Goal: Information Seeking & Learning: Learn about a topic

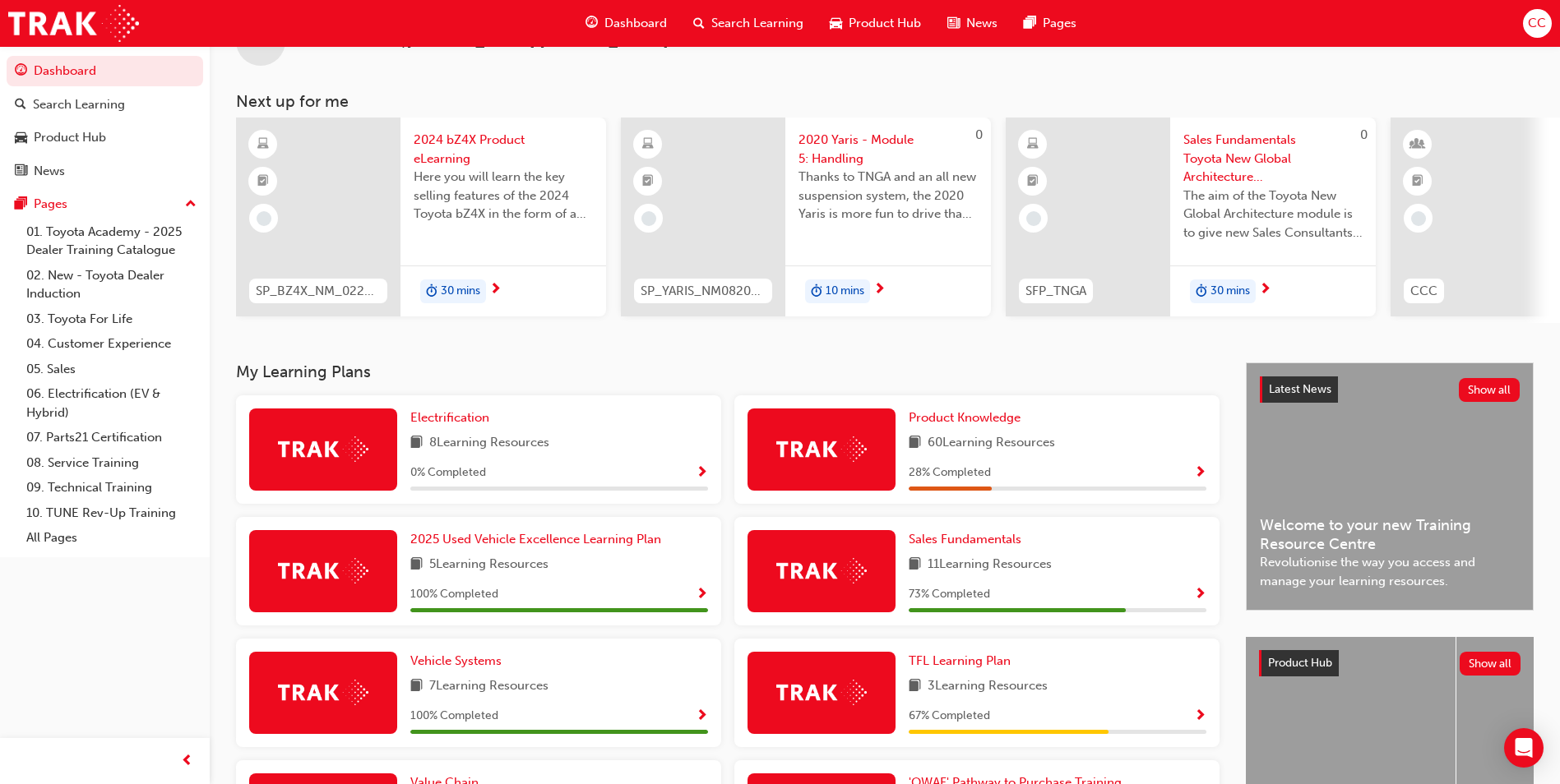
scroll to position [82, 0]
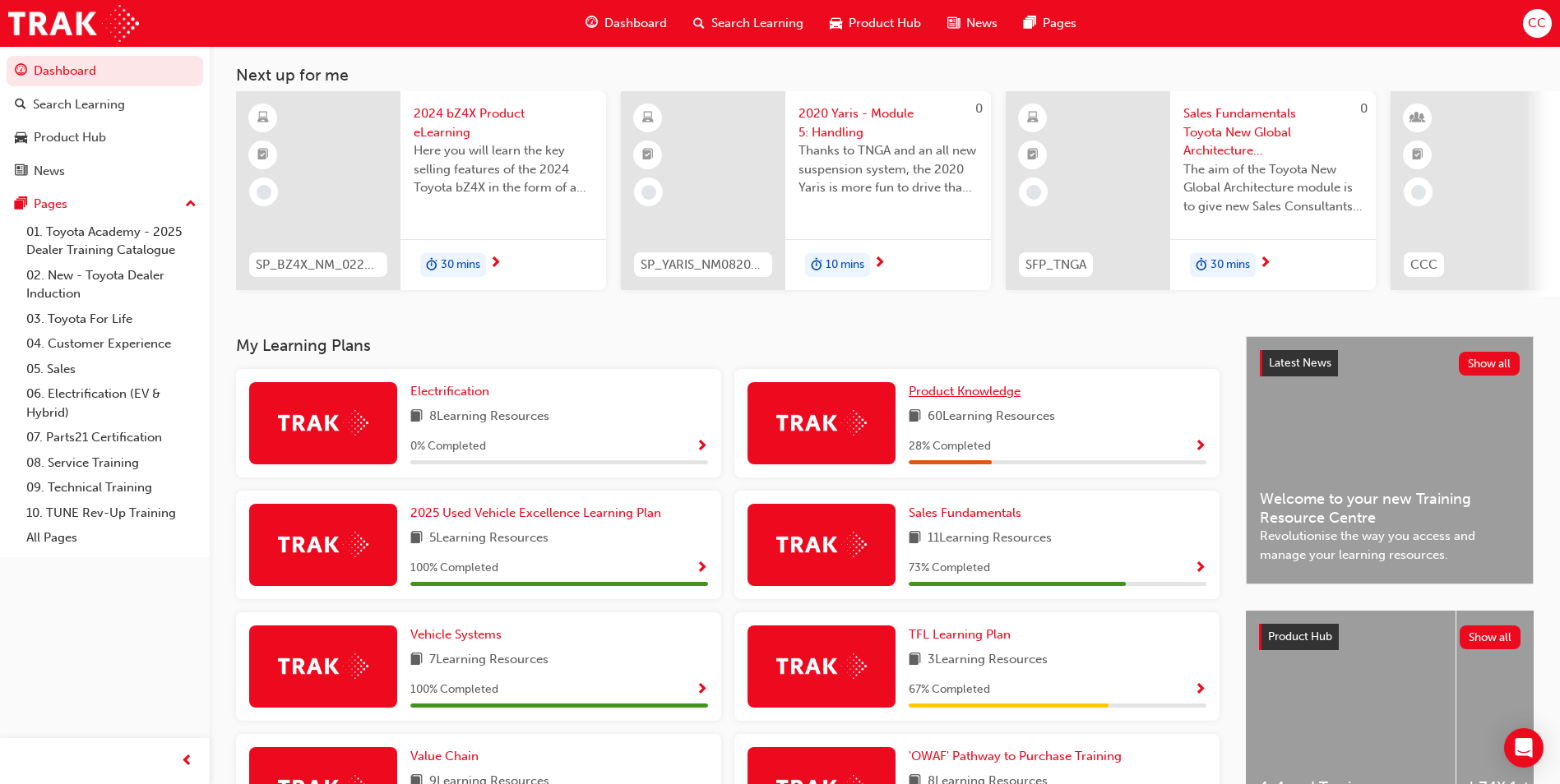
click at [949, 396] on span "Product Knowledge" at bounding box center [965, 391] width 111 height 15
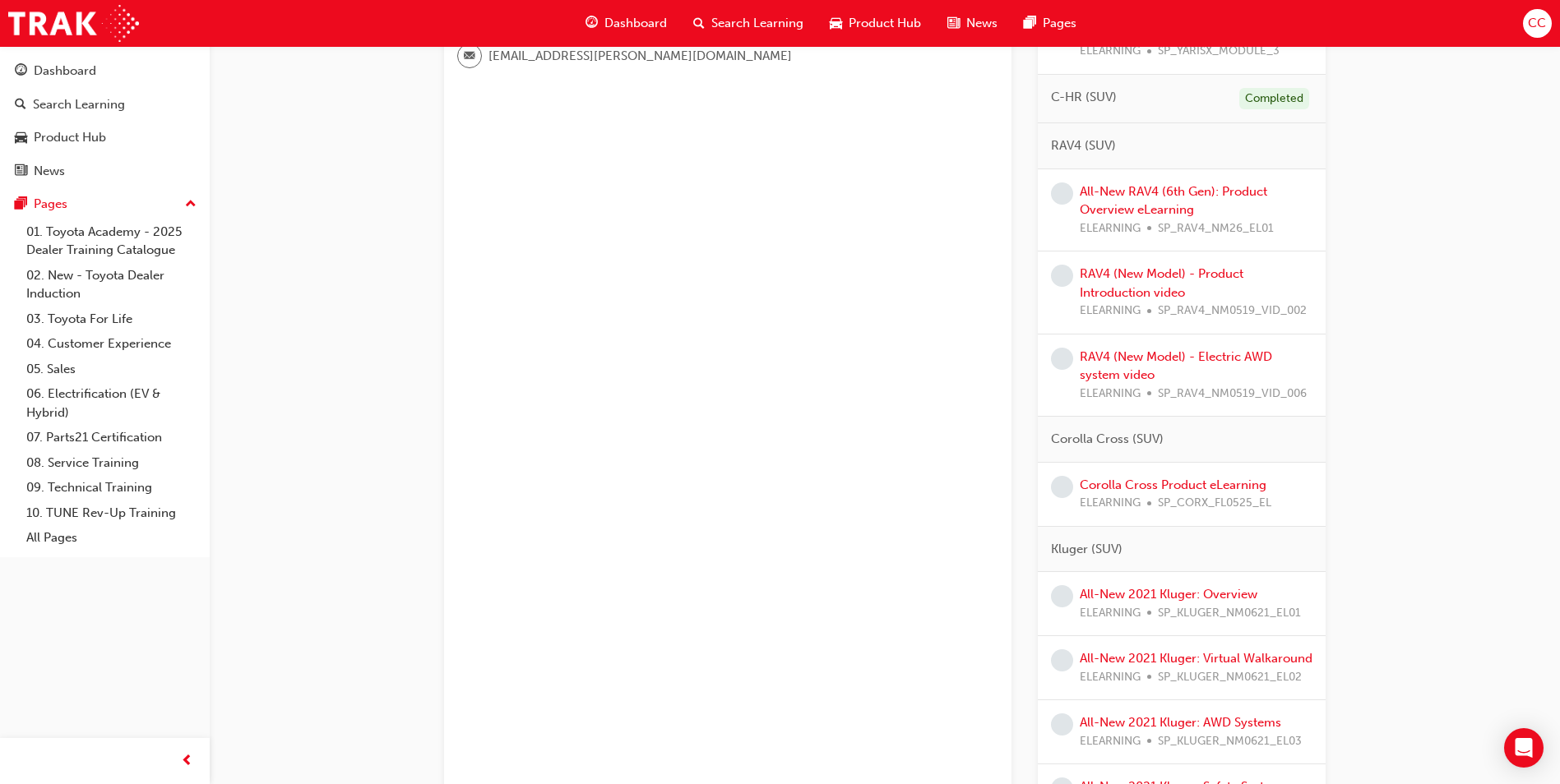
scroll to position [658, 0]
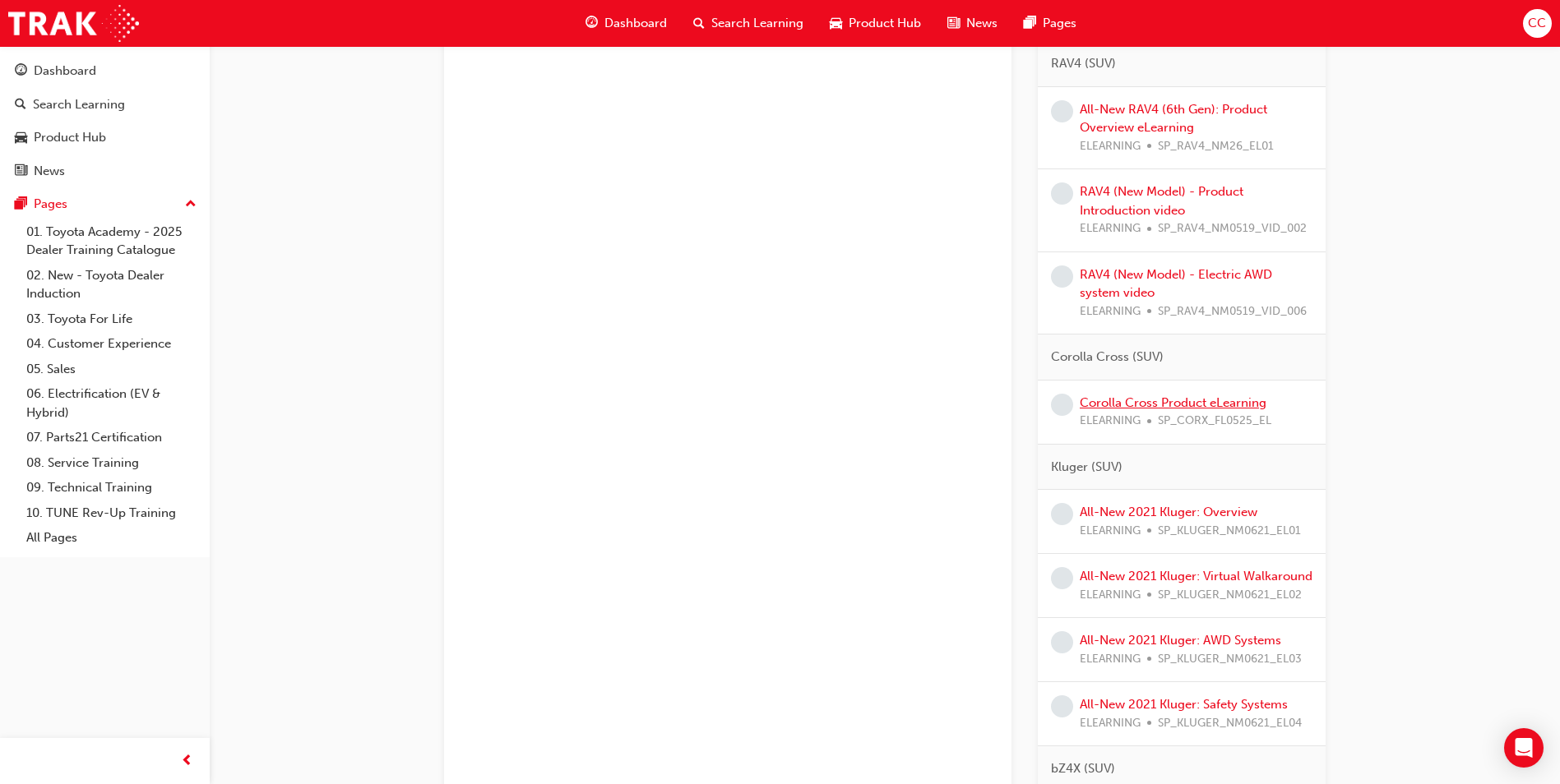
click at [1134, 403] on link "Corolla Cross Product eLearning" at bounding box center [1173, 402] width 186 height 15
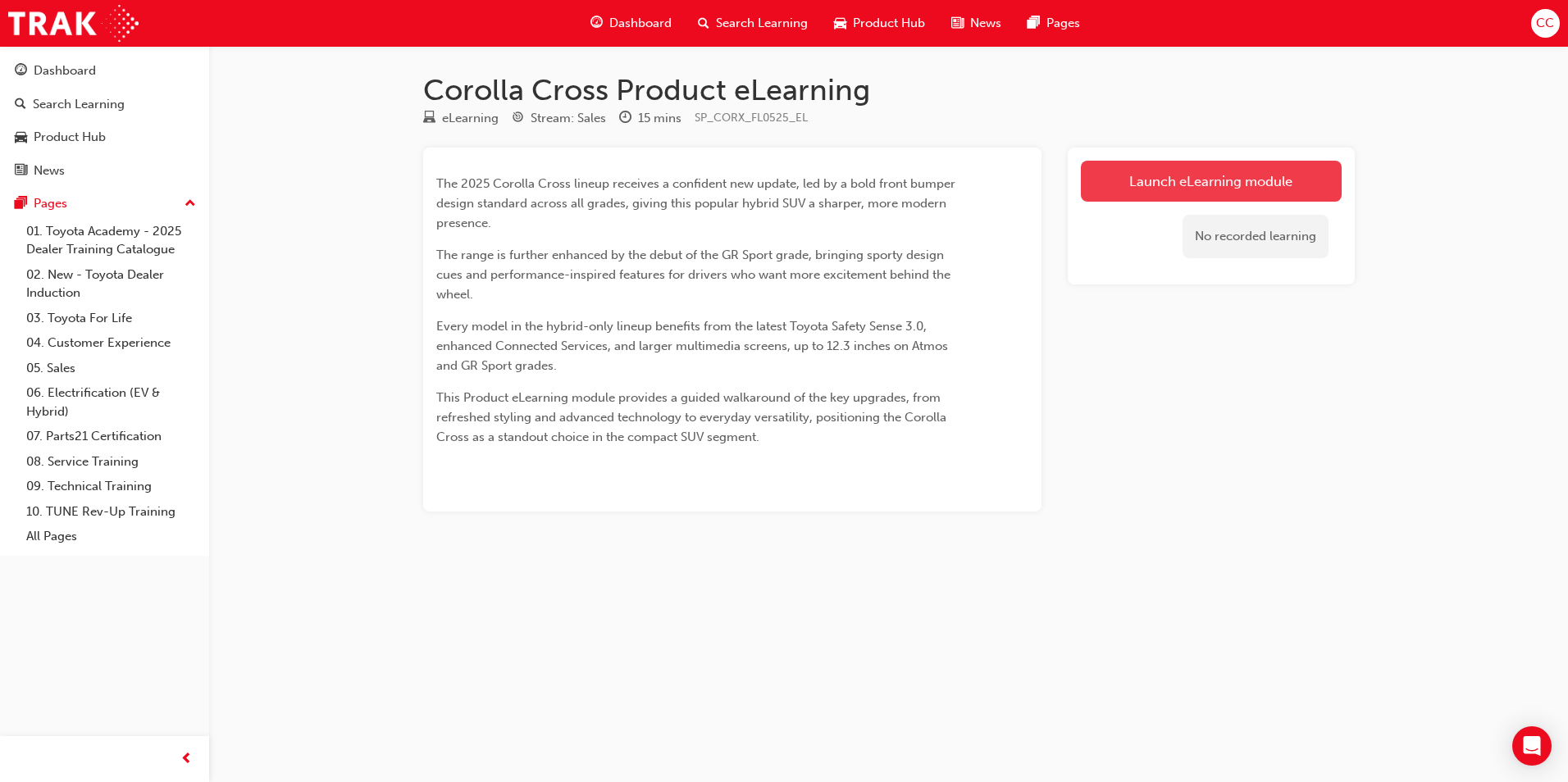
click at [1183, 180] on link "Launch eLearning module" at bounding box center [1211, 181] width 260 height 41
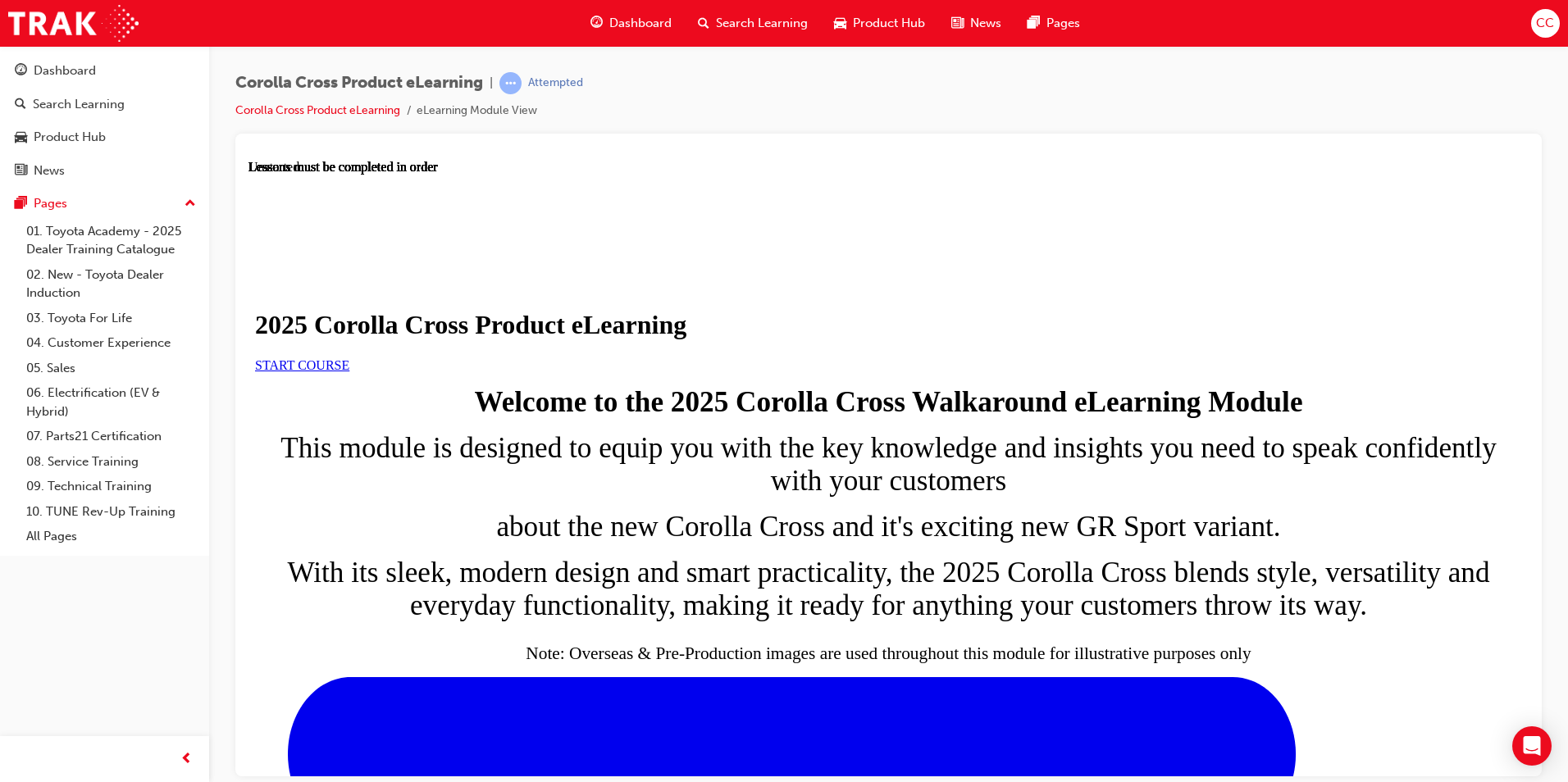
click at [349, 371] on link "START COURSE" at bounding box center [302, 365] width 95 height 14
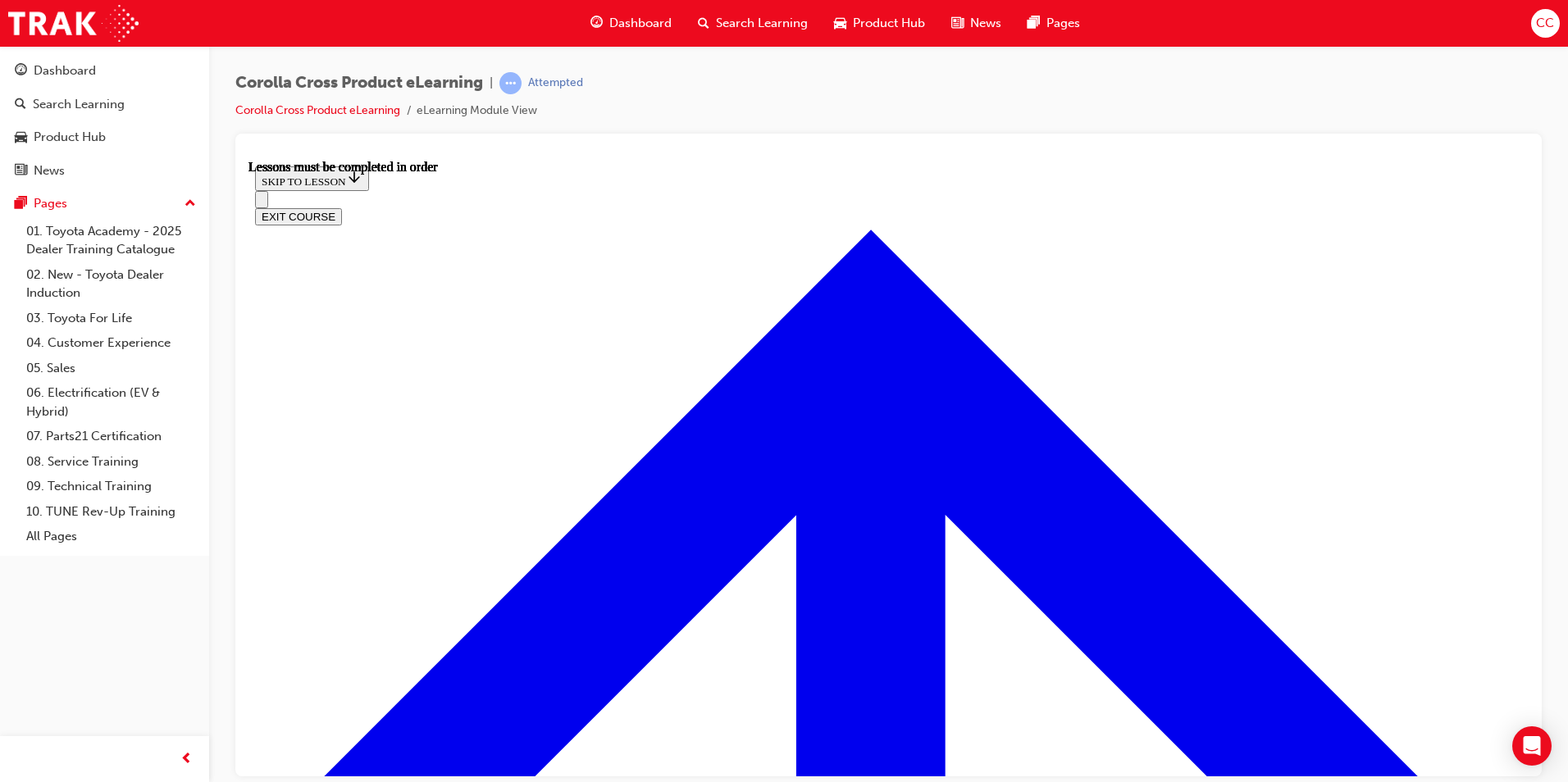
scroll to position [905, 0]
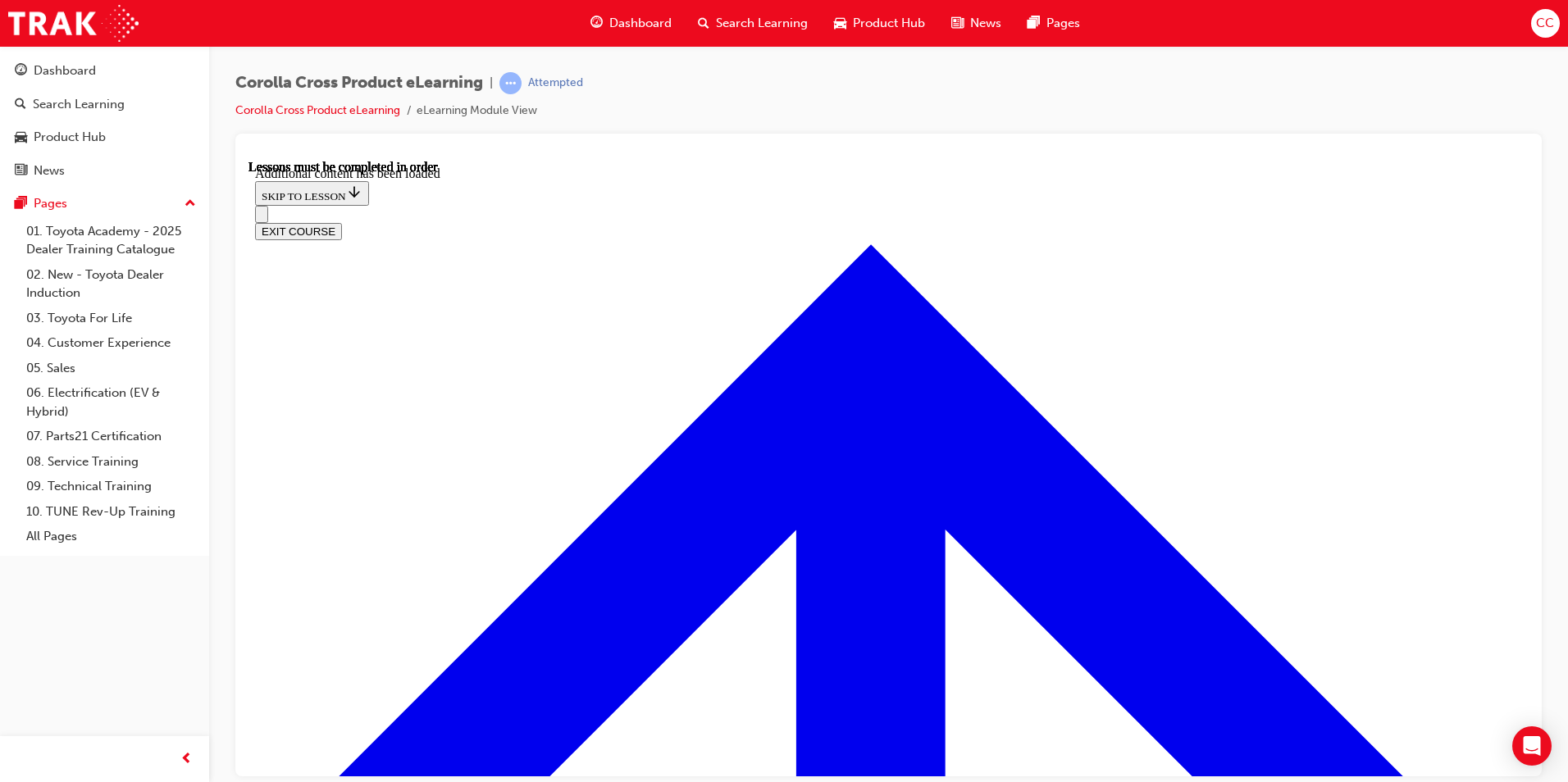
scroll to position [2724, 0]
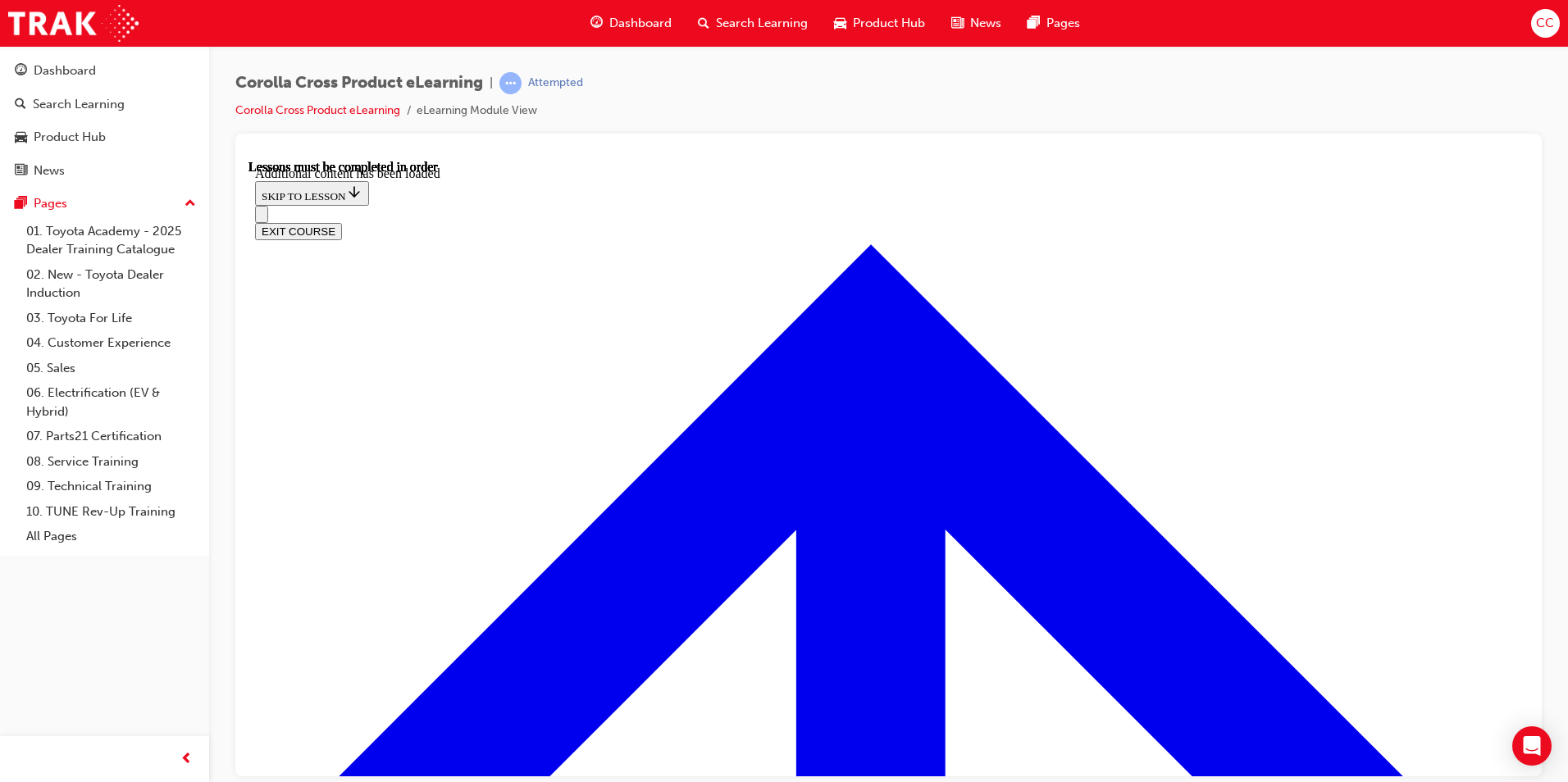
radio input "true"
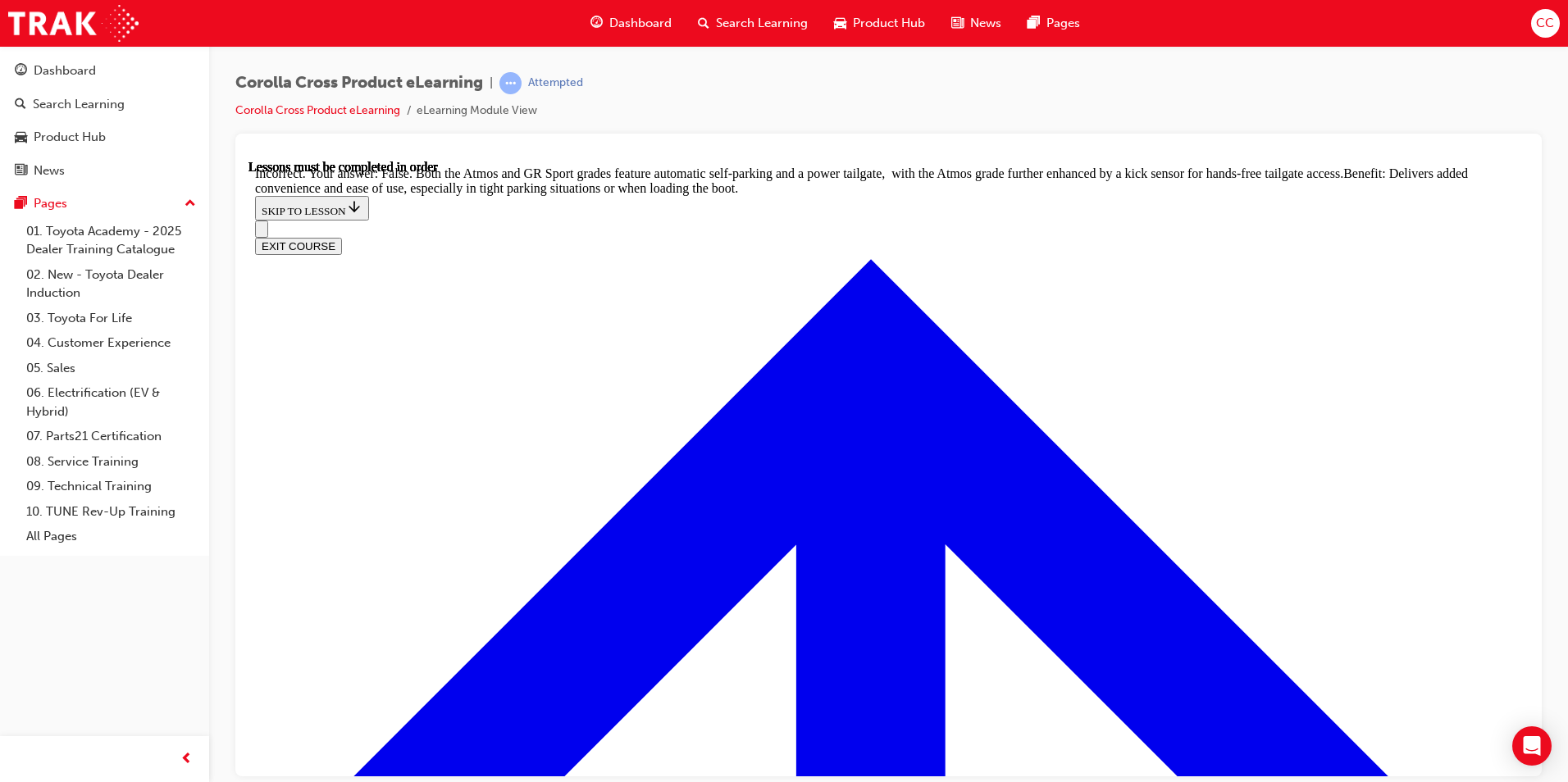
scroll to position [3413, 0]
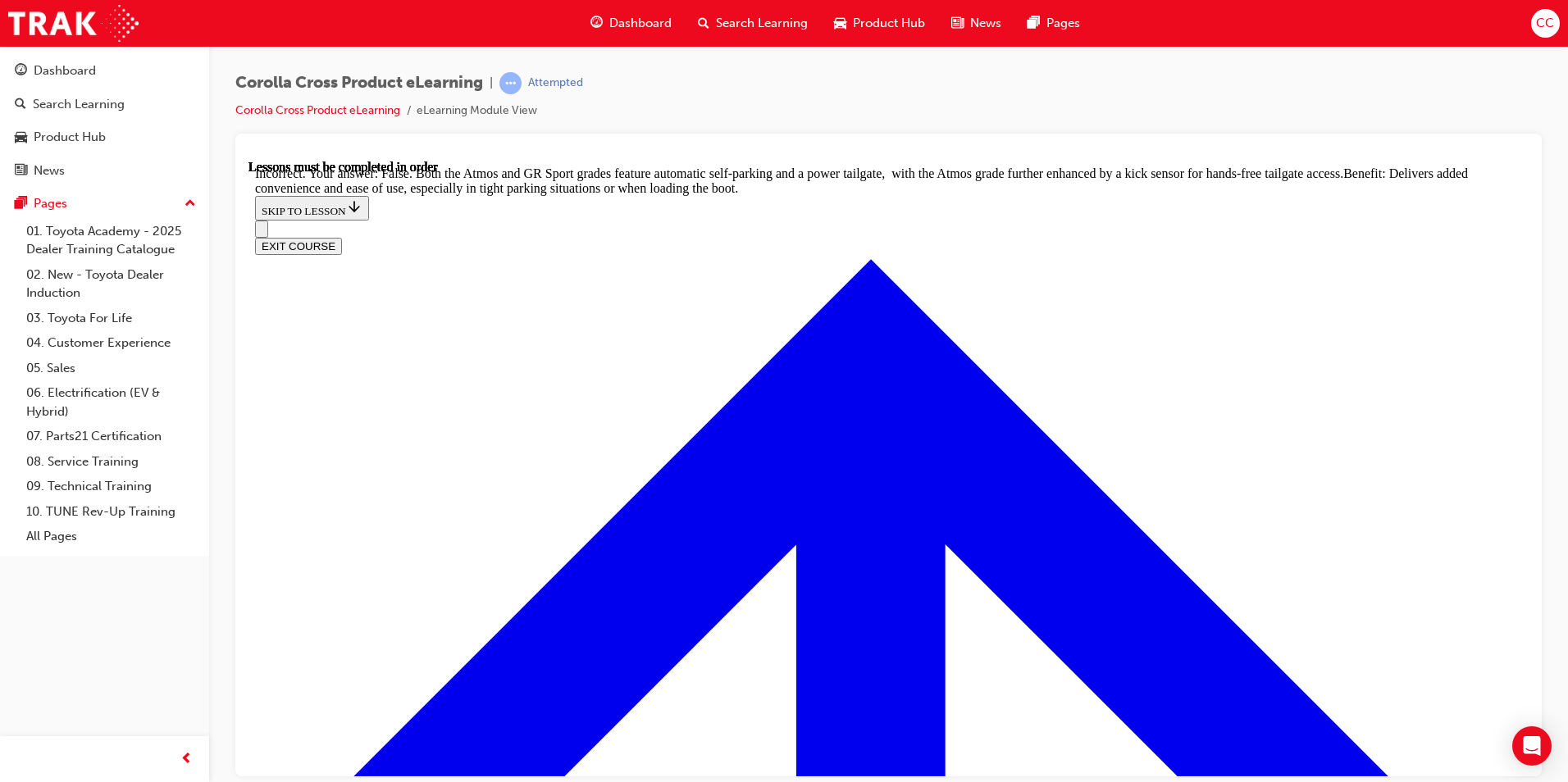
radio input "true"
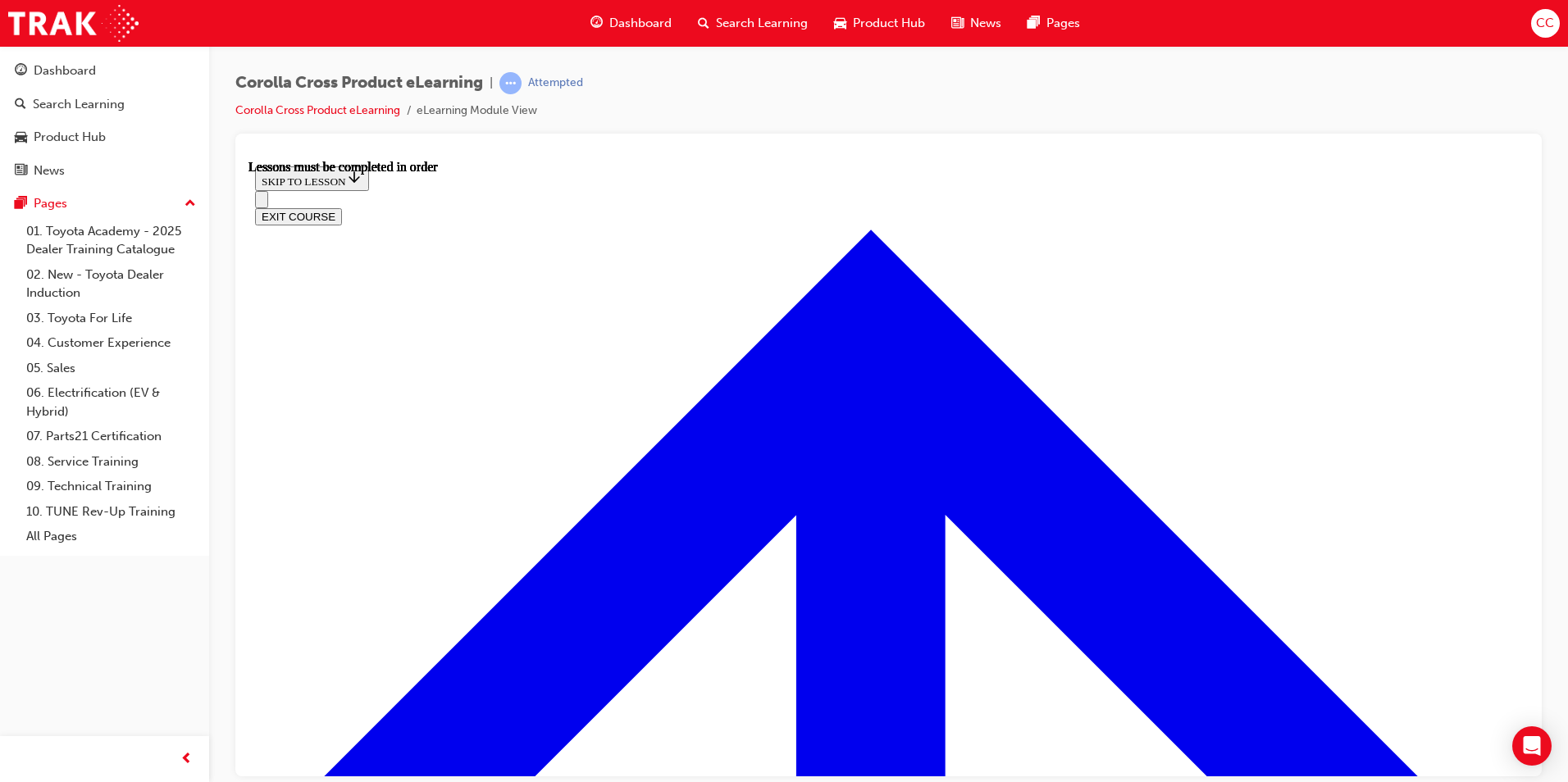
scroll to position [1370, 0]
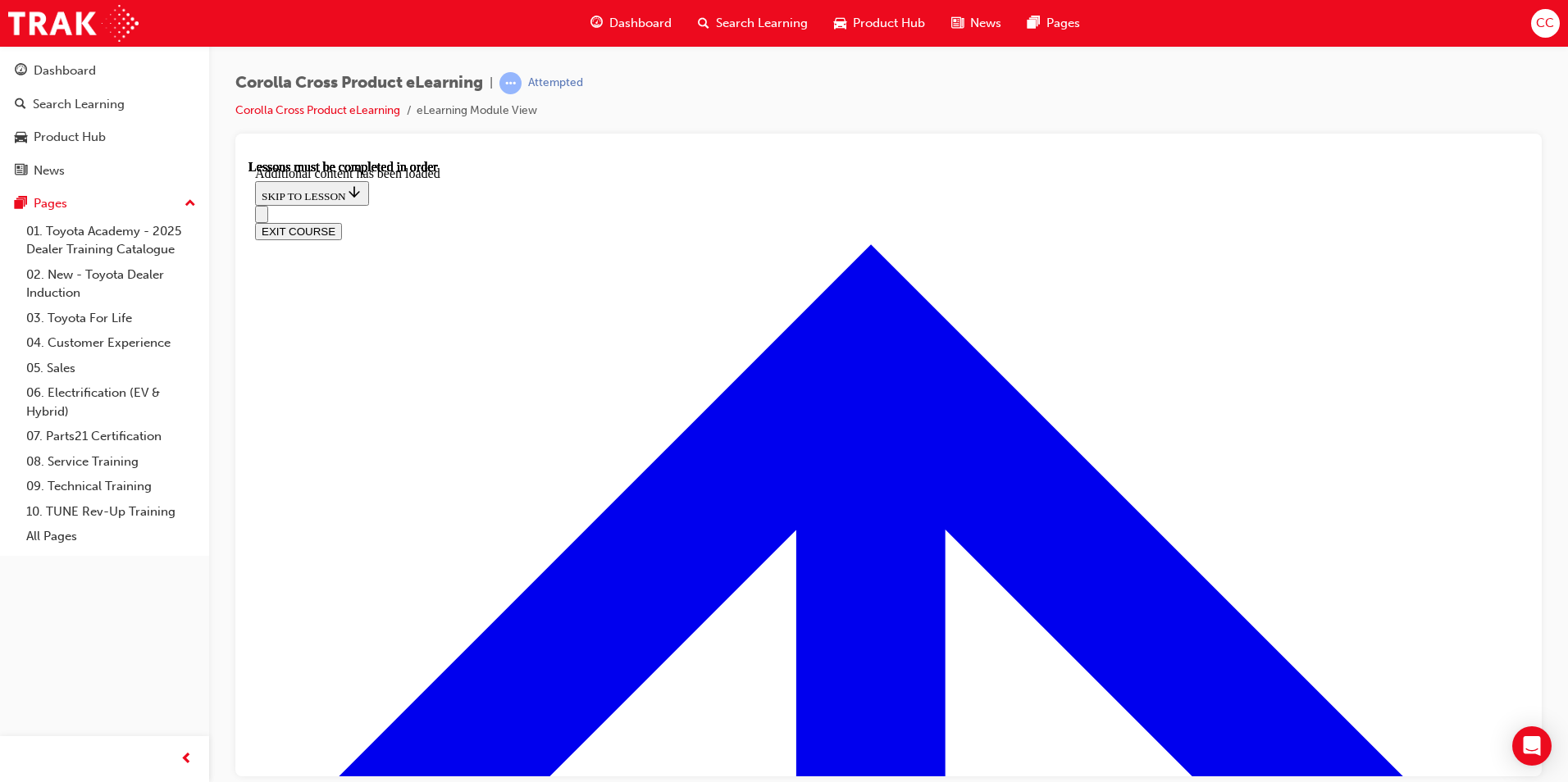
scroll to position [2433, 0]
radio input "true"
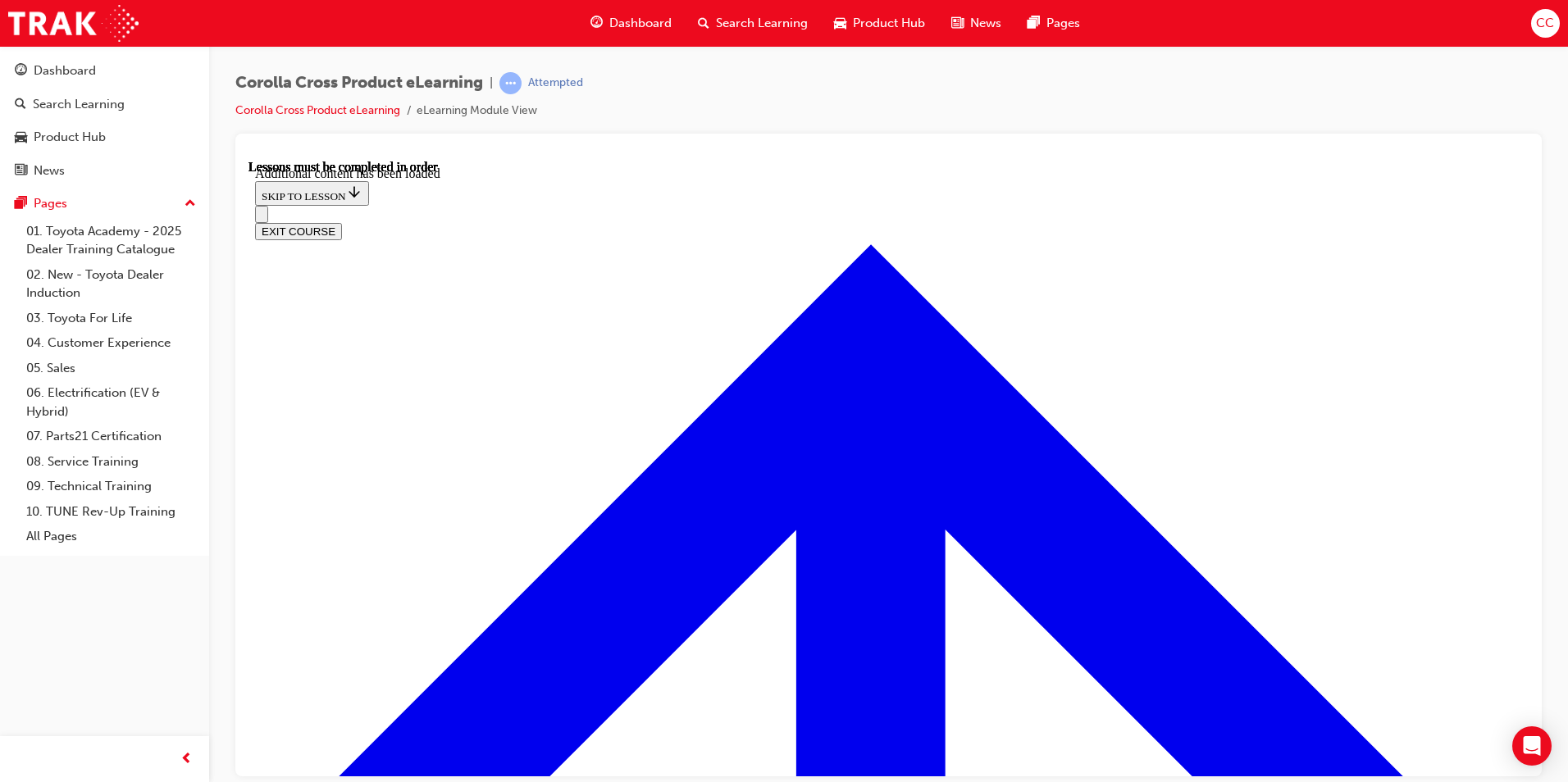
radio input "true"
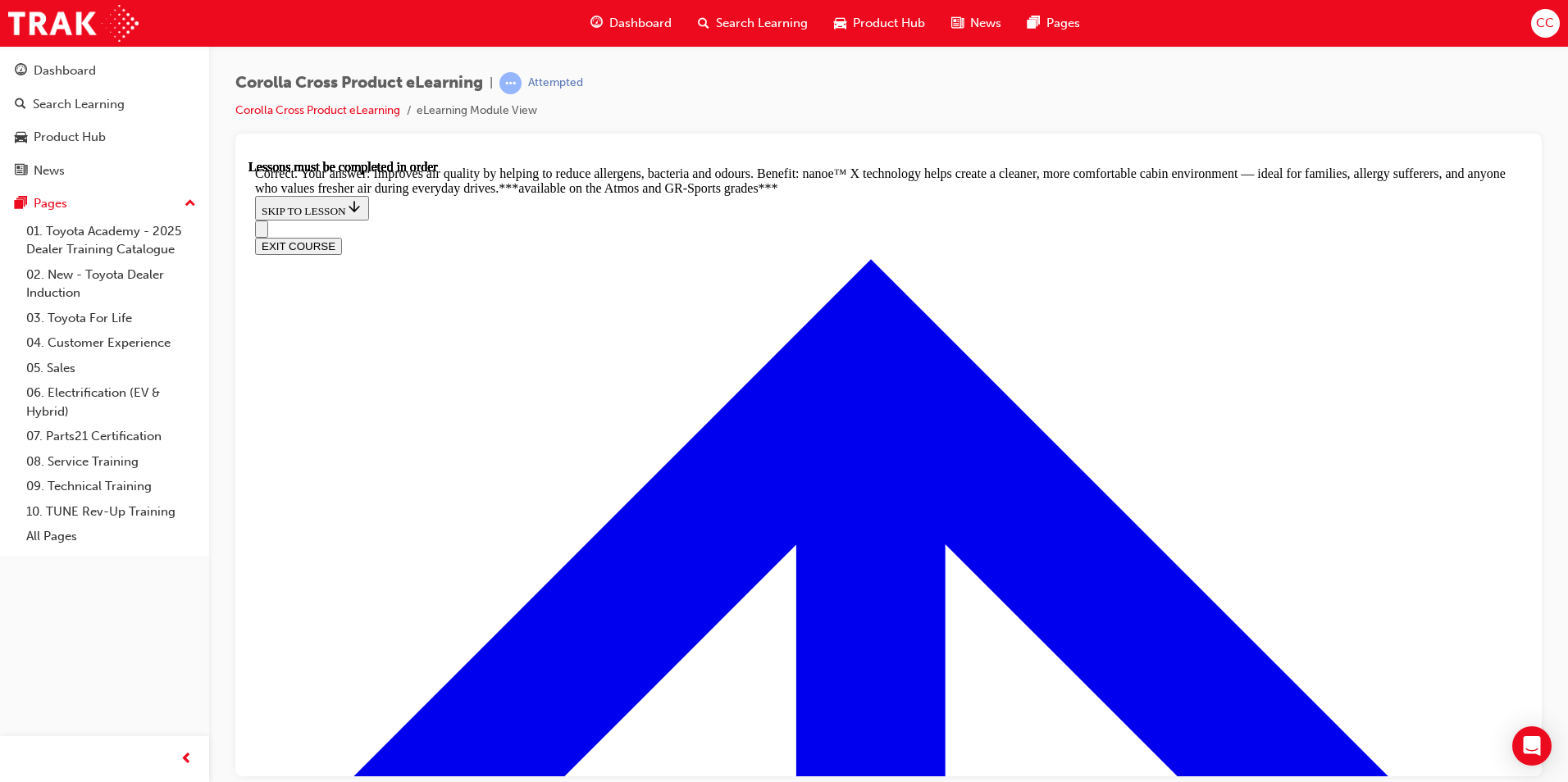
scroll to position [3253, 0]
radio input "true"
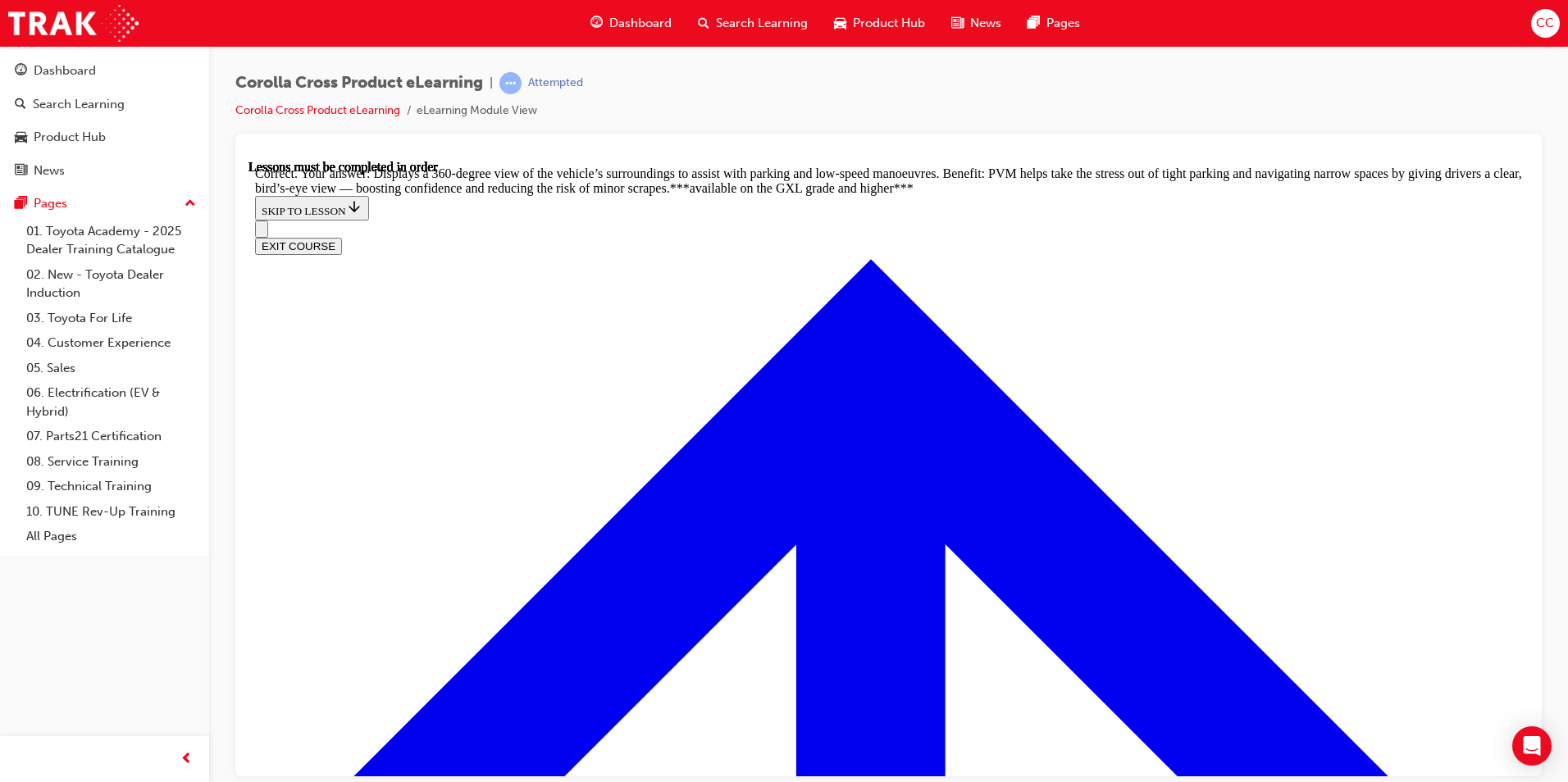
scroll to position [3648, 0]
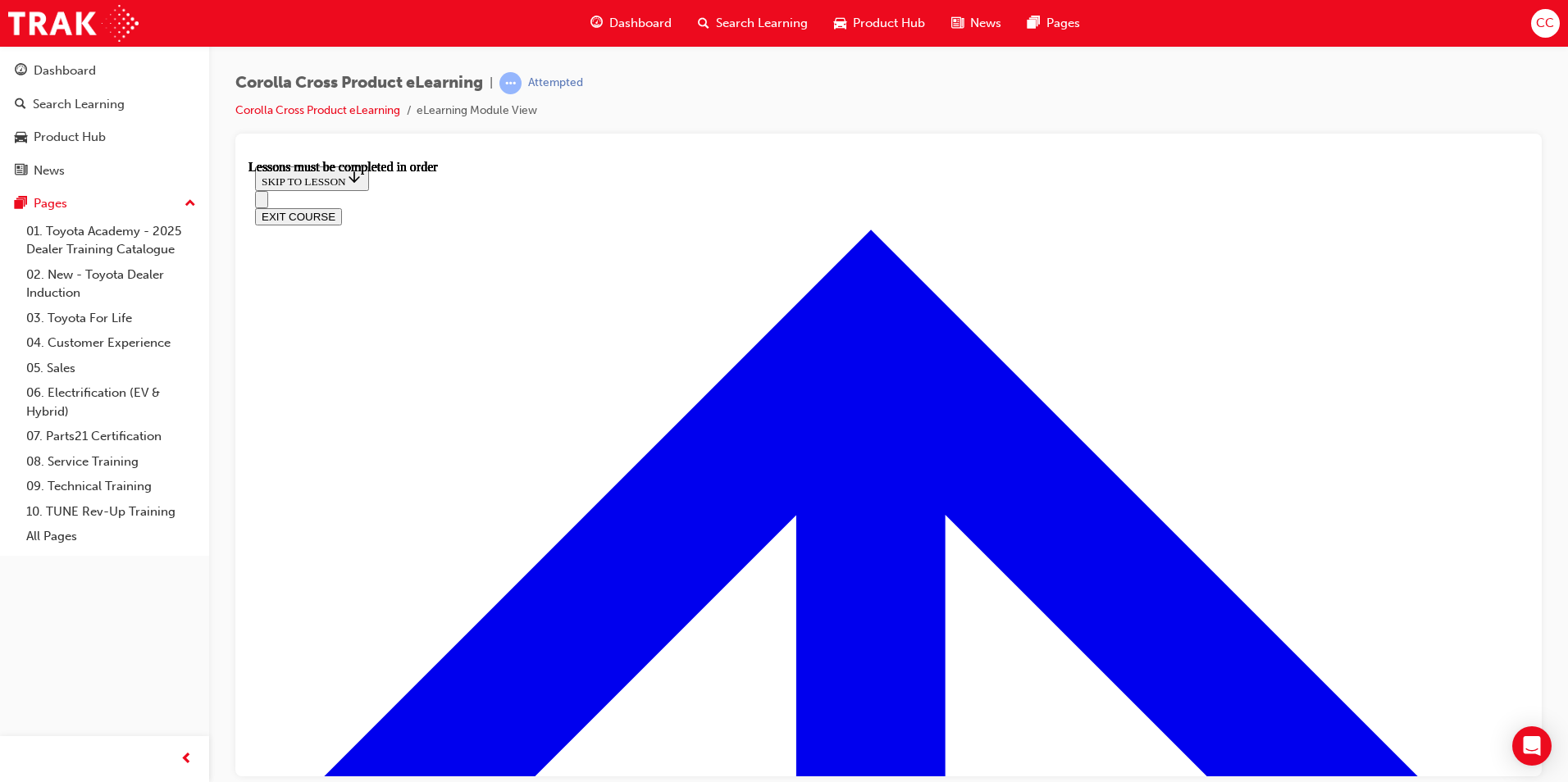
scroll to position [1451, 0]
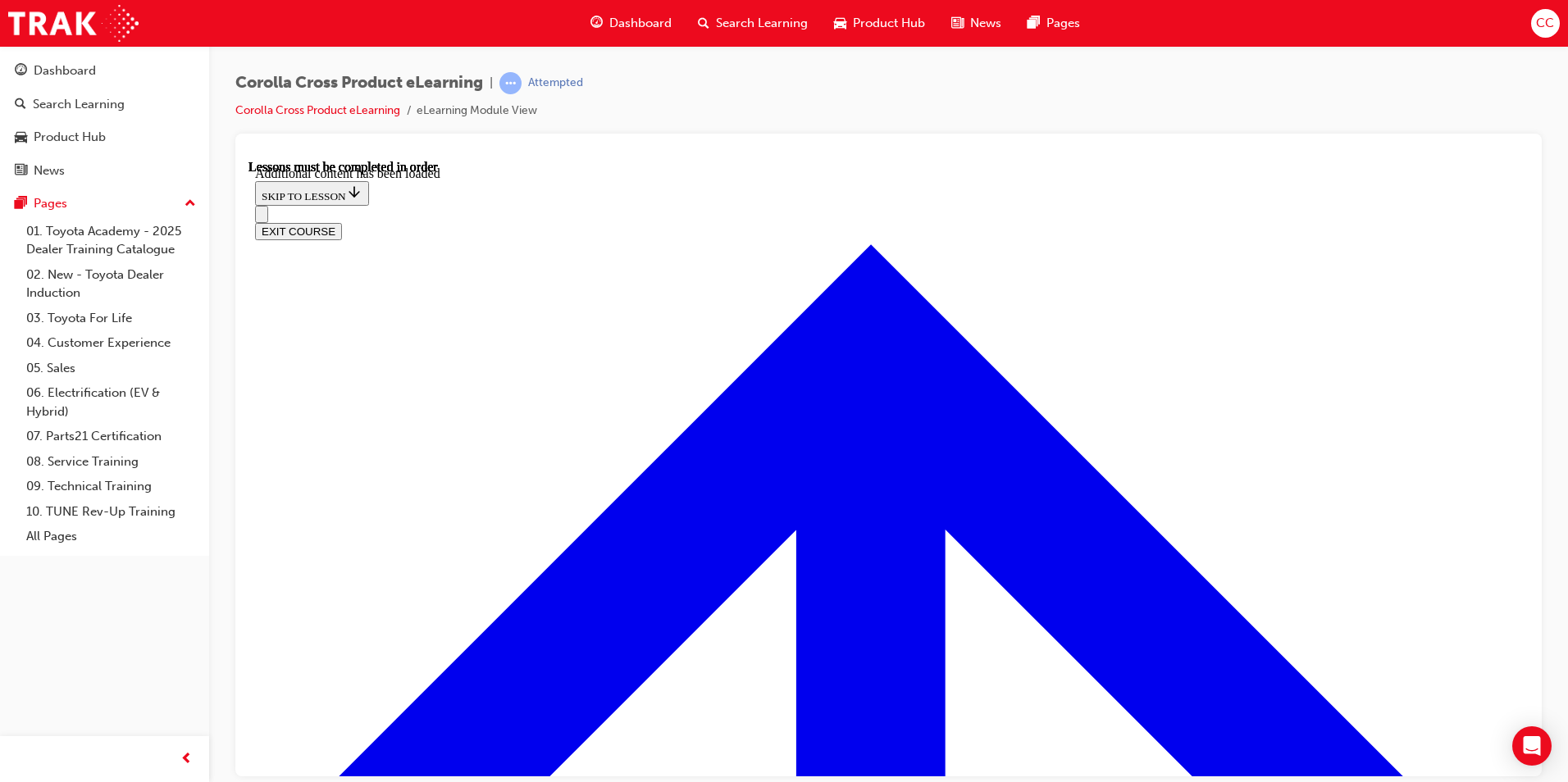
scroll to position [2552, 0]
radio input "true"
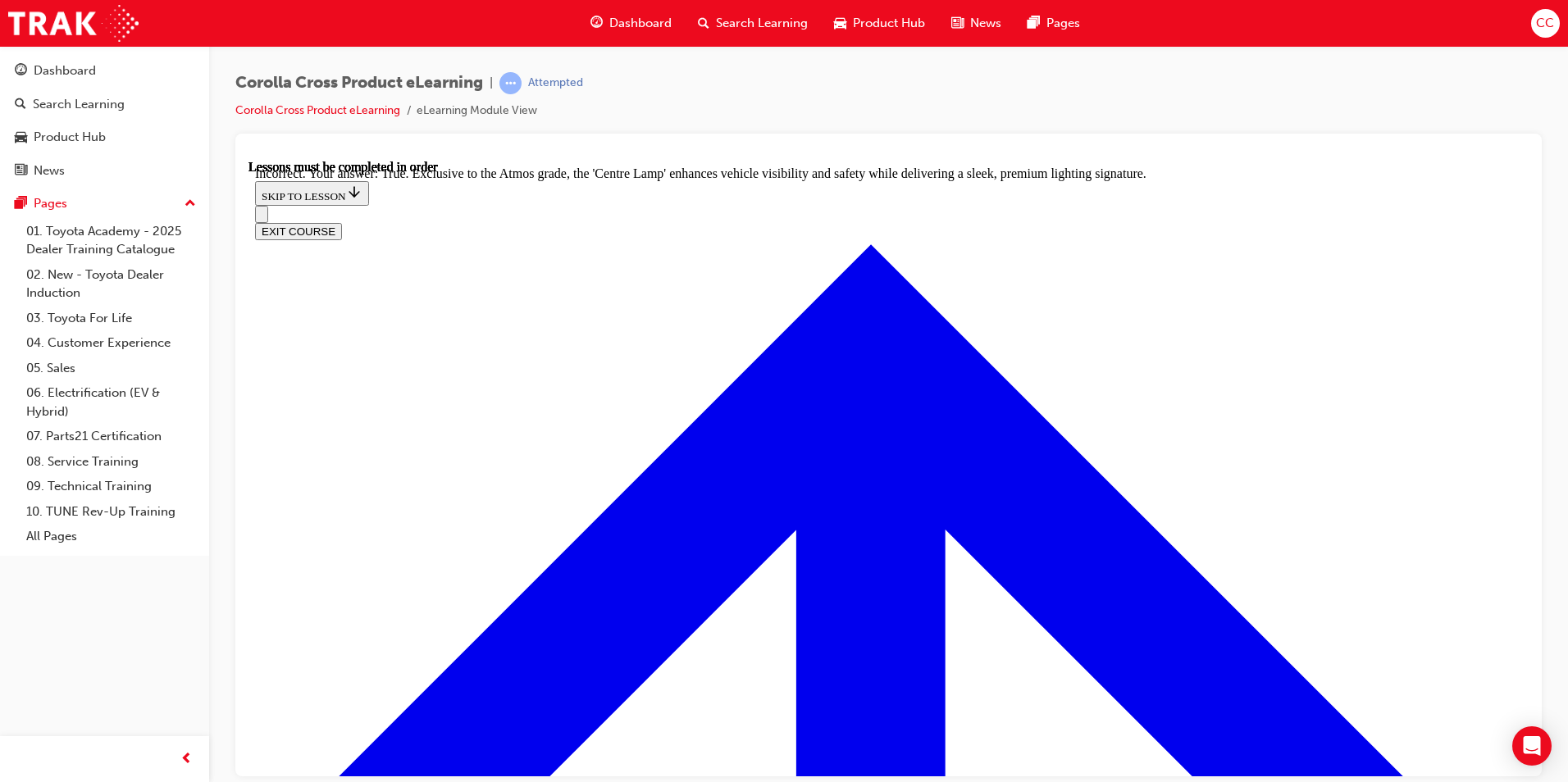
scroll to position [2798, 0]
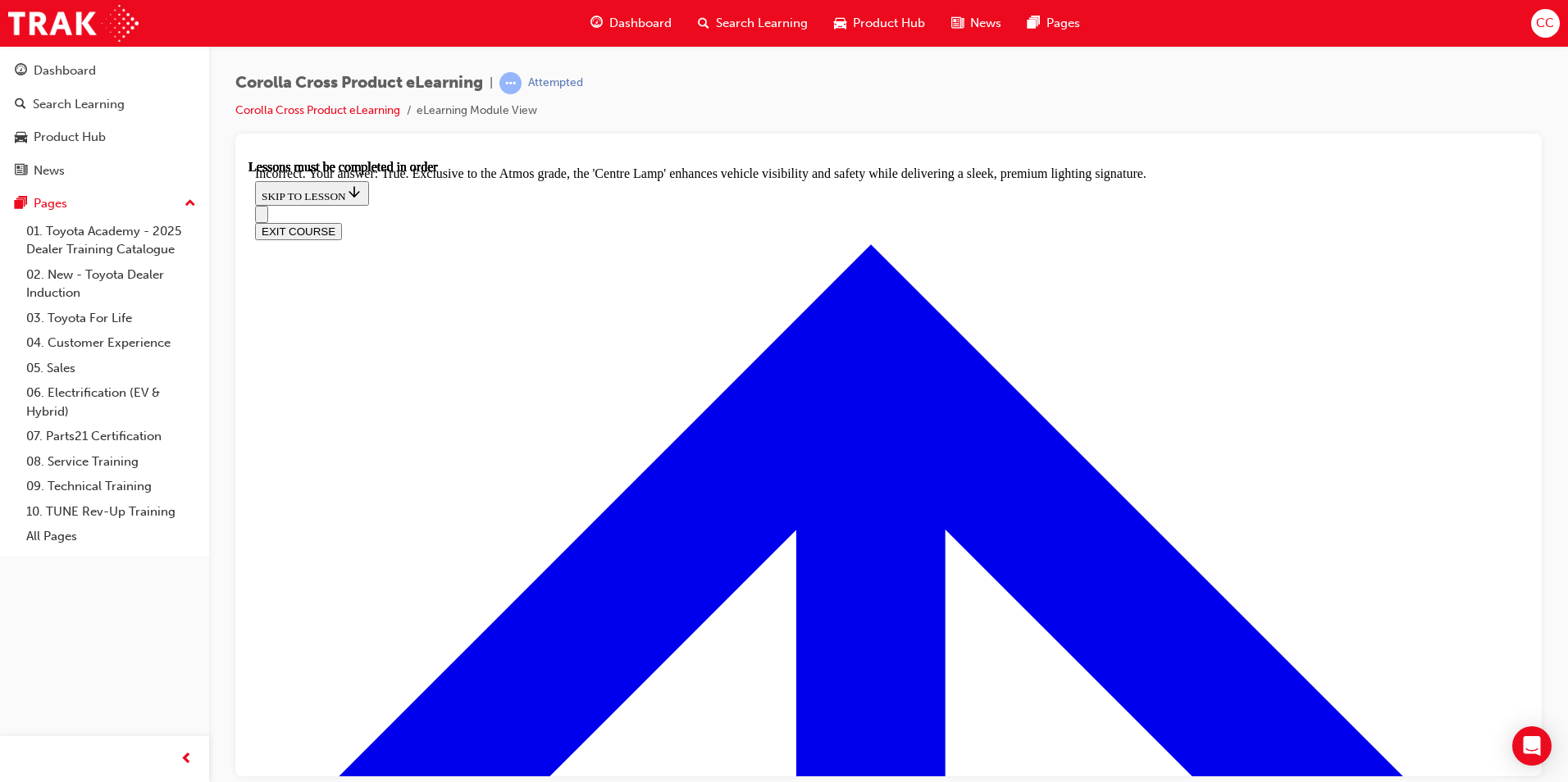
radio input "true"
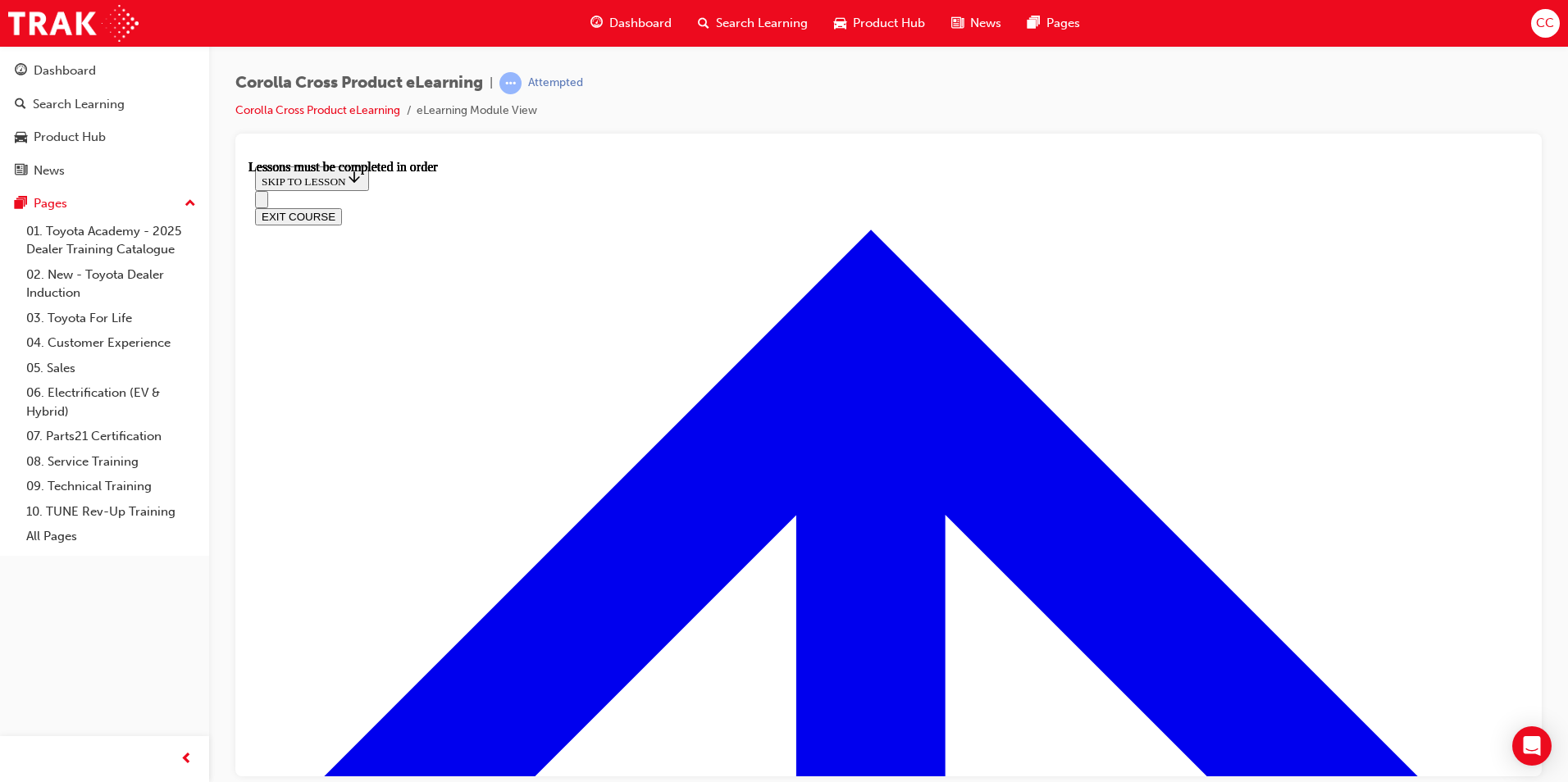
scroll to position [1319, 0]
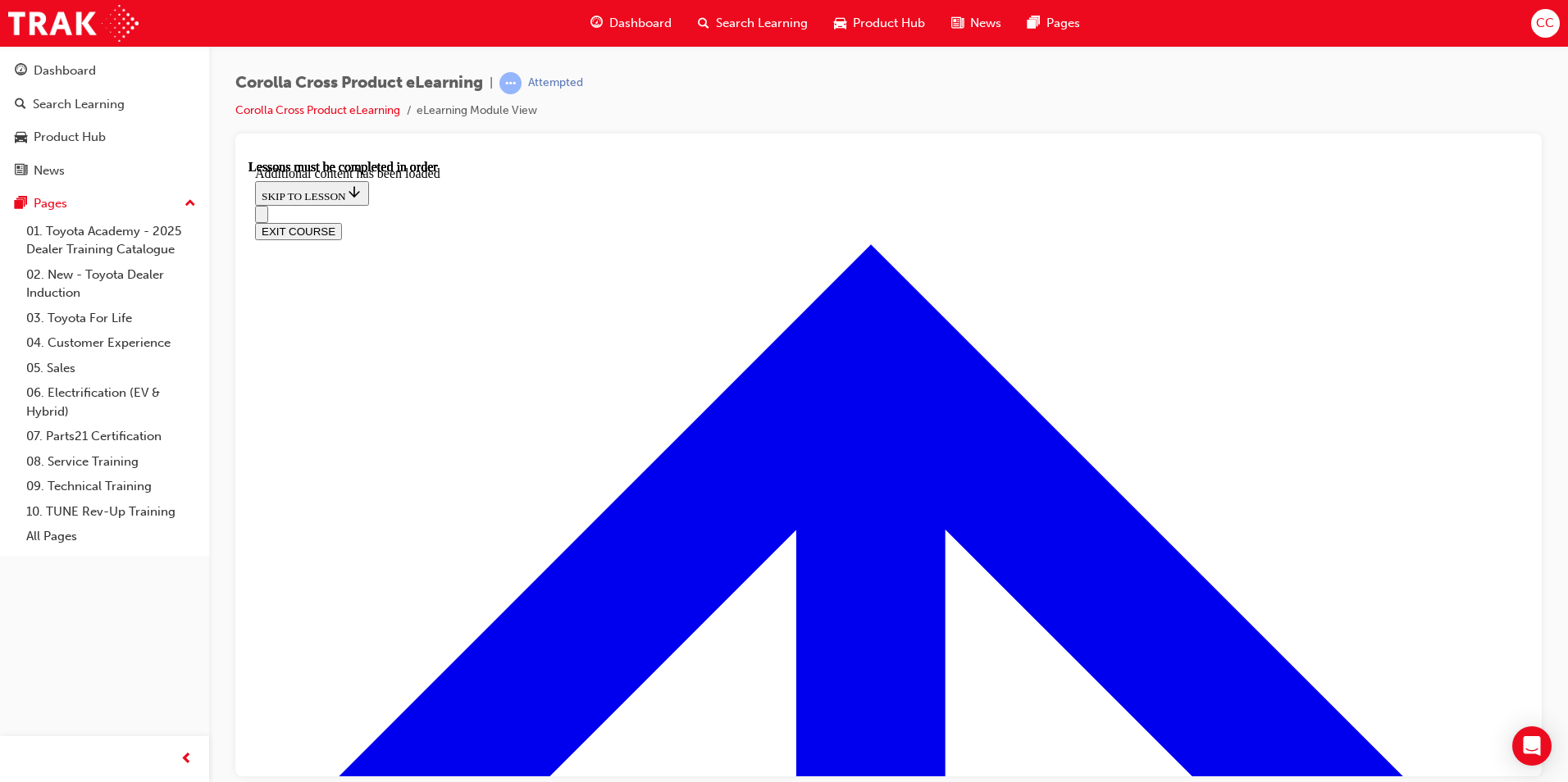
scroll to position [2000, 0]
drag, startPoint x: 650, startPoint y: 402, endPoint x: 656, endPoint y: 410, distance: 10.0
radio input "true"
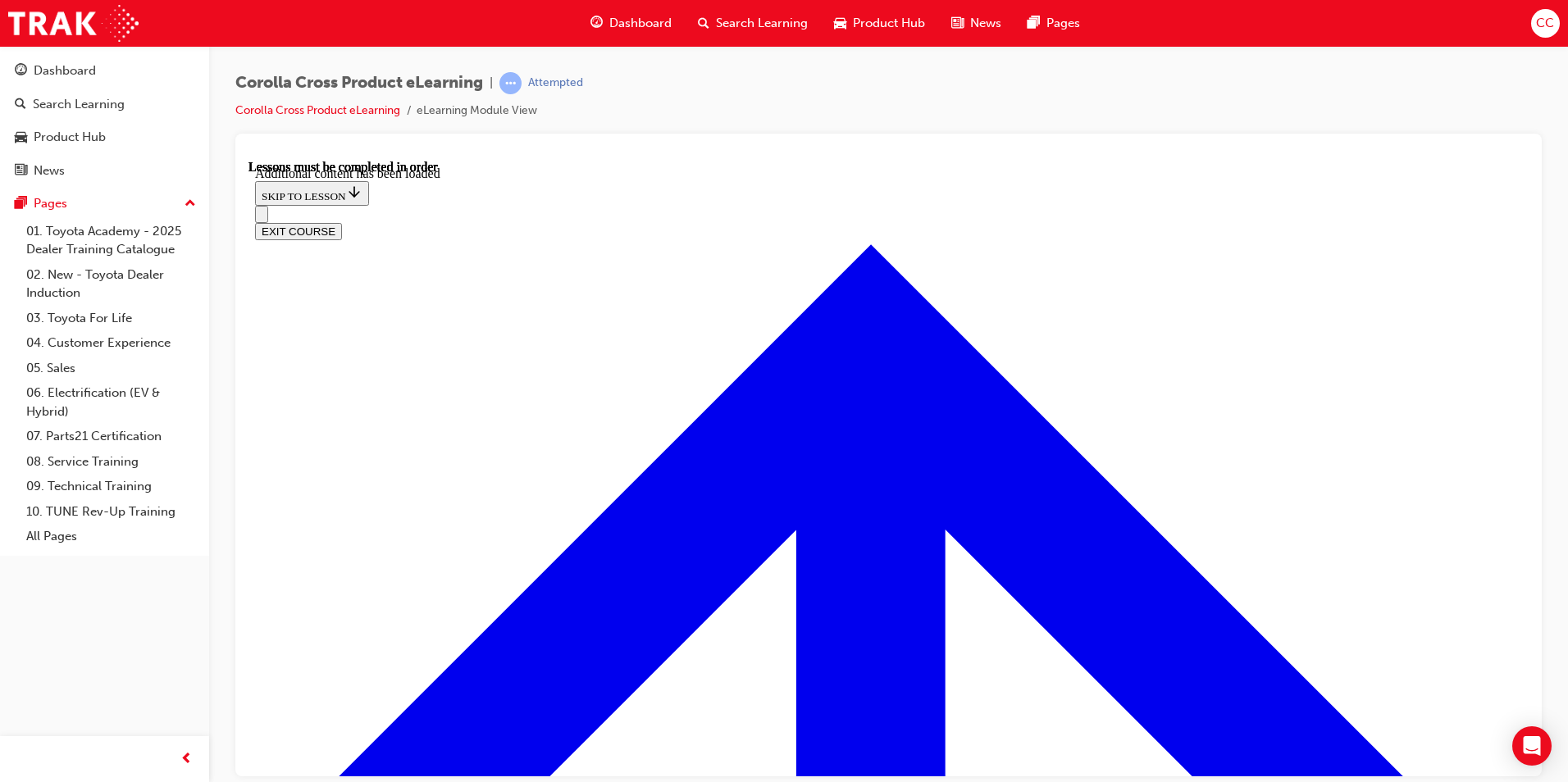
radio input "true"
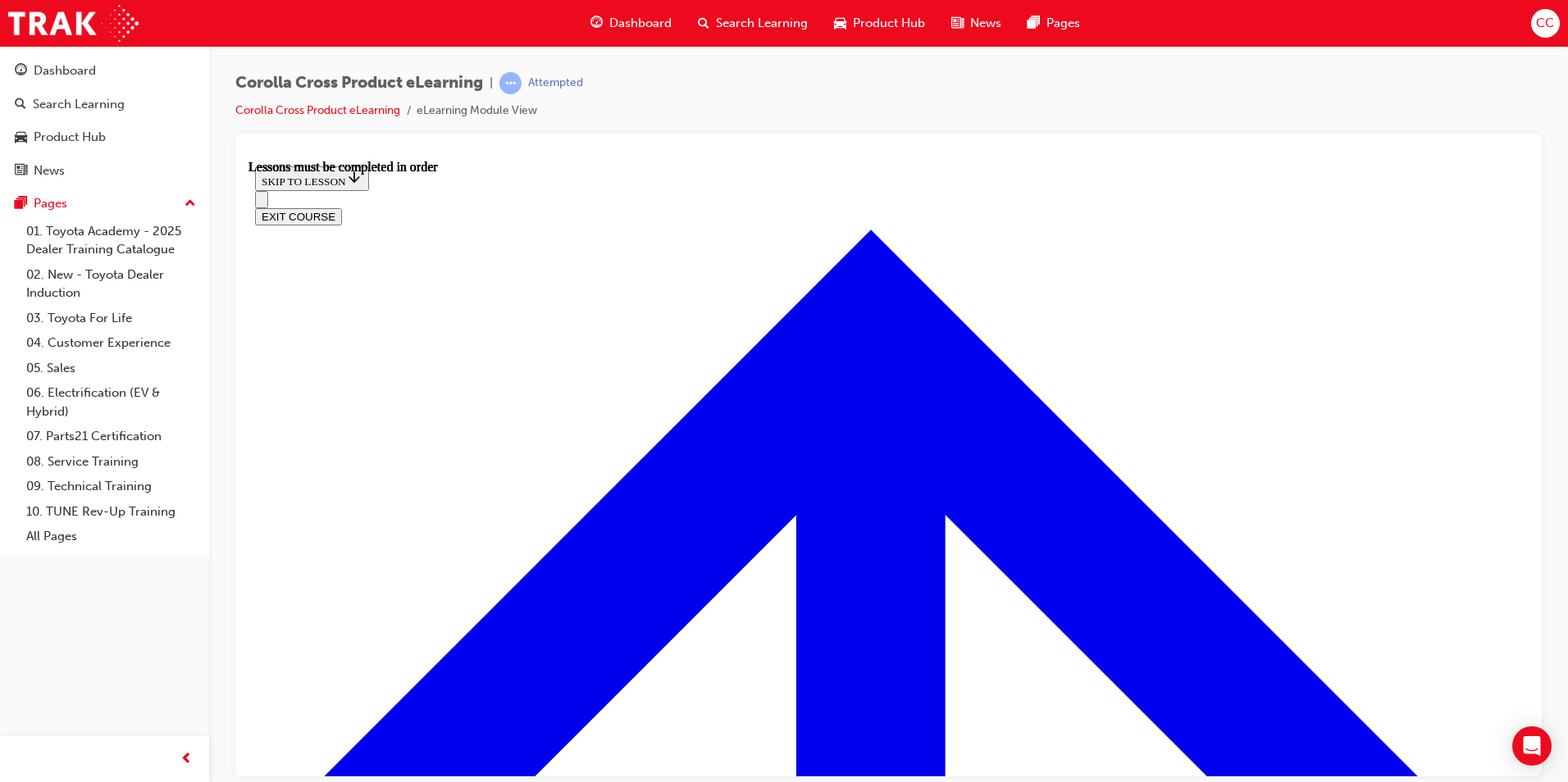
scroll to position [1287, 0]
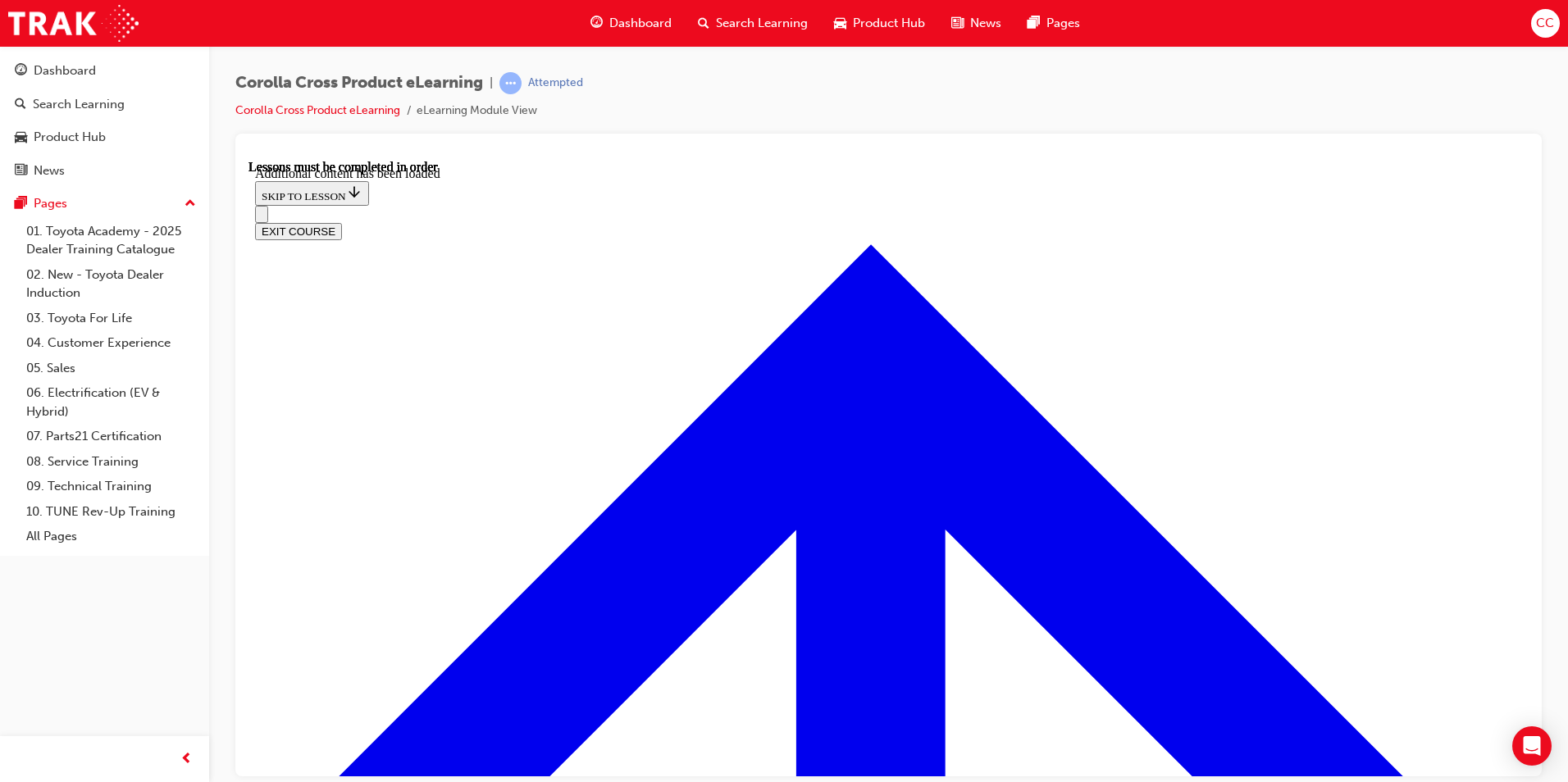
scroll to position [2040, 0]
radio input "true"
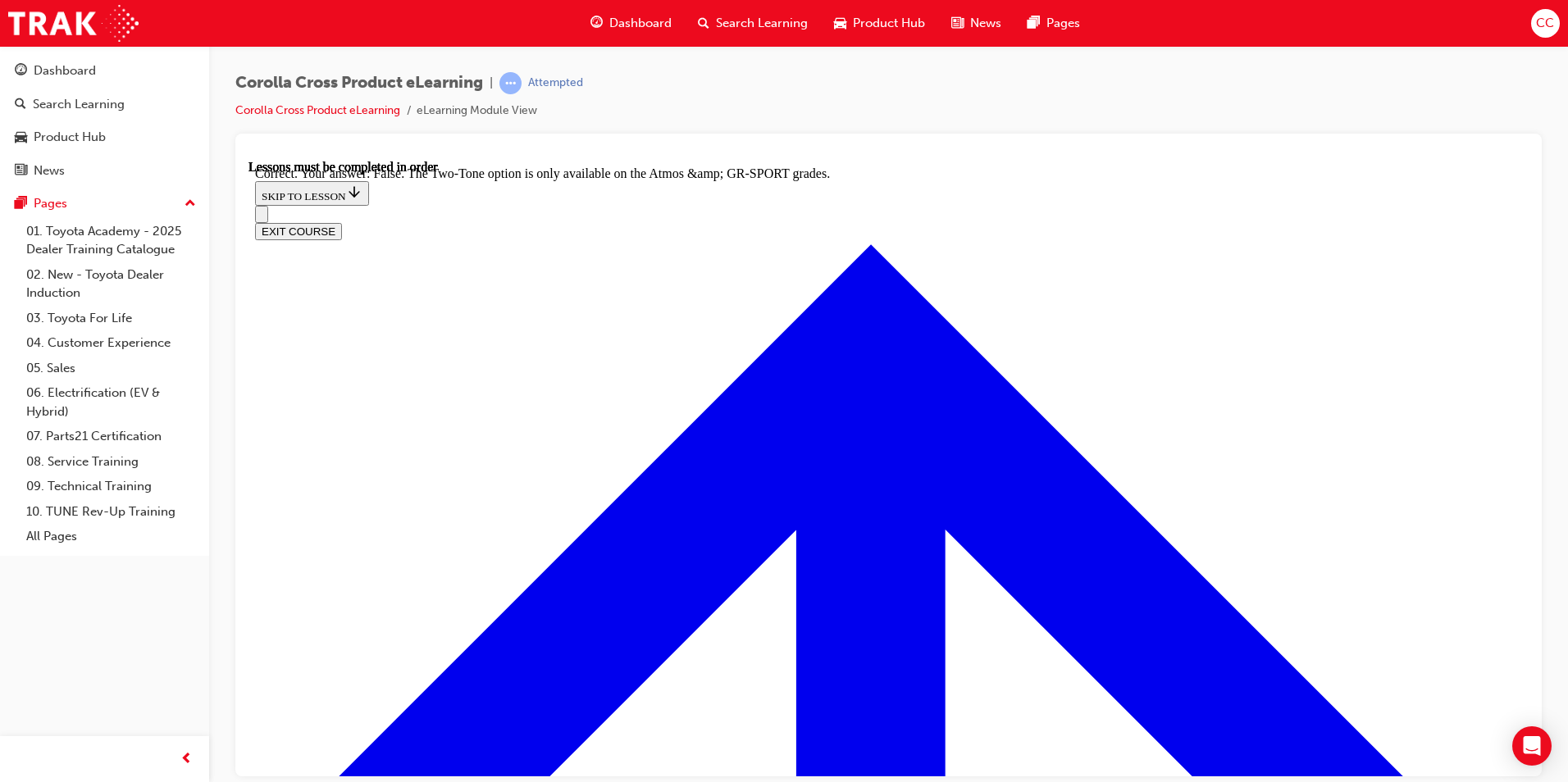
scroll to position [2285, 0]
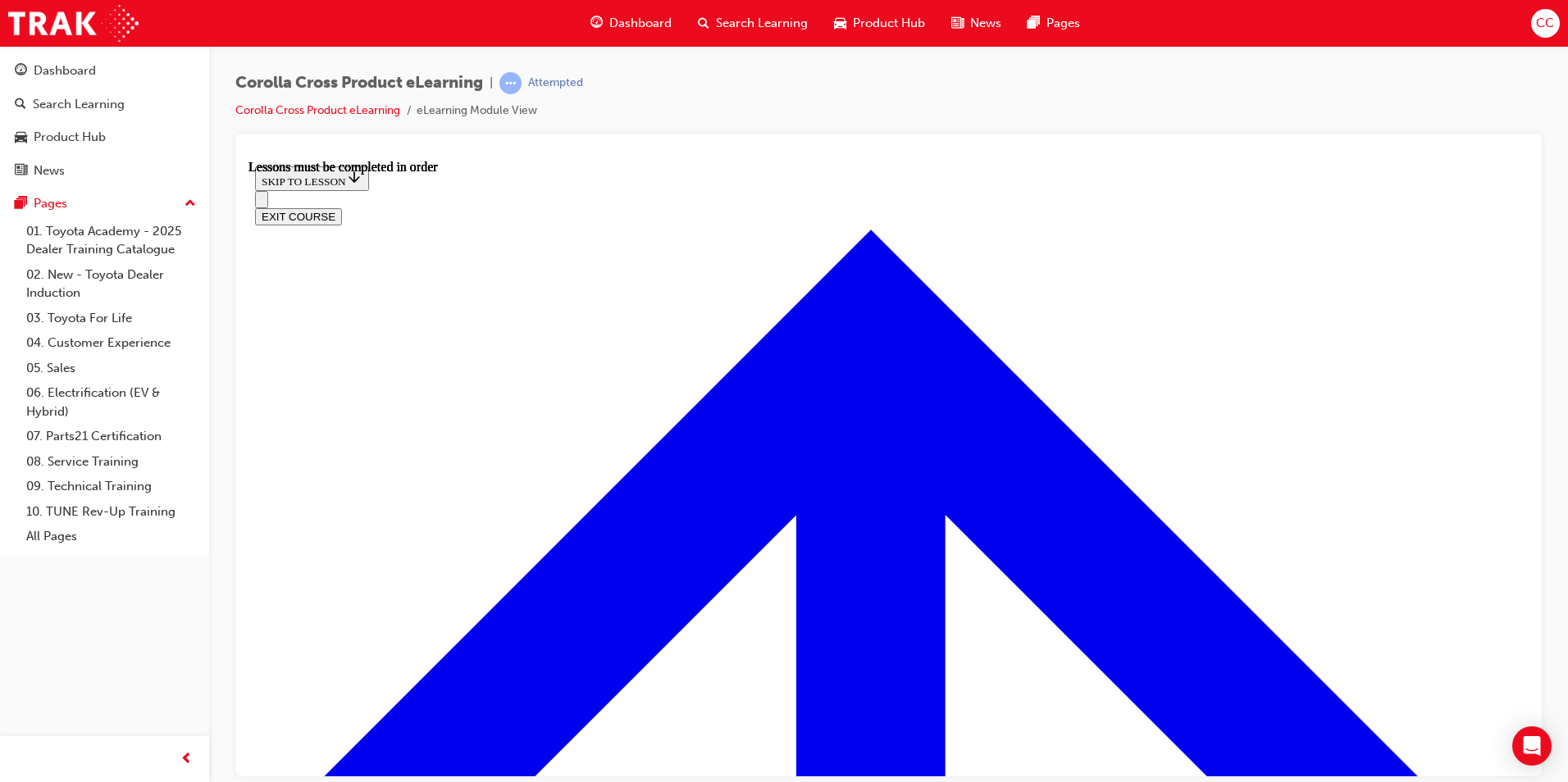
scroll to position [1476, 0]
drag, startPoint x: 1059, startPoint y: 215, endPoint x: 1049, endPoint y: 214, distance: 10.0
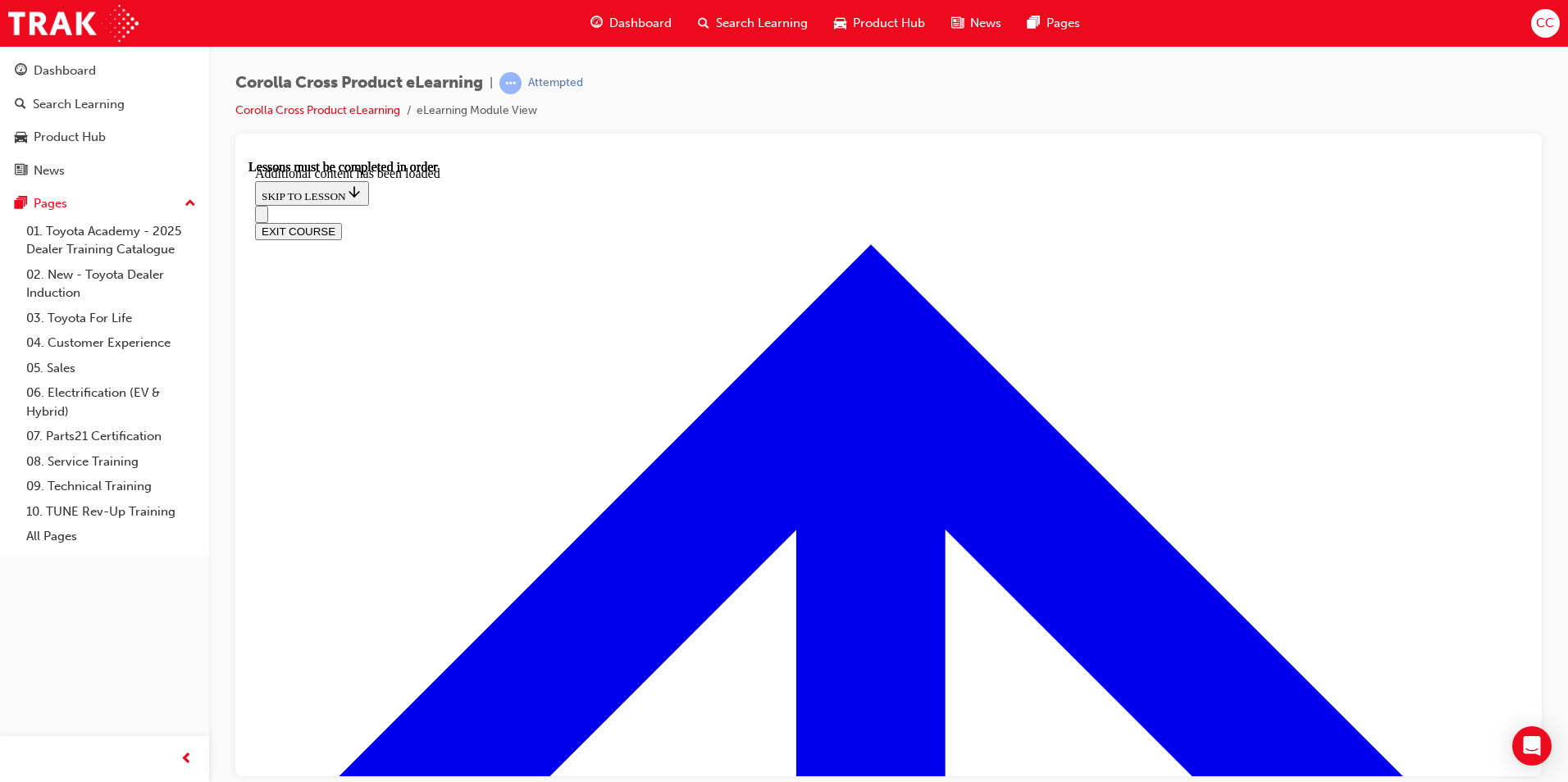
scroll to position [2613, 0]
radio input "true"
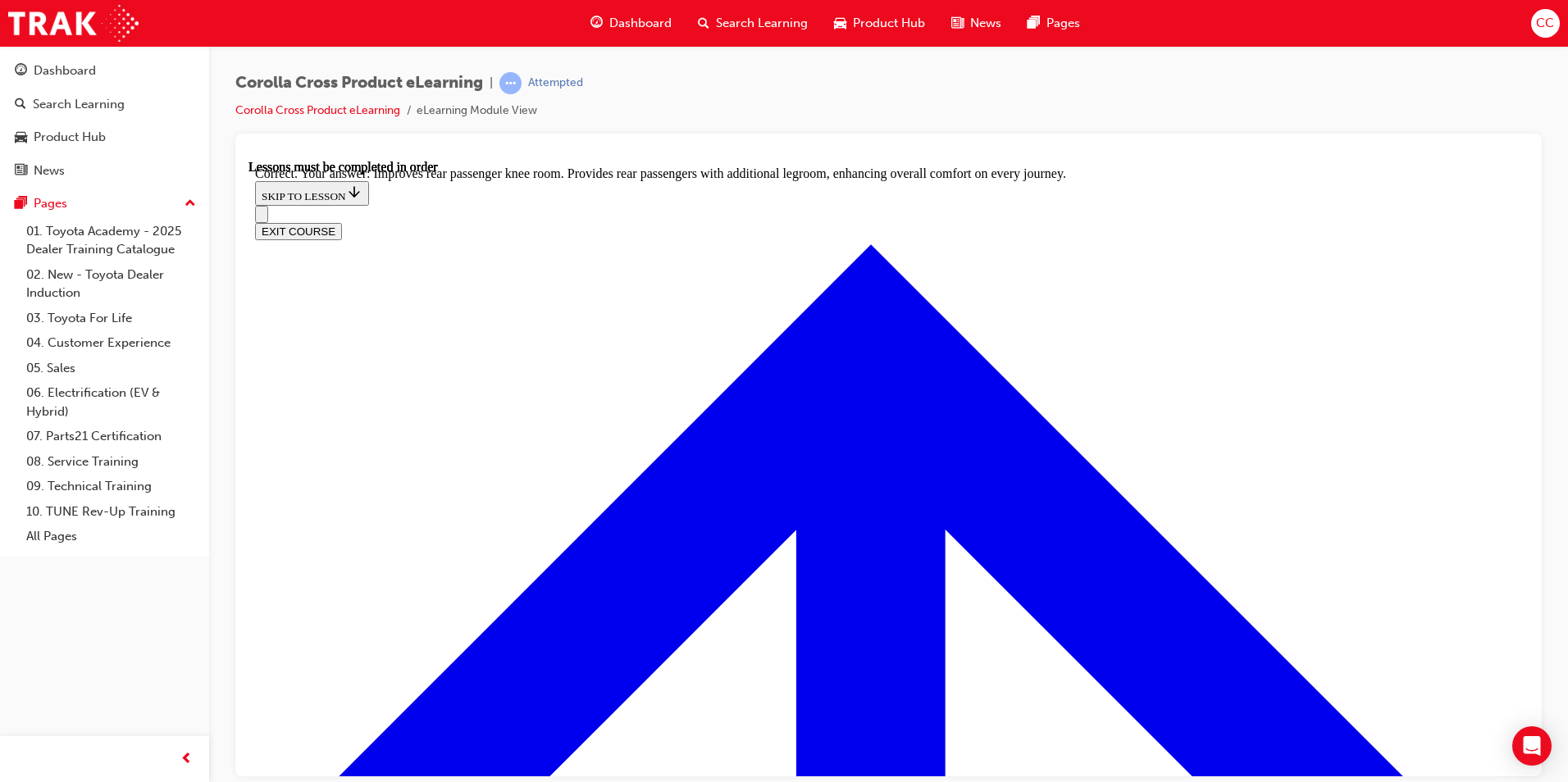
scroll to position [3024, 0]
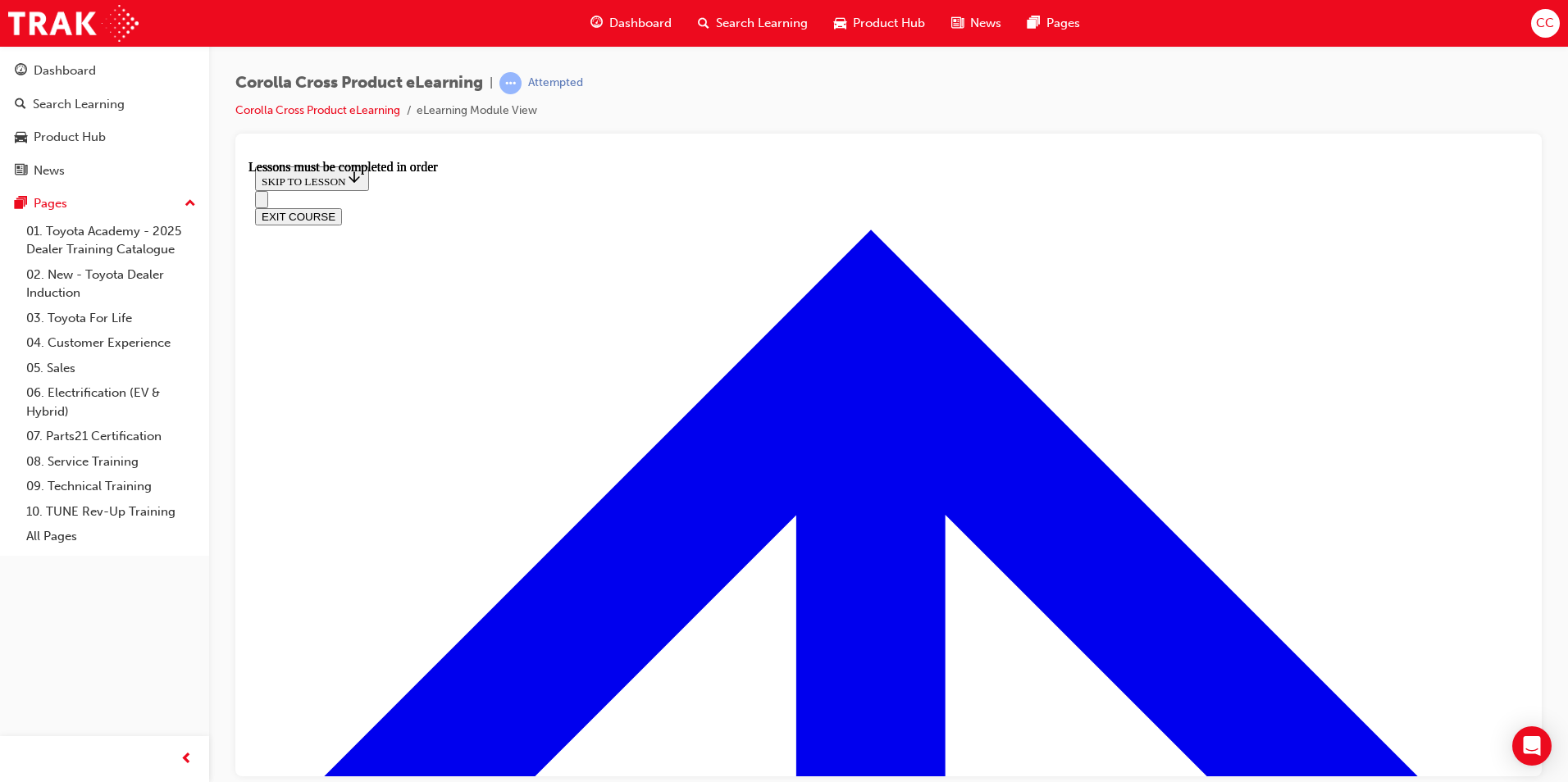
scroll to position [1451, 0]
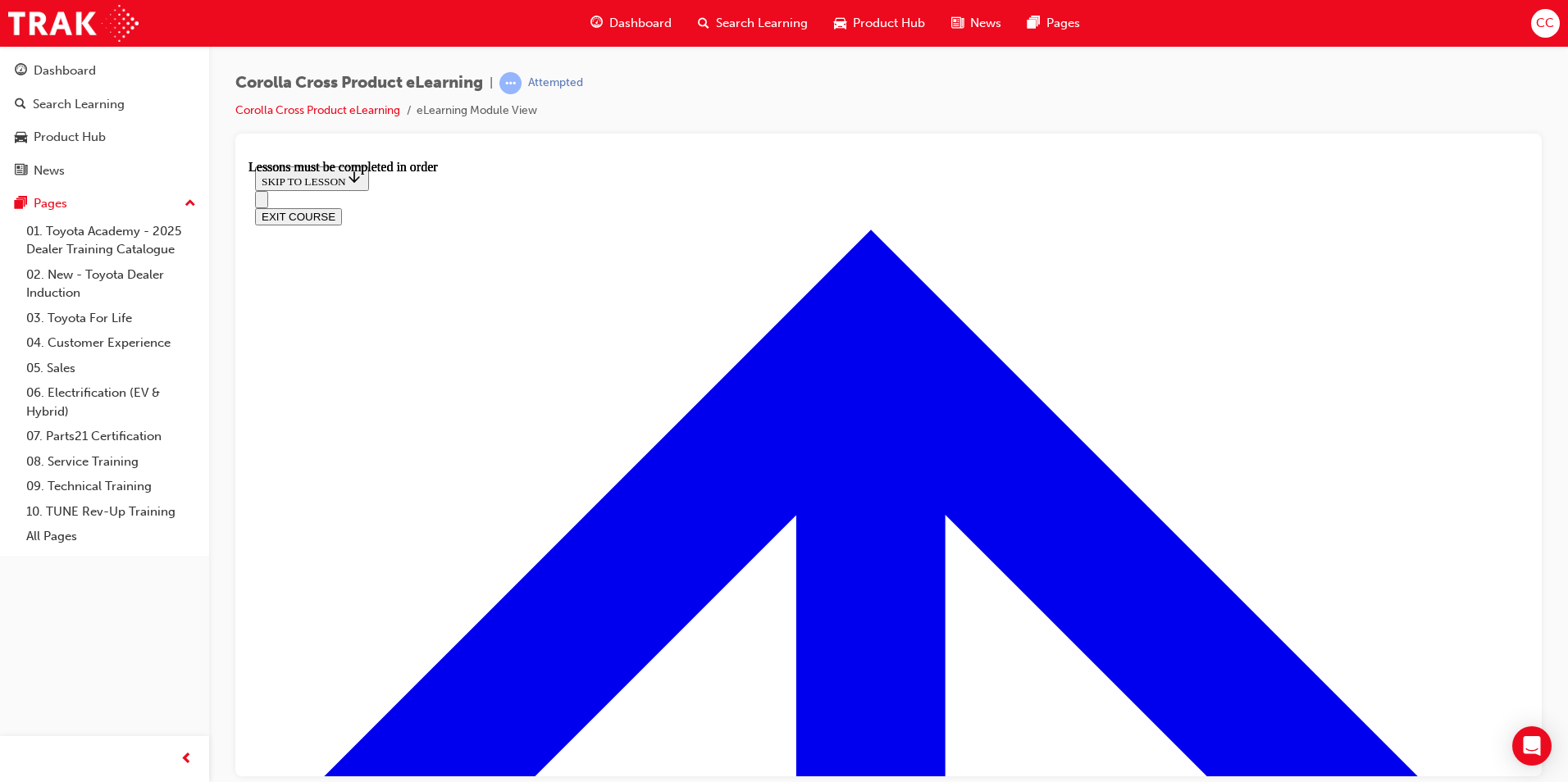
scroll to position [1915, 0]
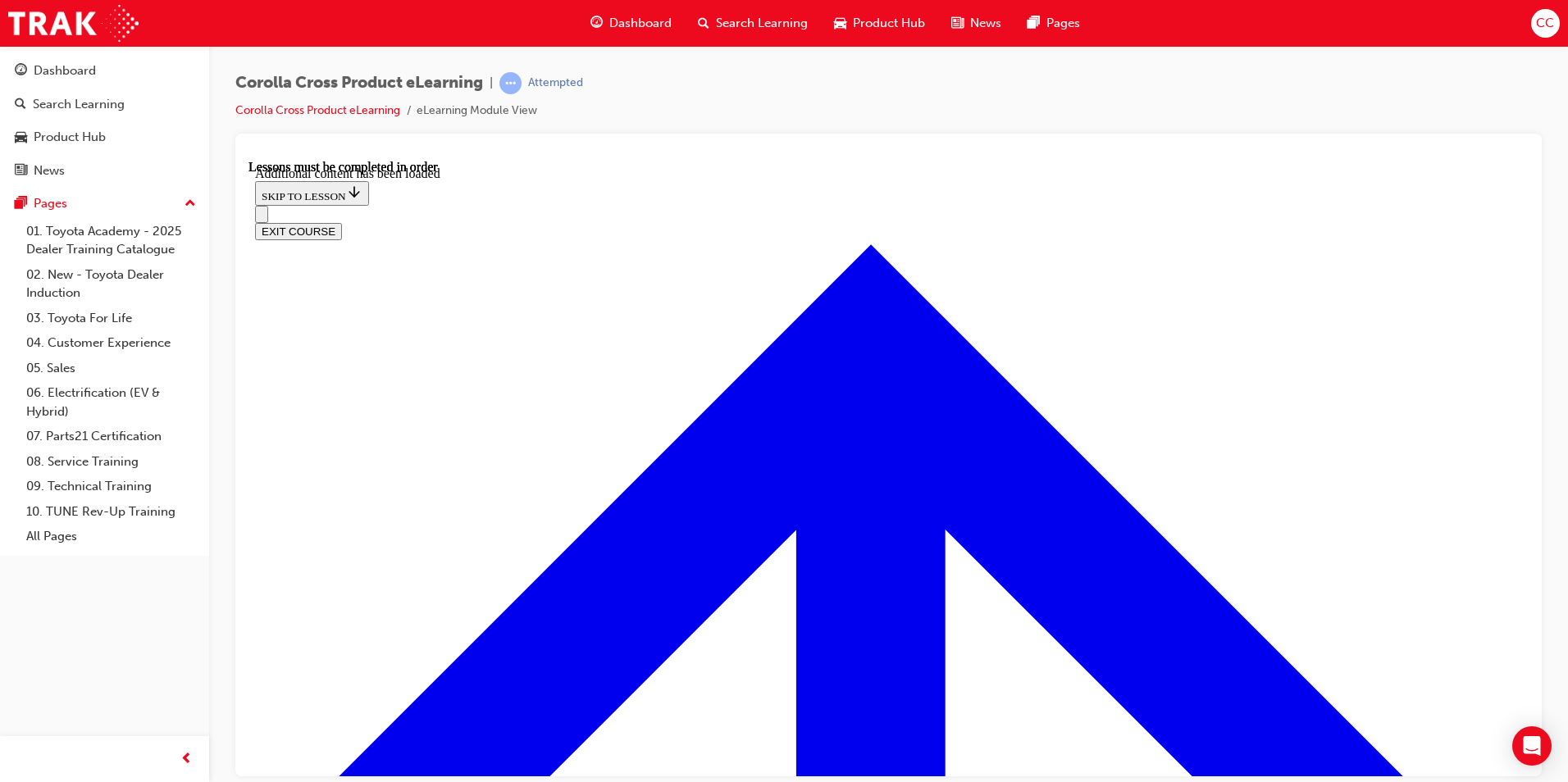
scroll to position [2357, 0]
radio input "true"
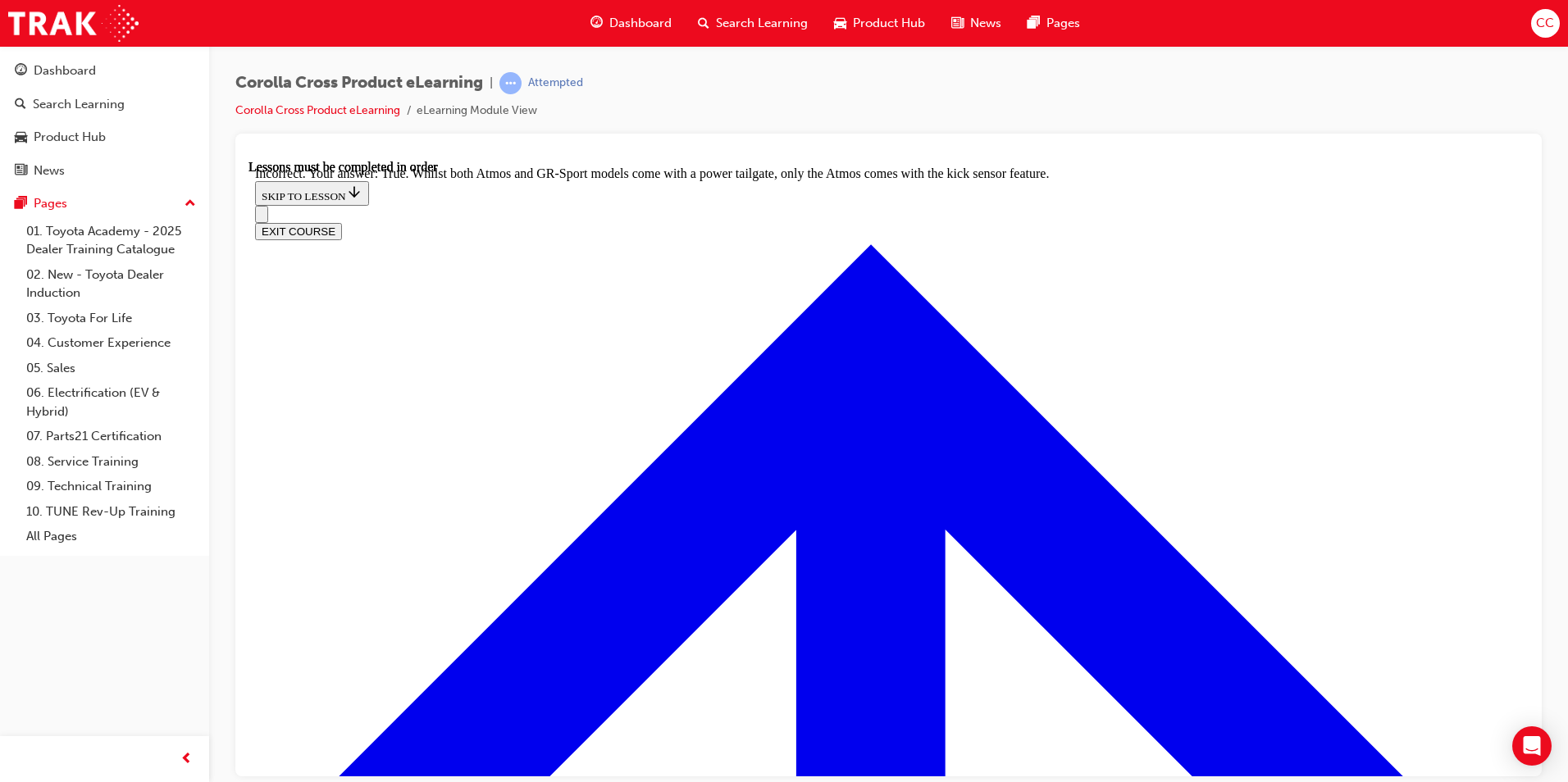
scroll to position [2440, 0]
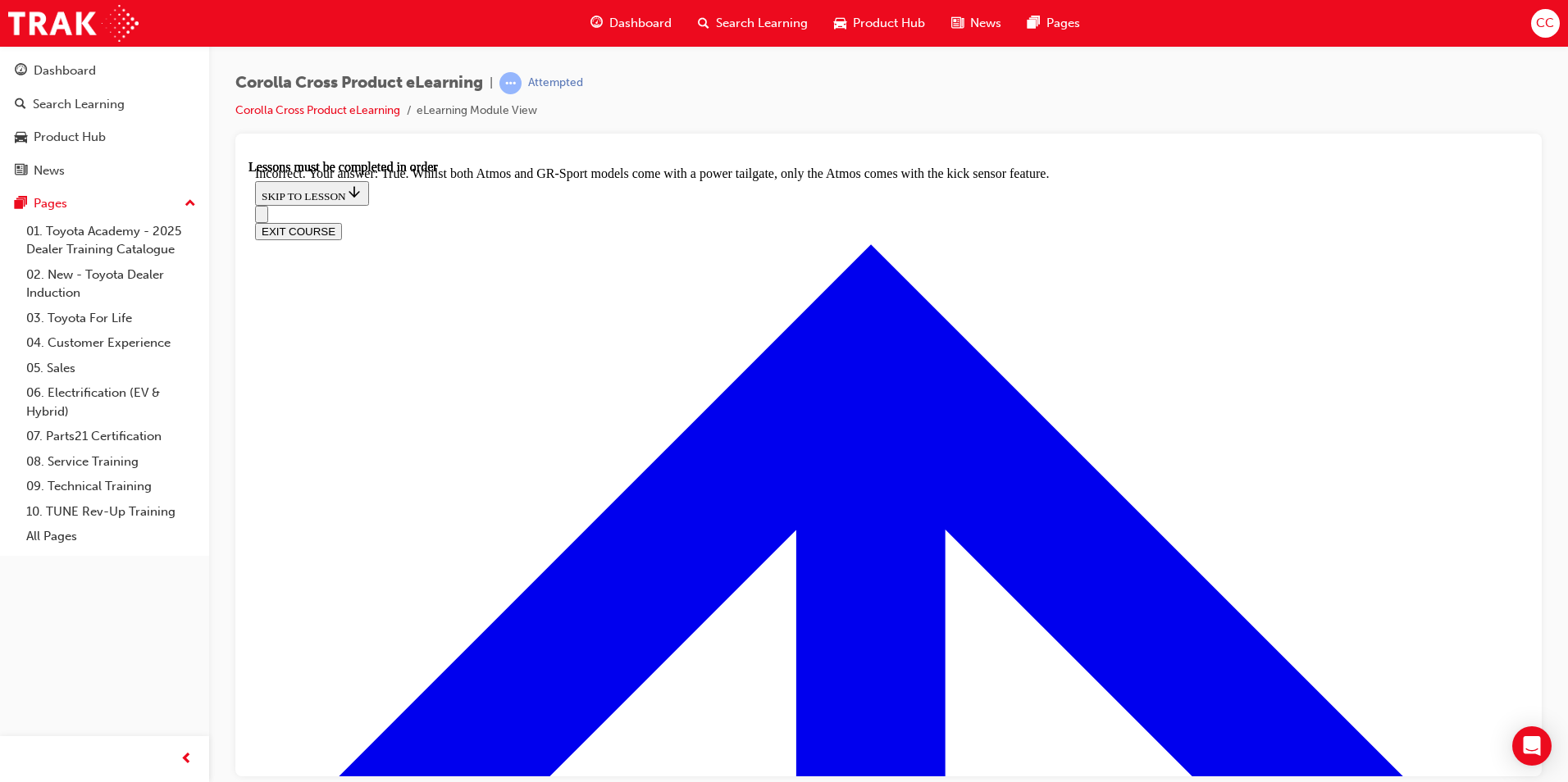
radio input "true"
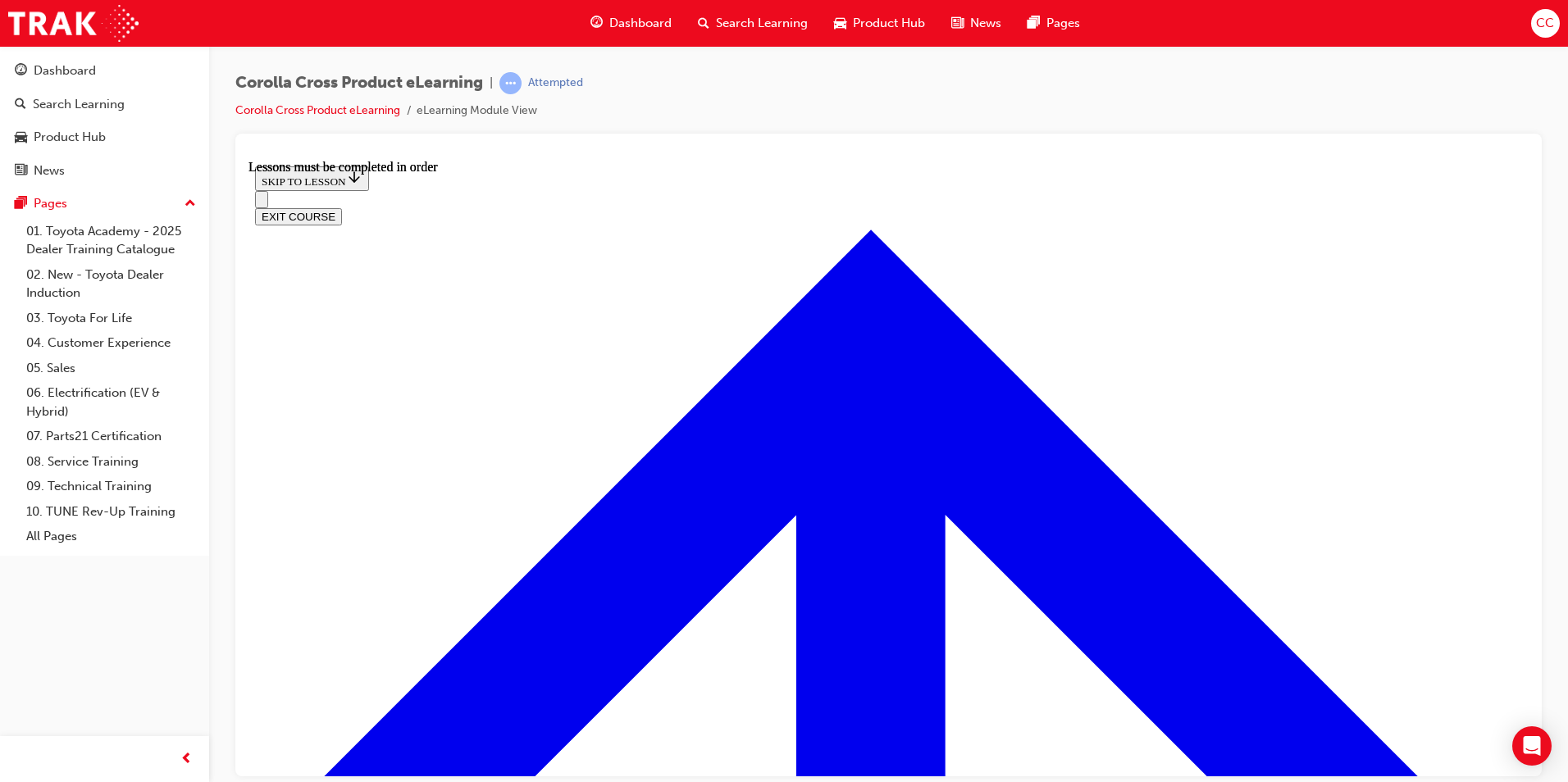
scroll to position [1698, 0]
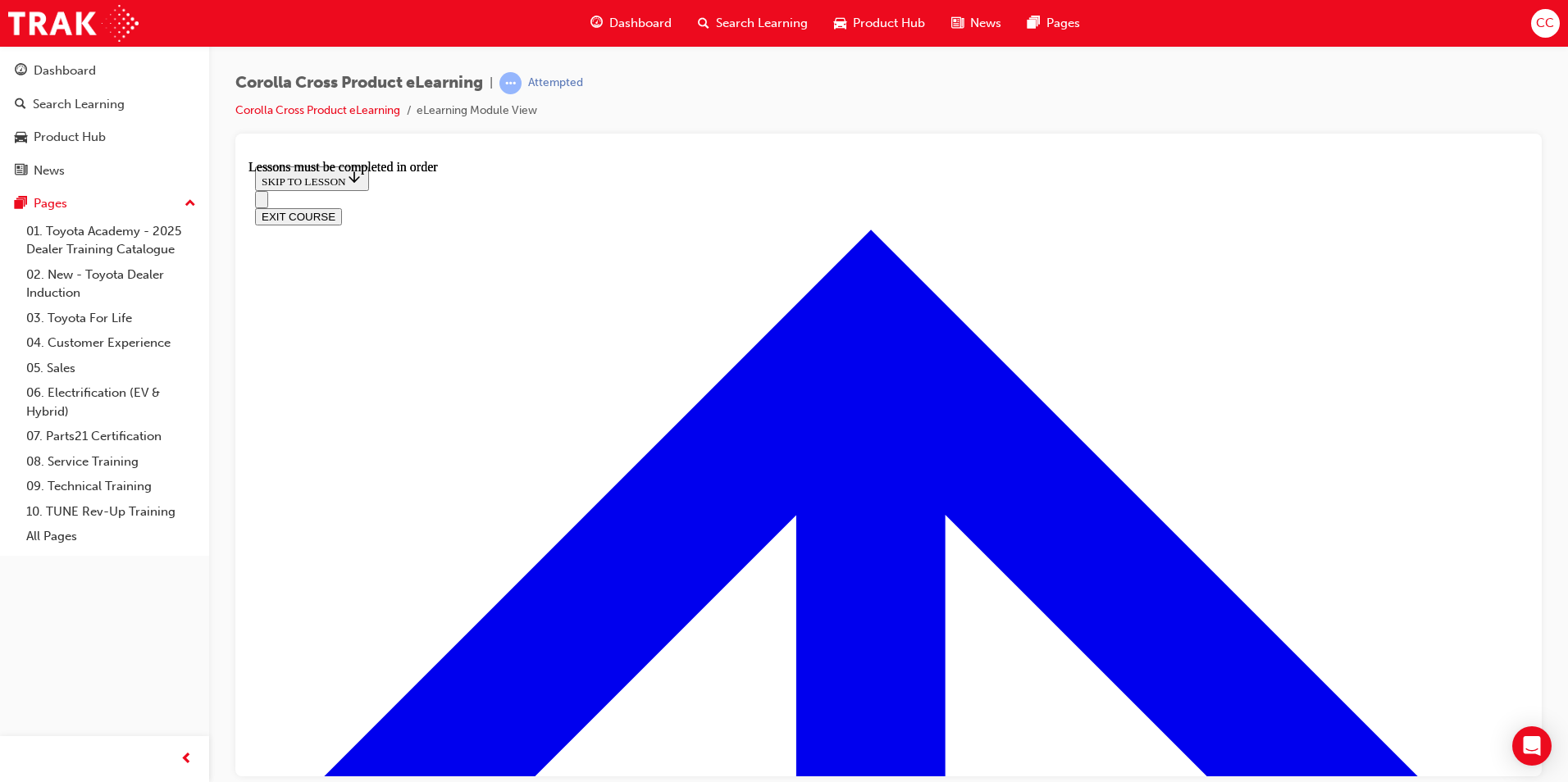
scroll to position [43, 0]
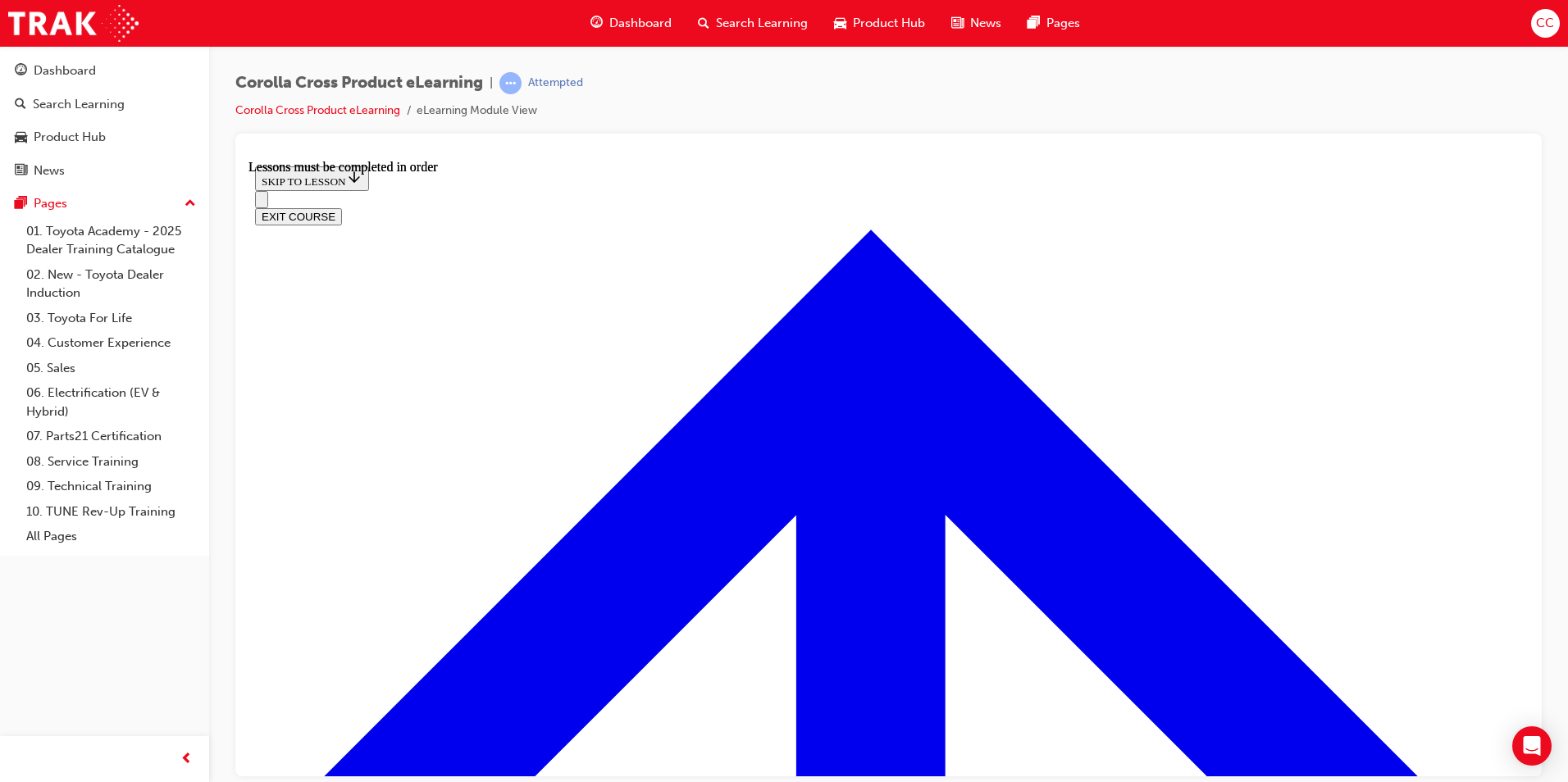
scroll to position [3002, 0]
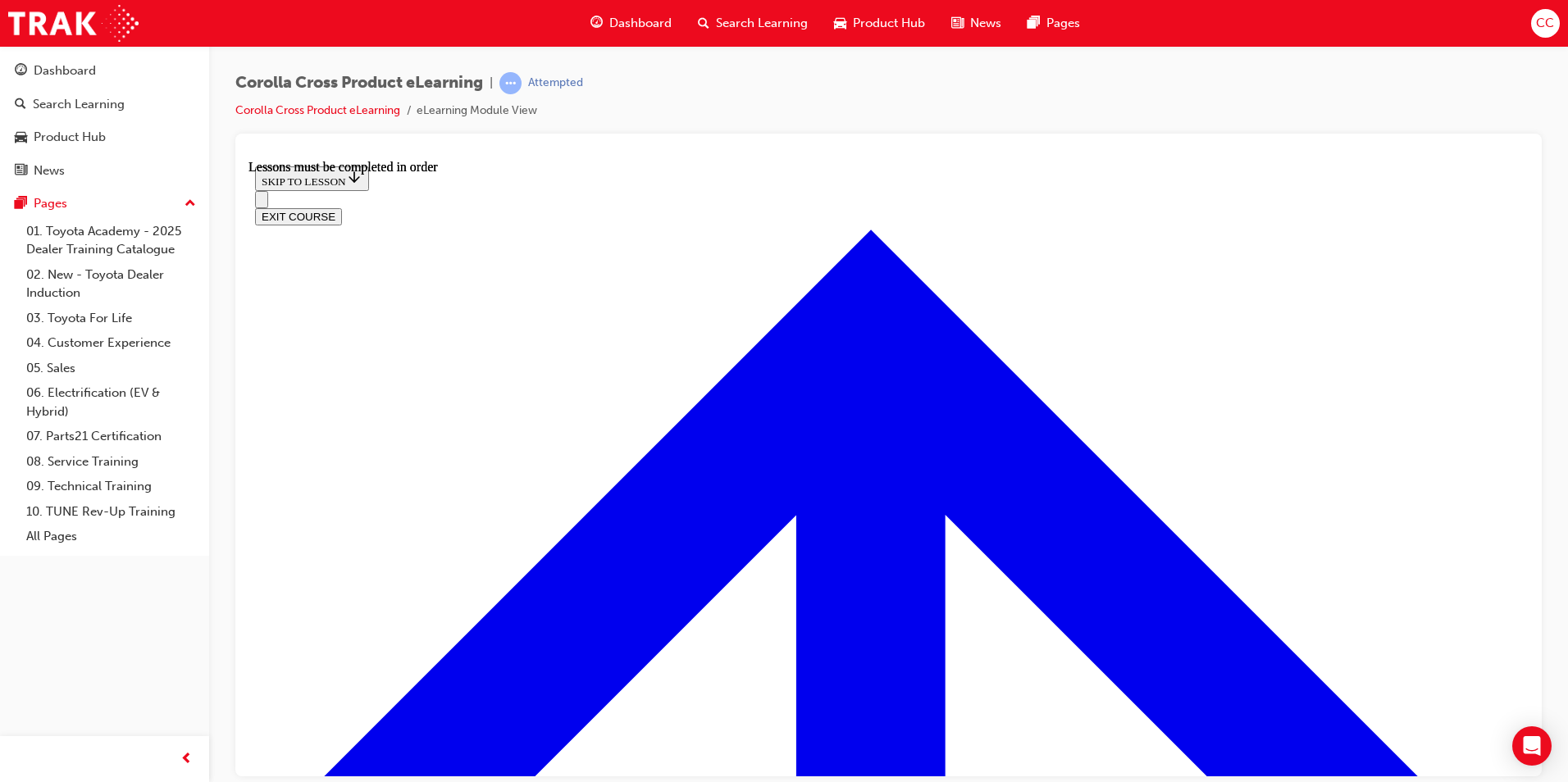
scroll to position [328, 0]
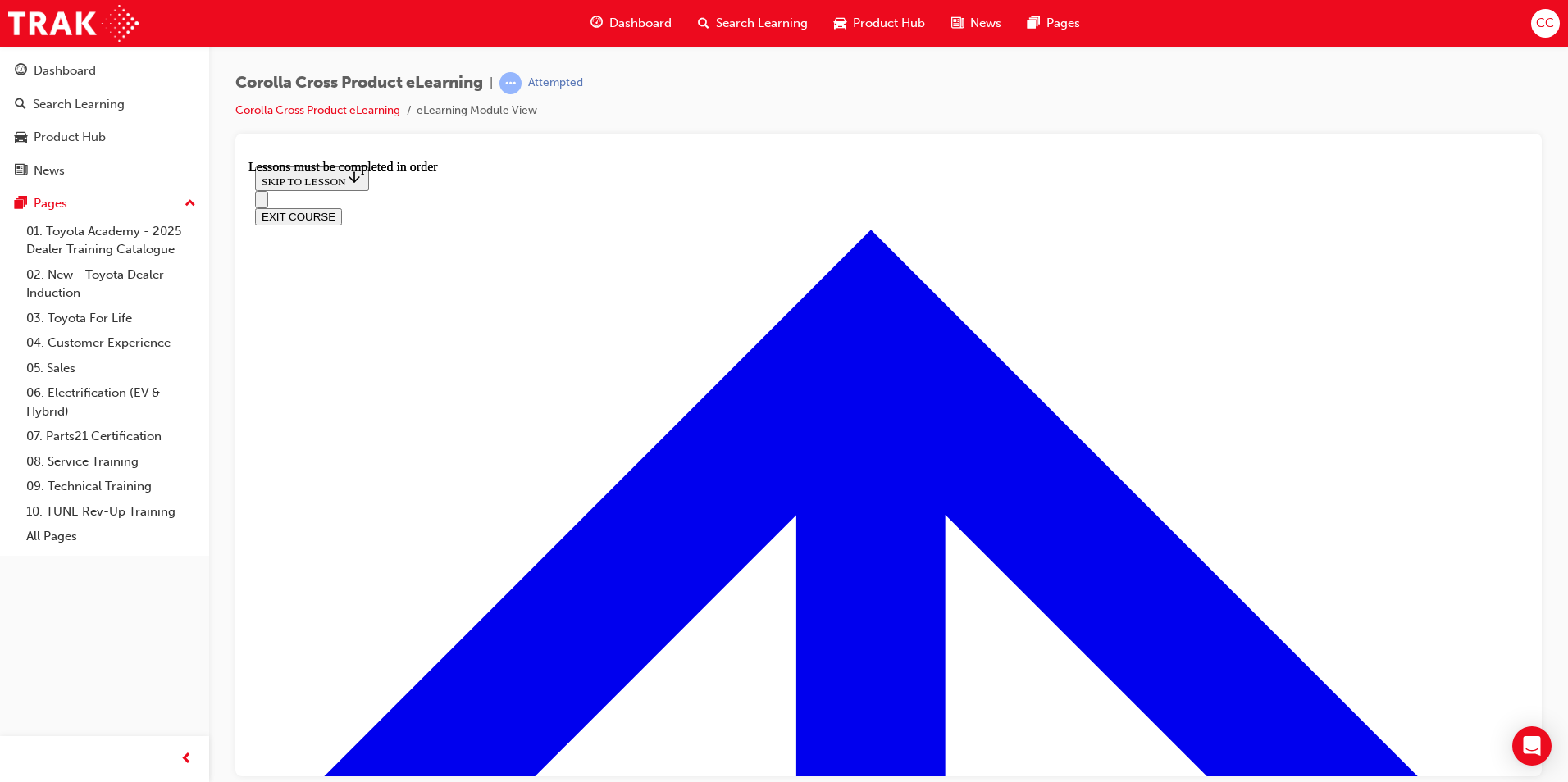
scroll to position [3166, 0]
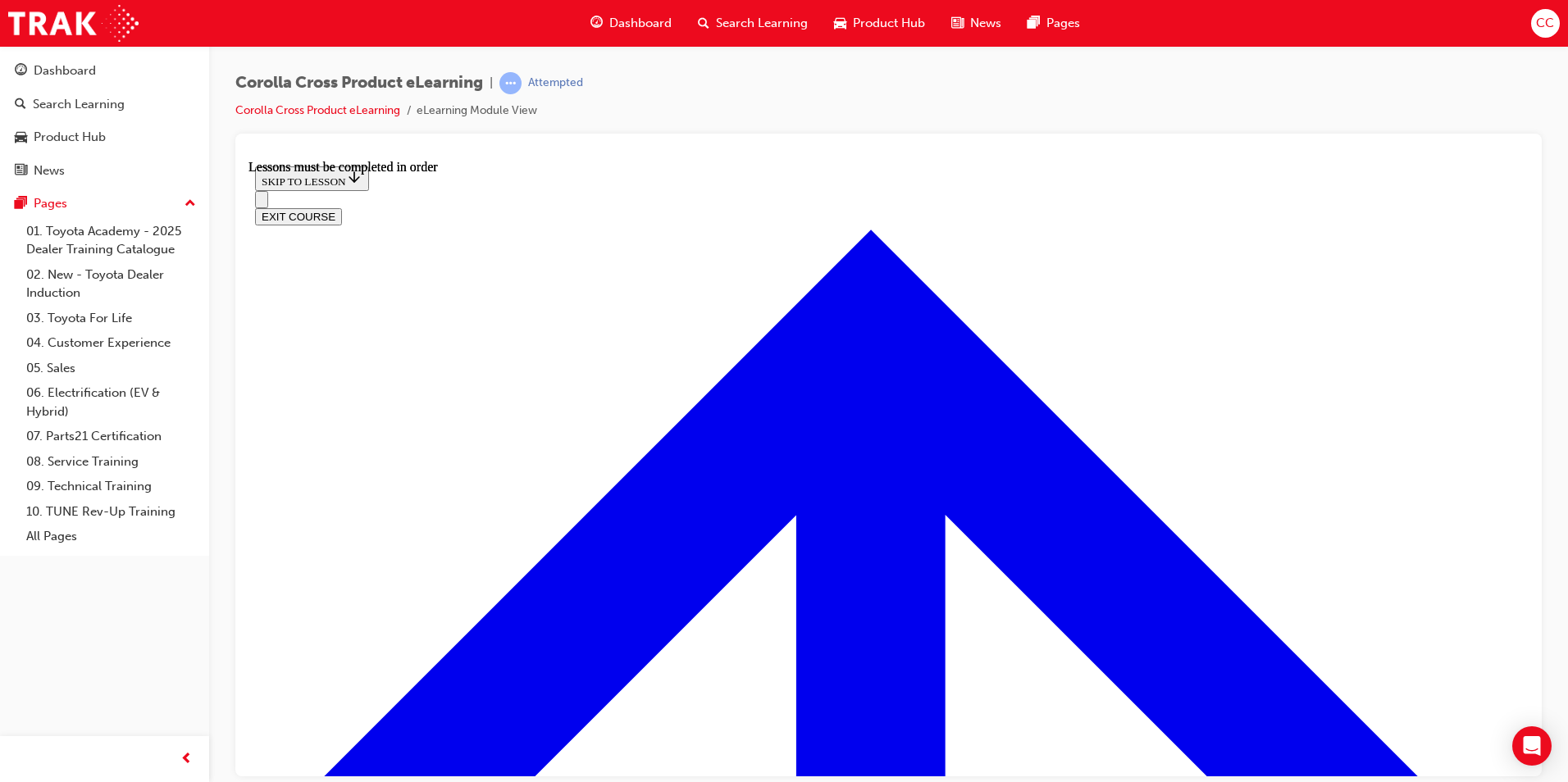
drag, startPoint x: 1191, startPoint y: 457, endPoint x: 1186, endPoint y: 470, distance: 13.9
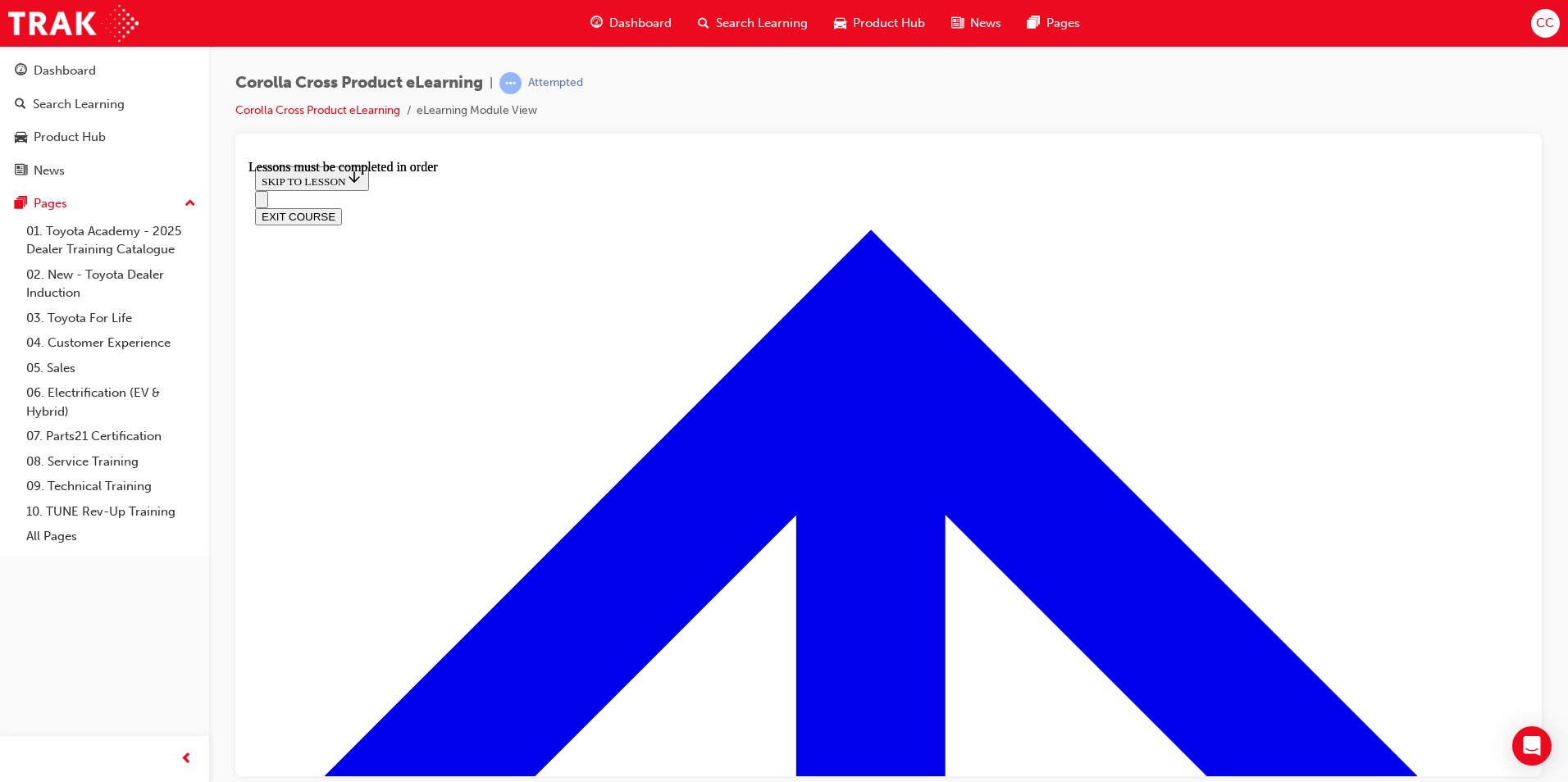
scroll to position [1791, 0]
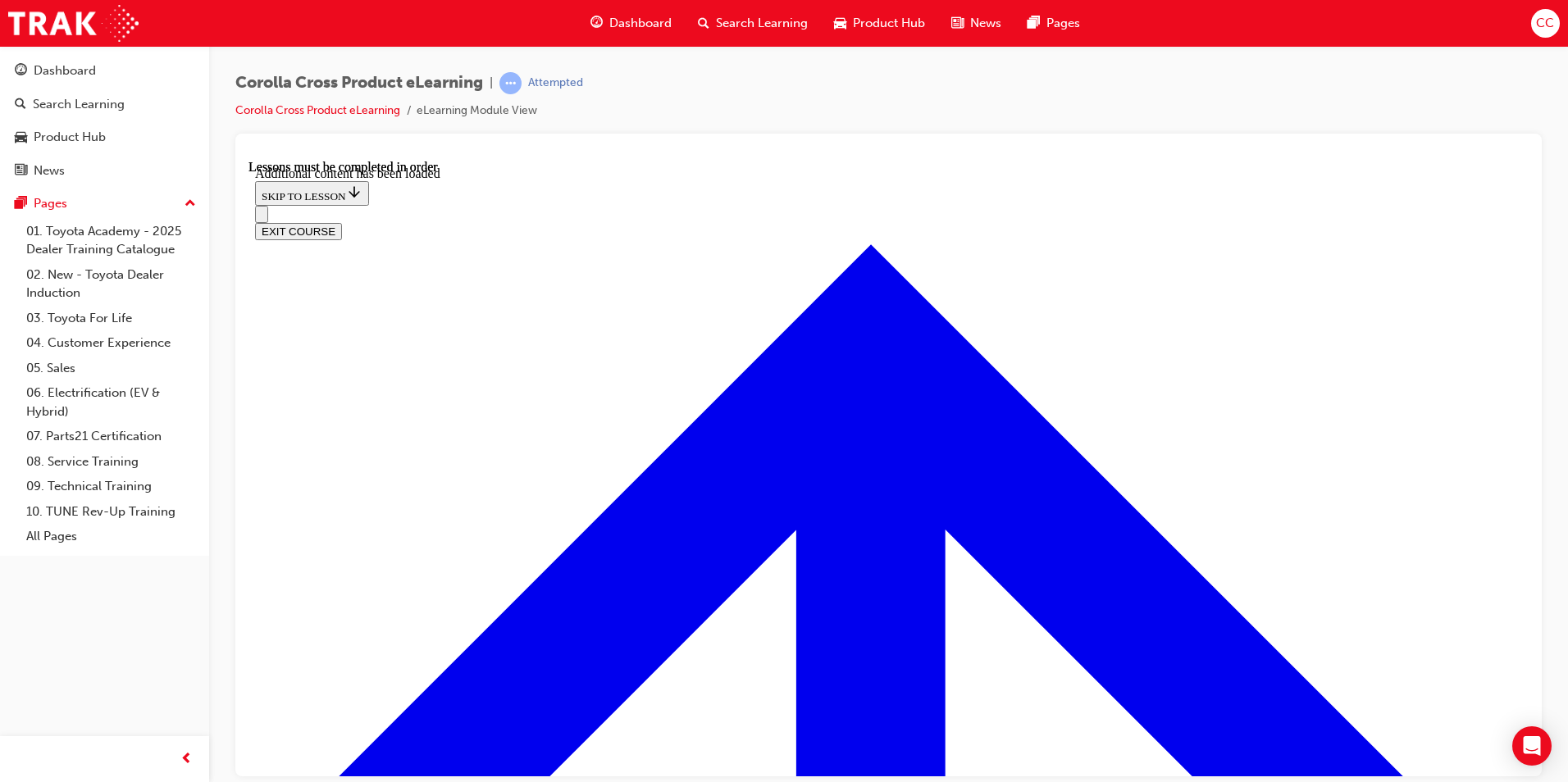
scroll to position [4017, 0]
checkbox input "true"
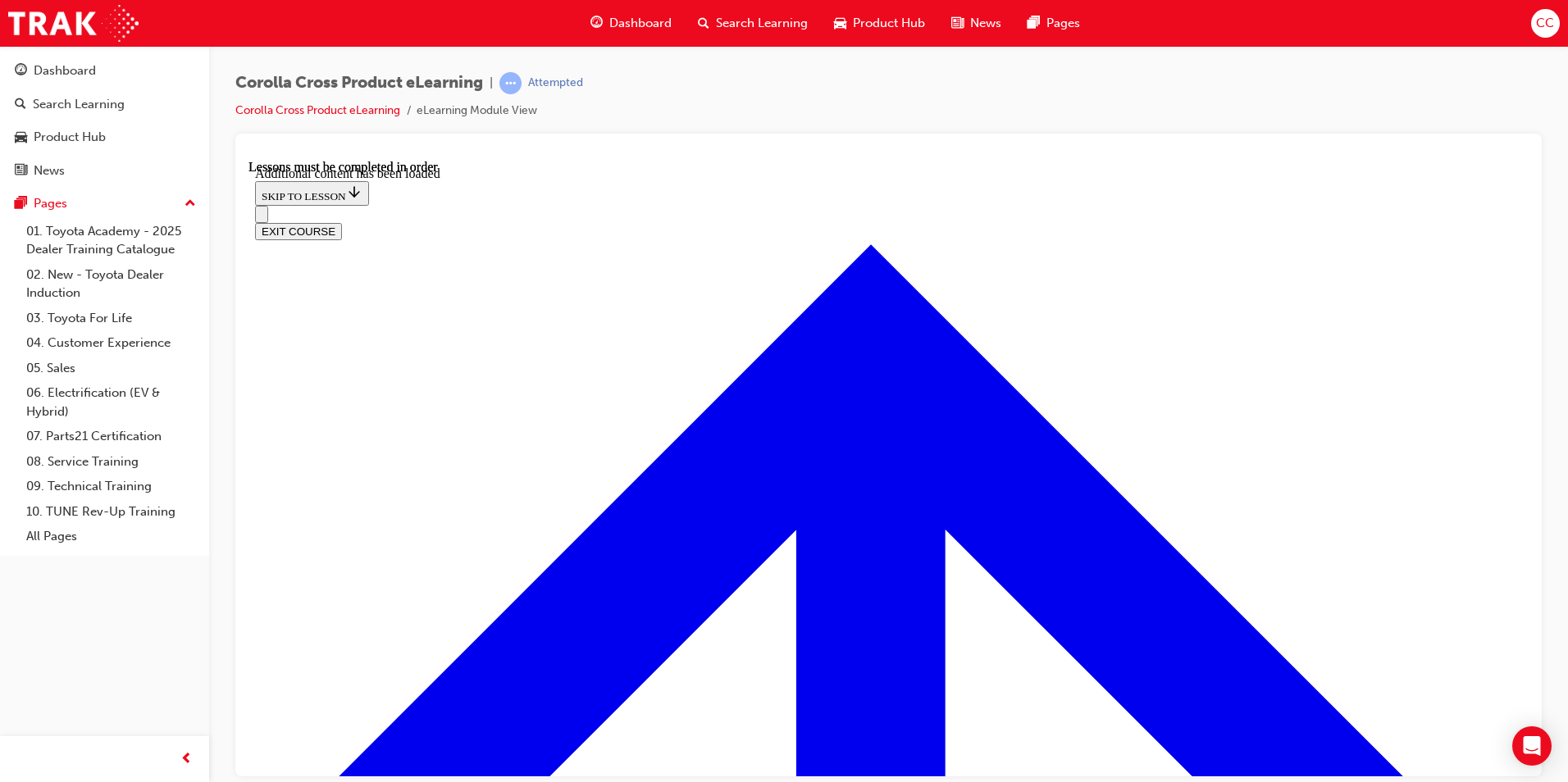
checkbox input "true"
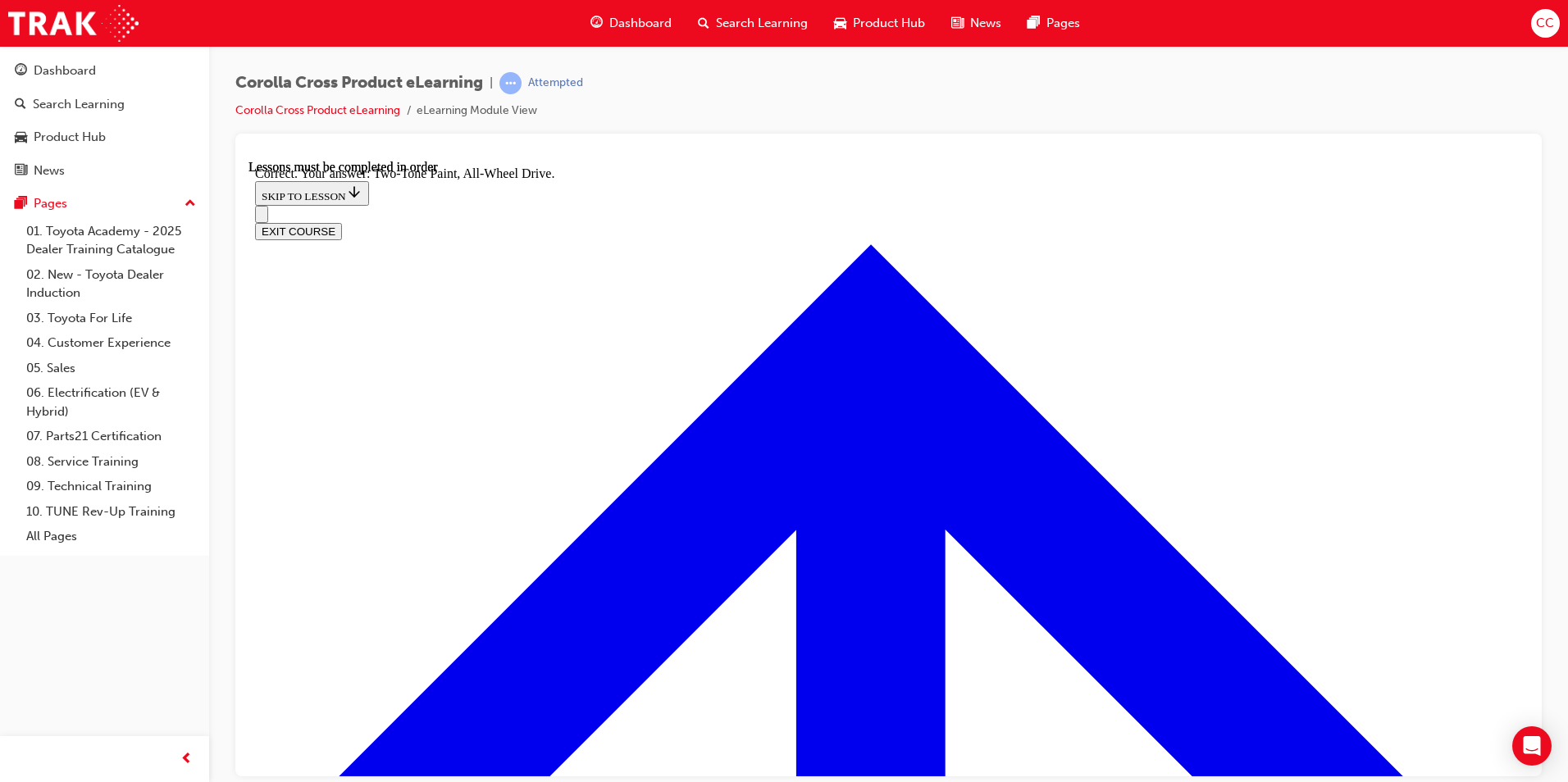
radio input "true"
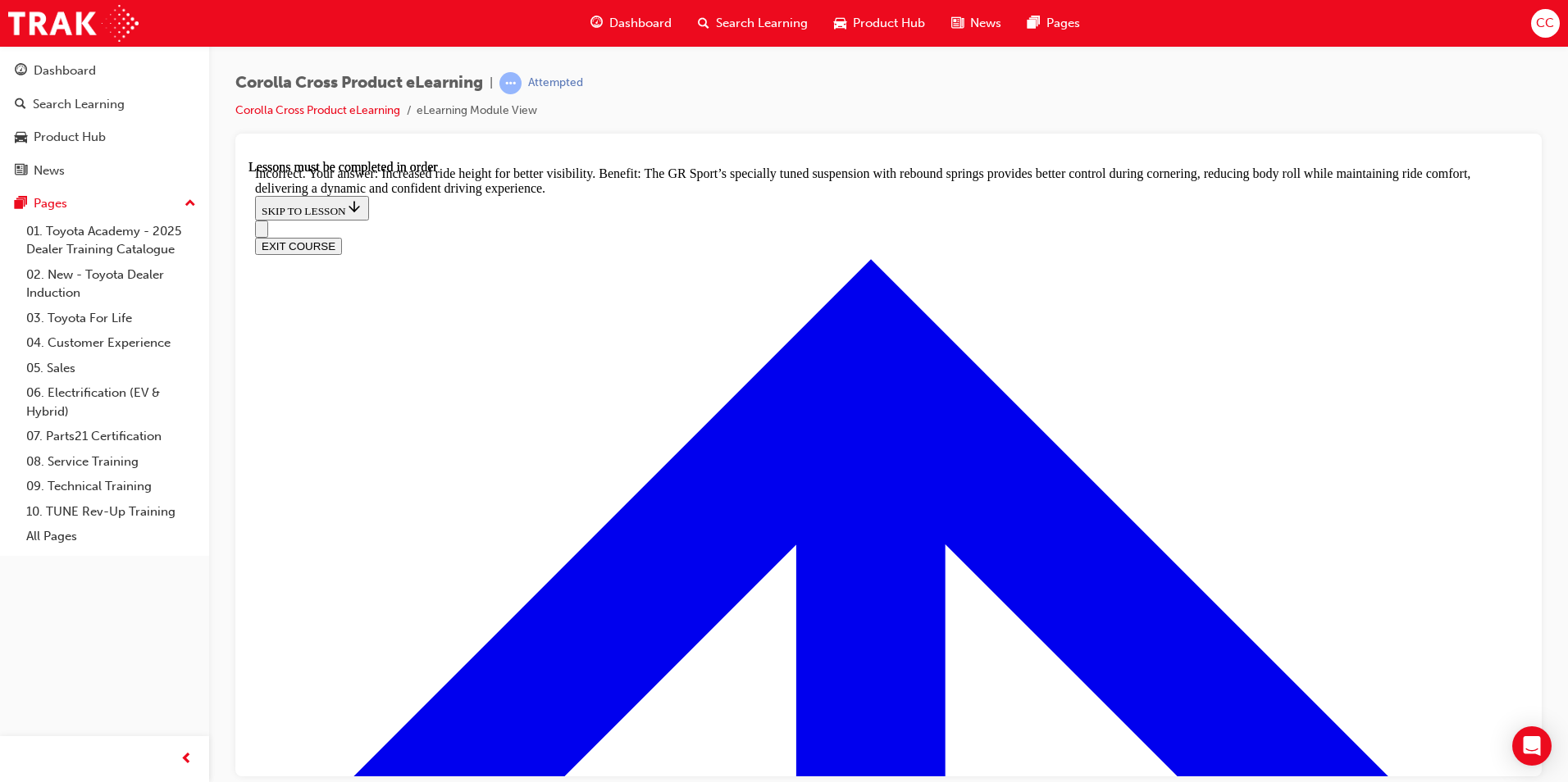
scroll to position [5000, 0]
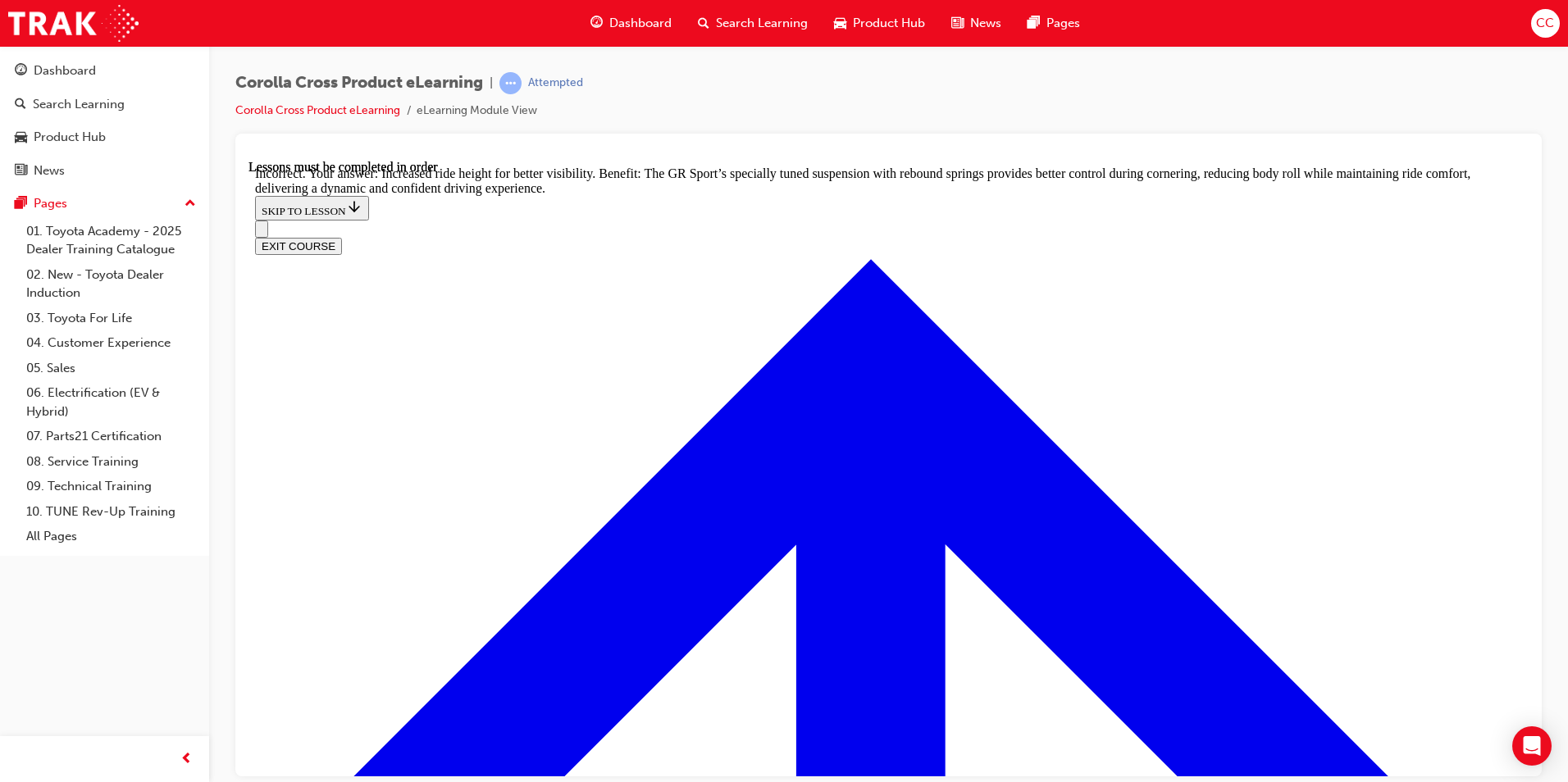
radio input "true"
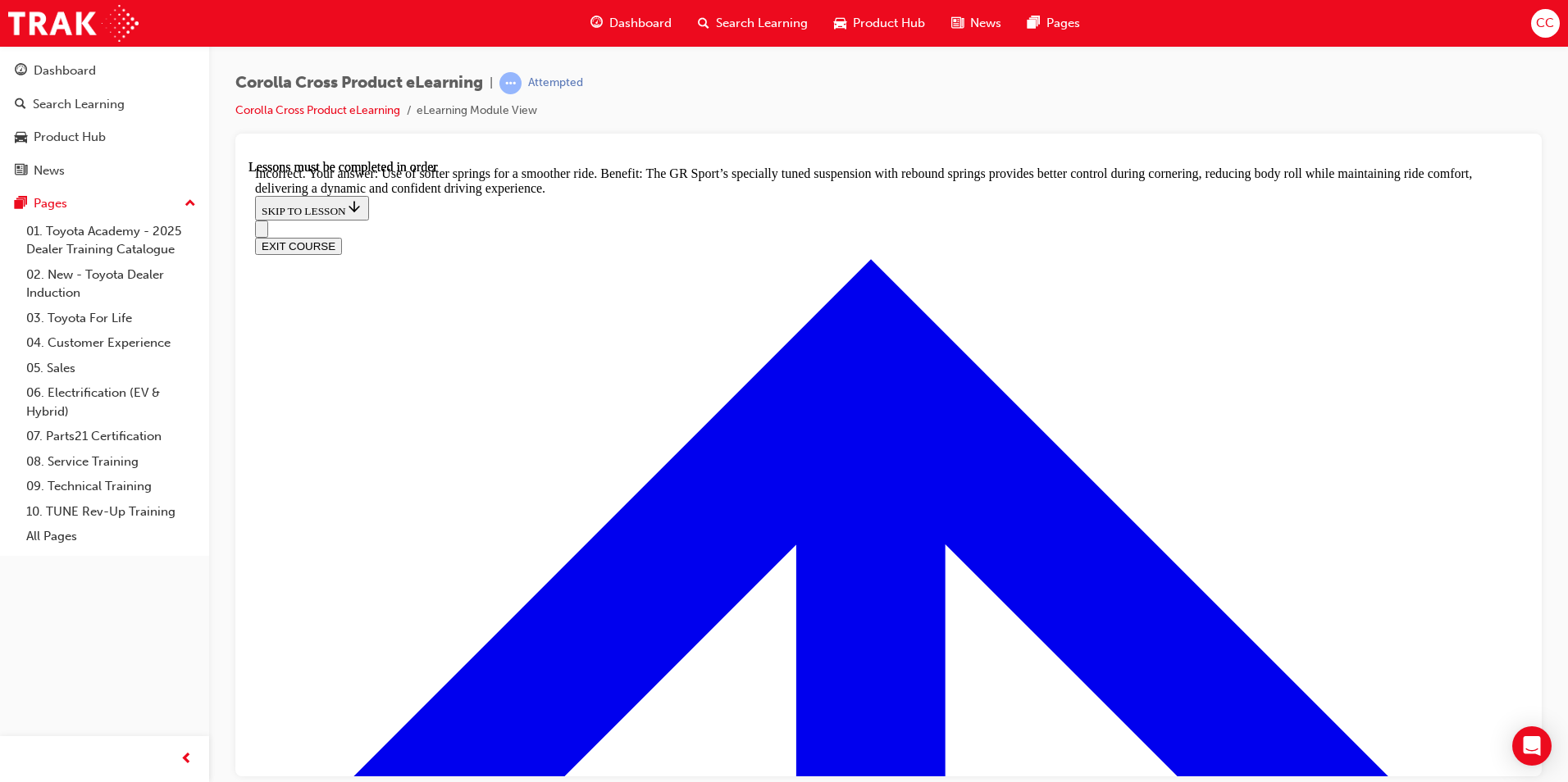
radio input "true"
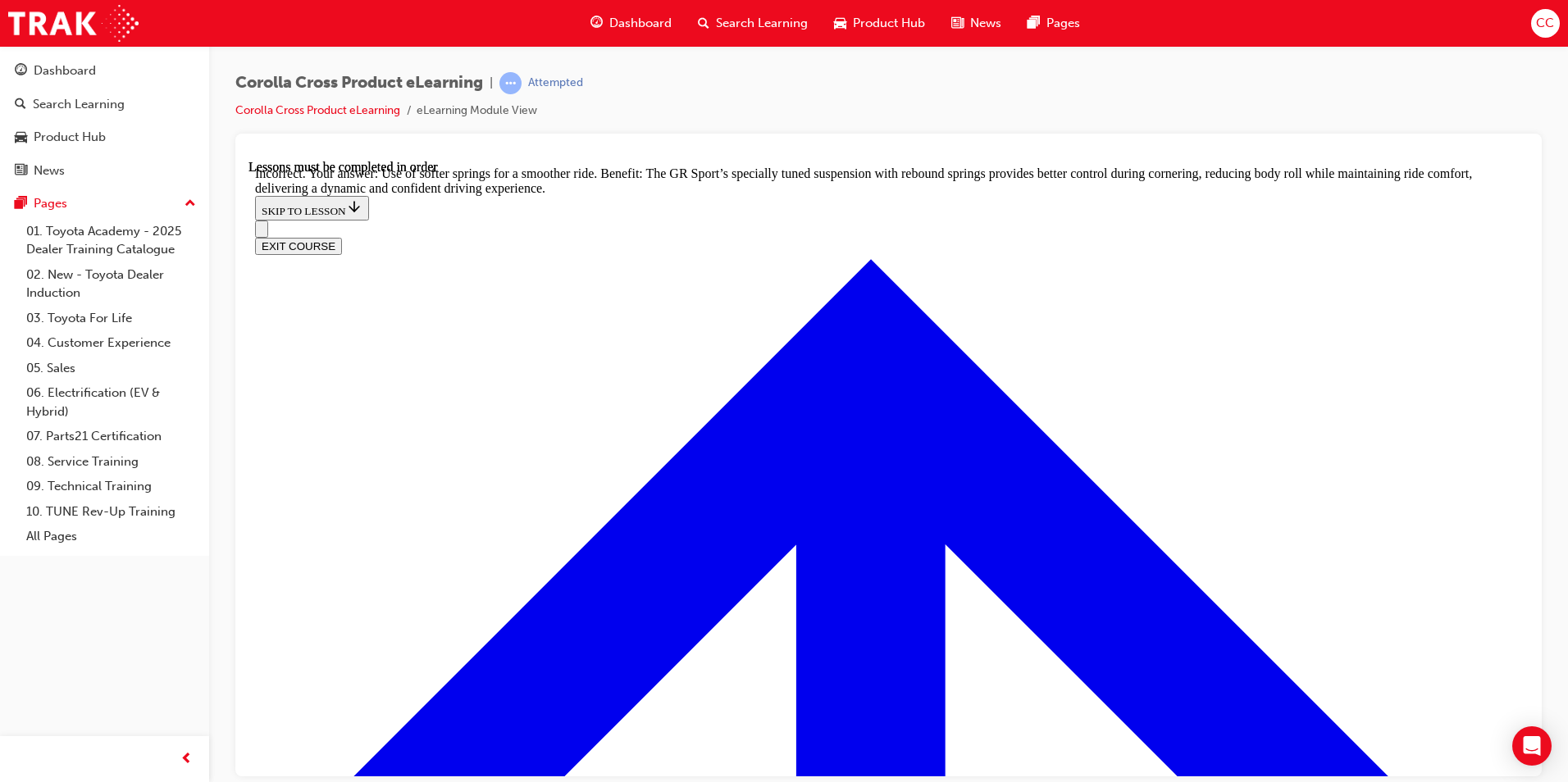
radio input "true"
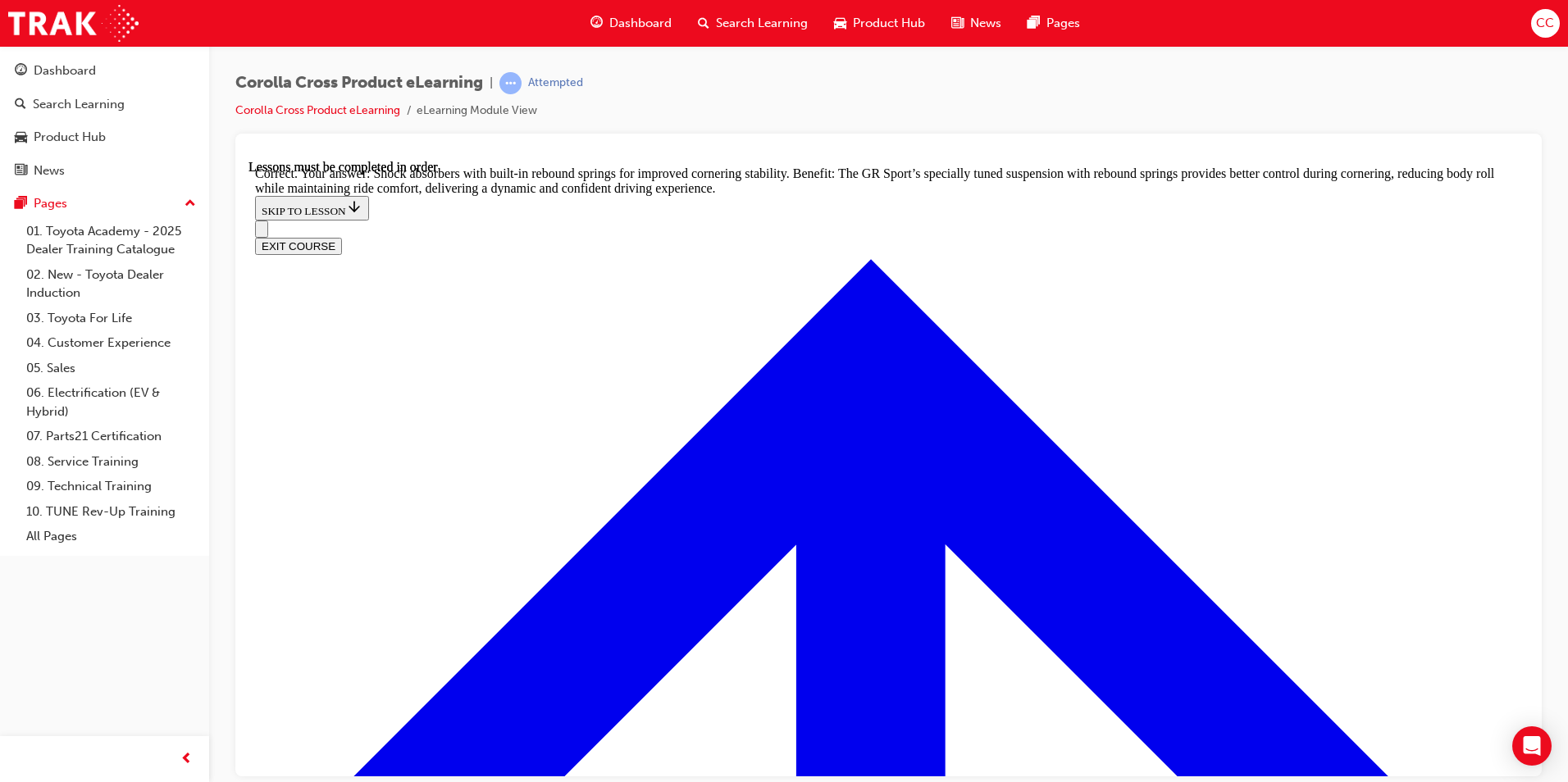
scroll to position [5194, 0]
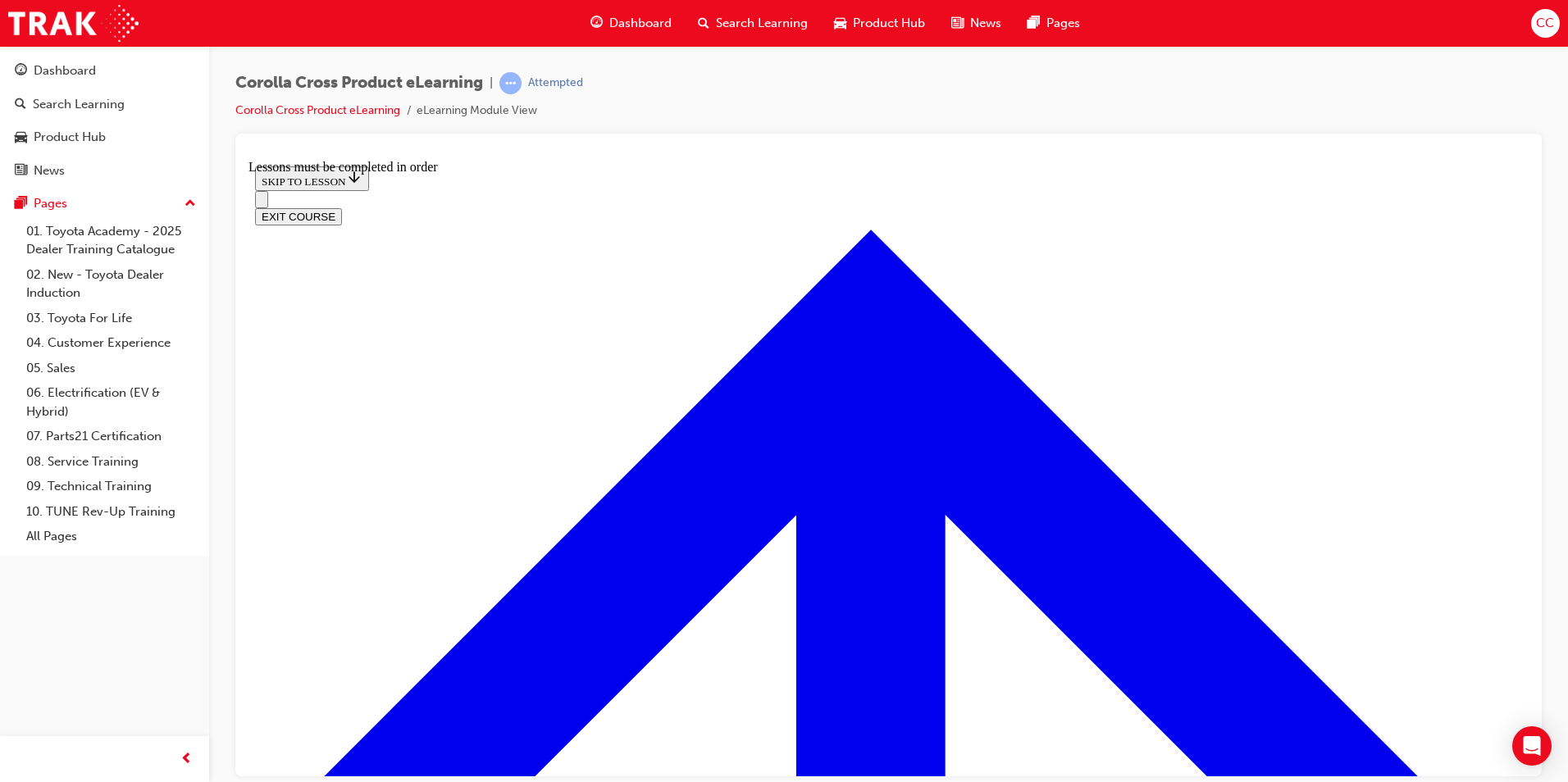
scroll to position [713, 0]
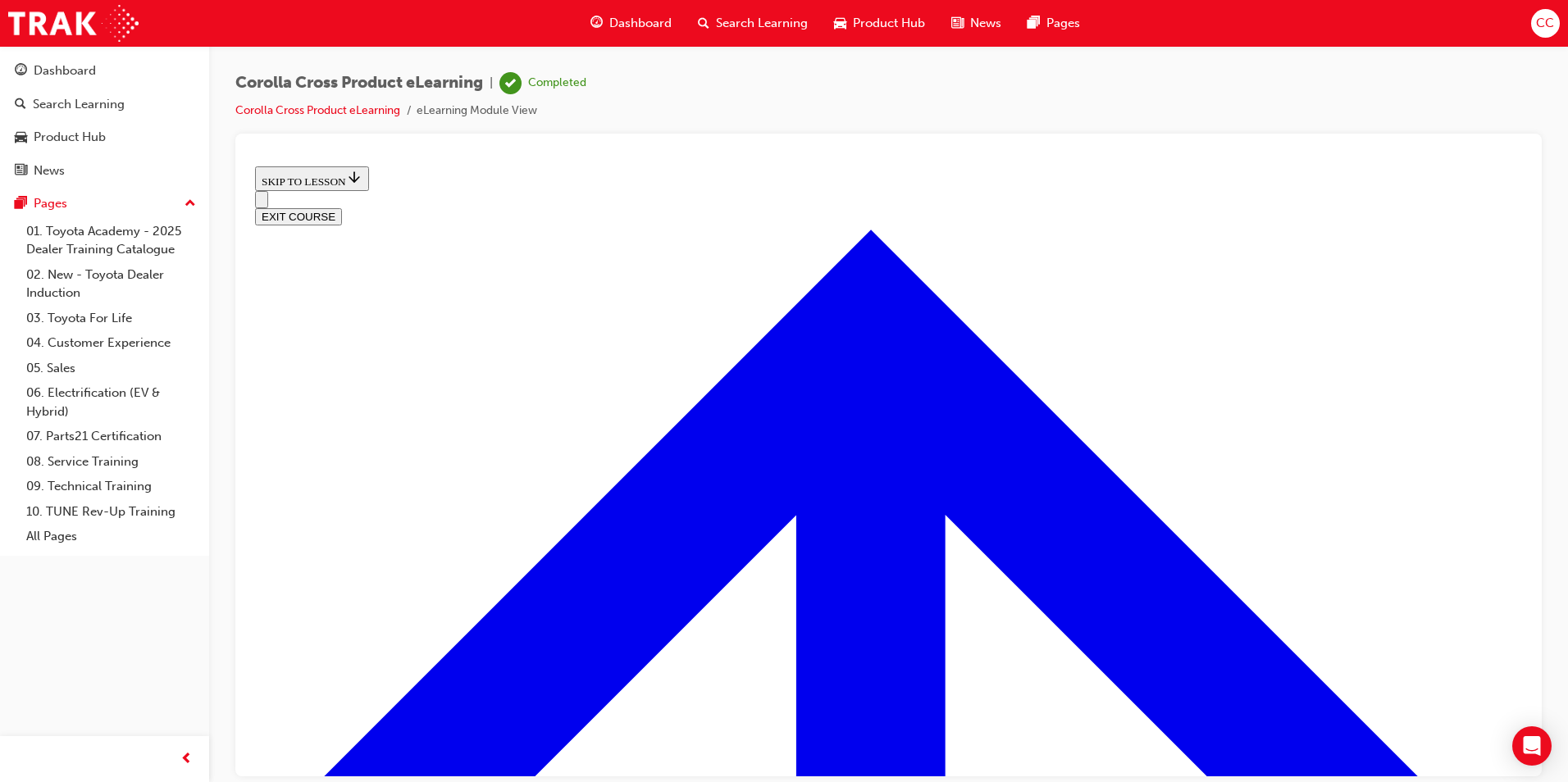
scroll to position [642, 0]
click at [342, 207] on button "EXIT COURSE" at bounding box center [299, 216] width 87 height 17
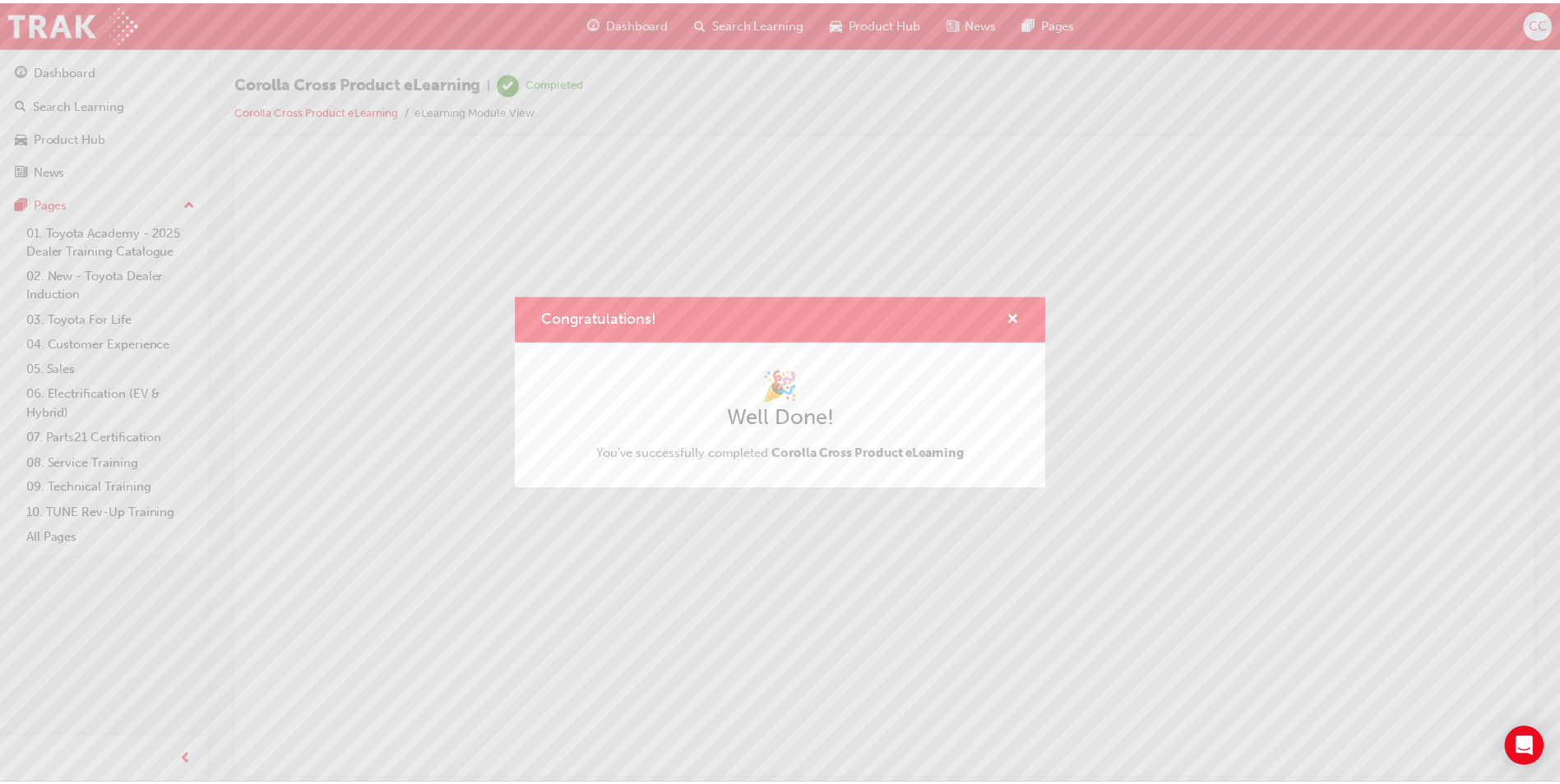
scroll to position [0, 0]
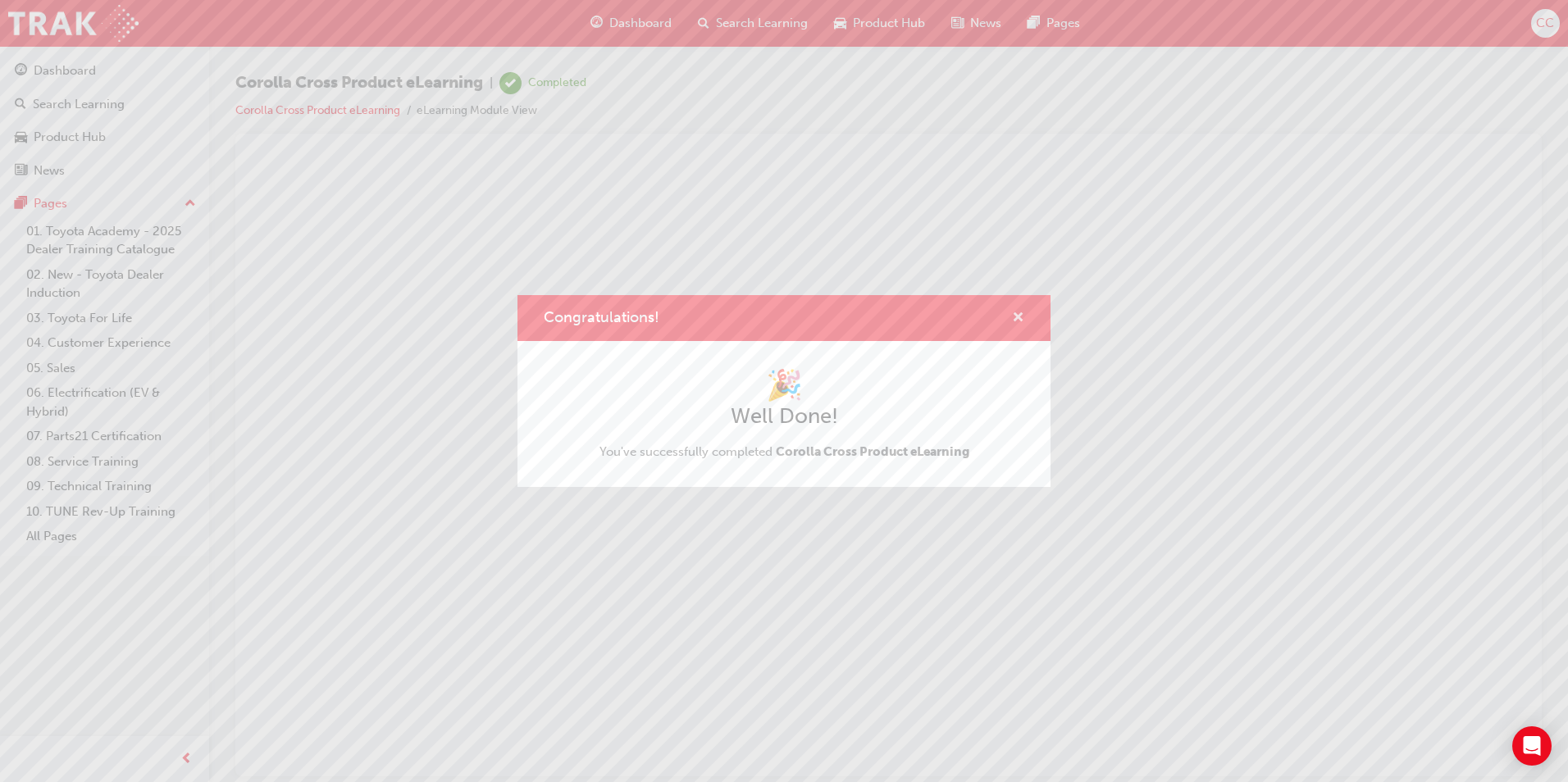
click at [1021, 317] on span "cross-icon" at bounding box center [1018, 319] width 12 height 15
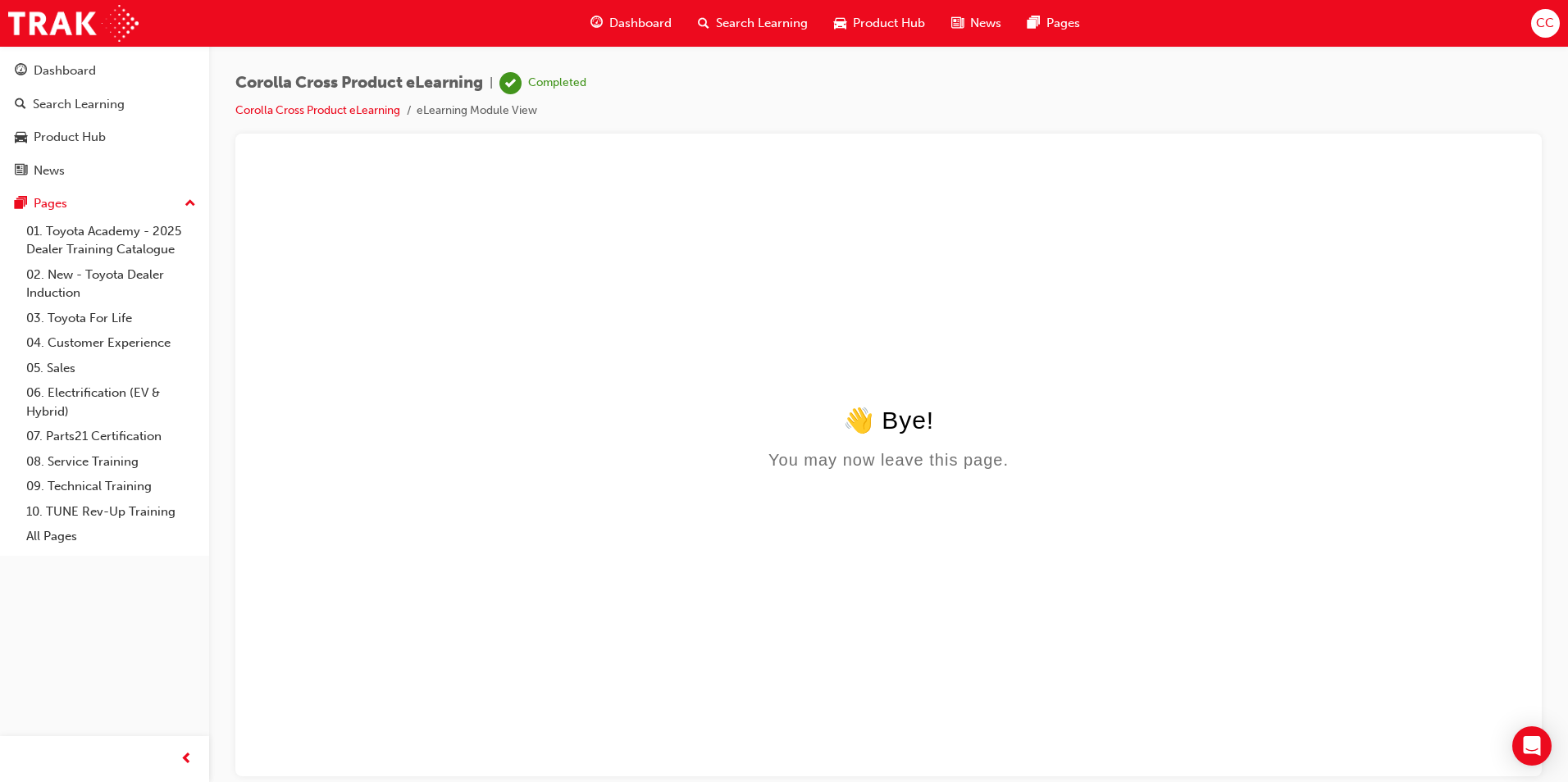
click at [624, 23] on span "Dashboard" at bounding box center [641, 23] width 63 height 19
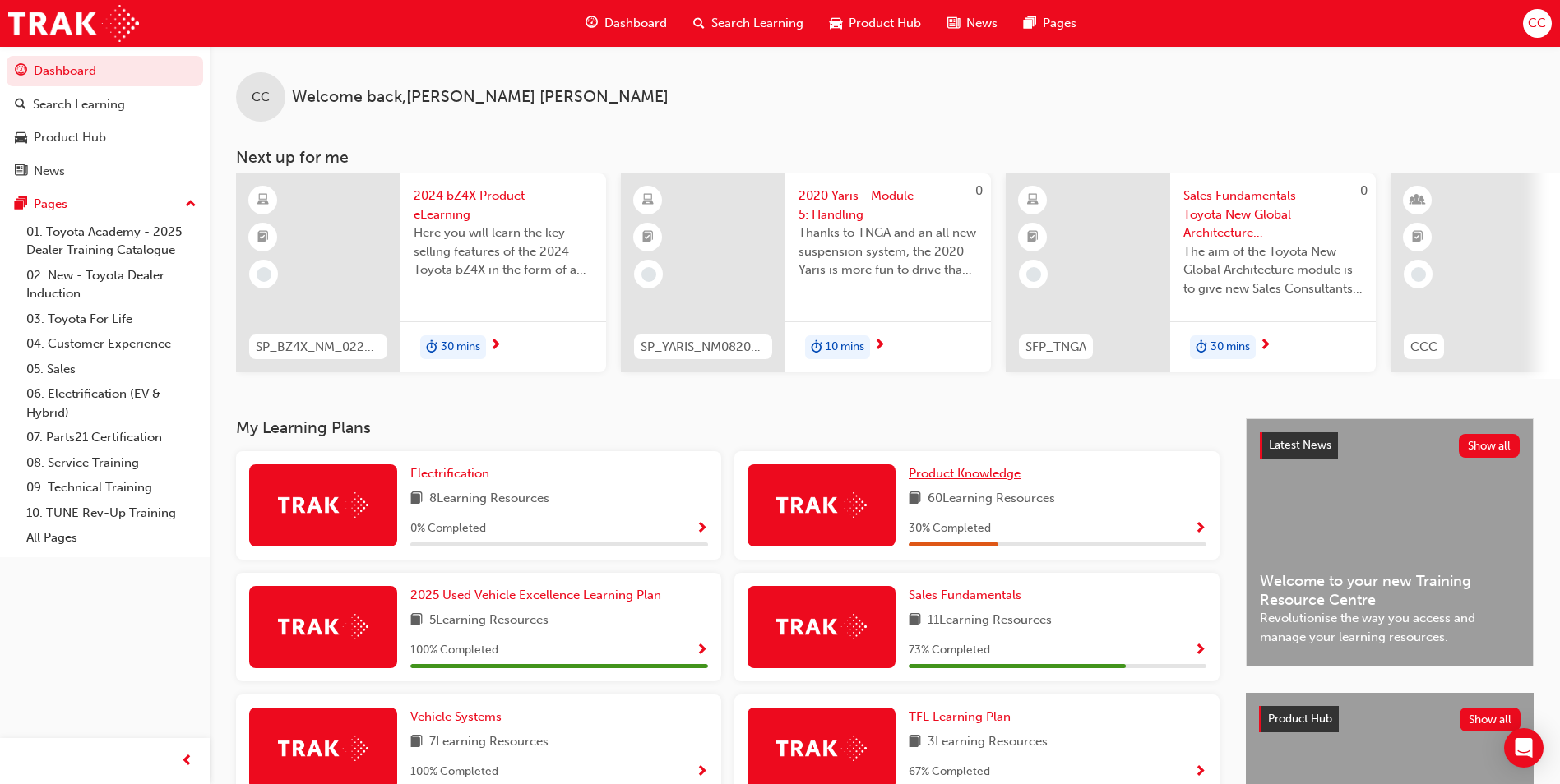
click at [982, 477] on span "Product Knowledge" at bounding box center [965, 473] width 111 height 15
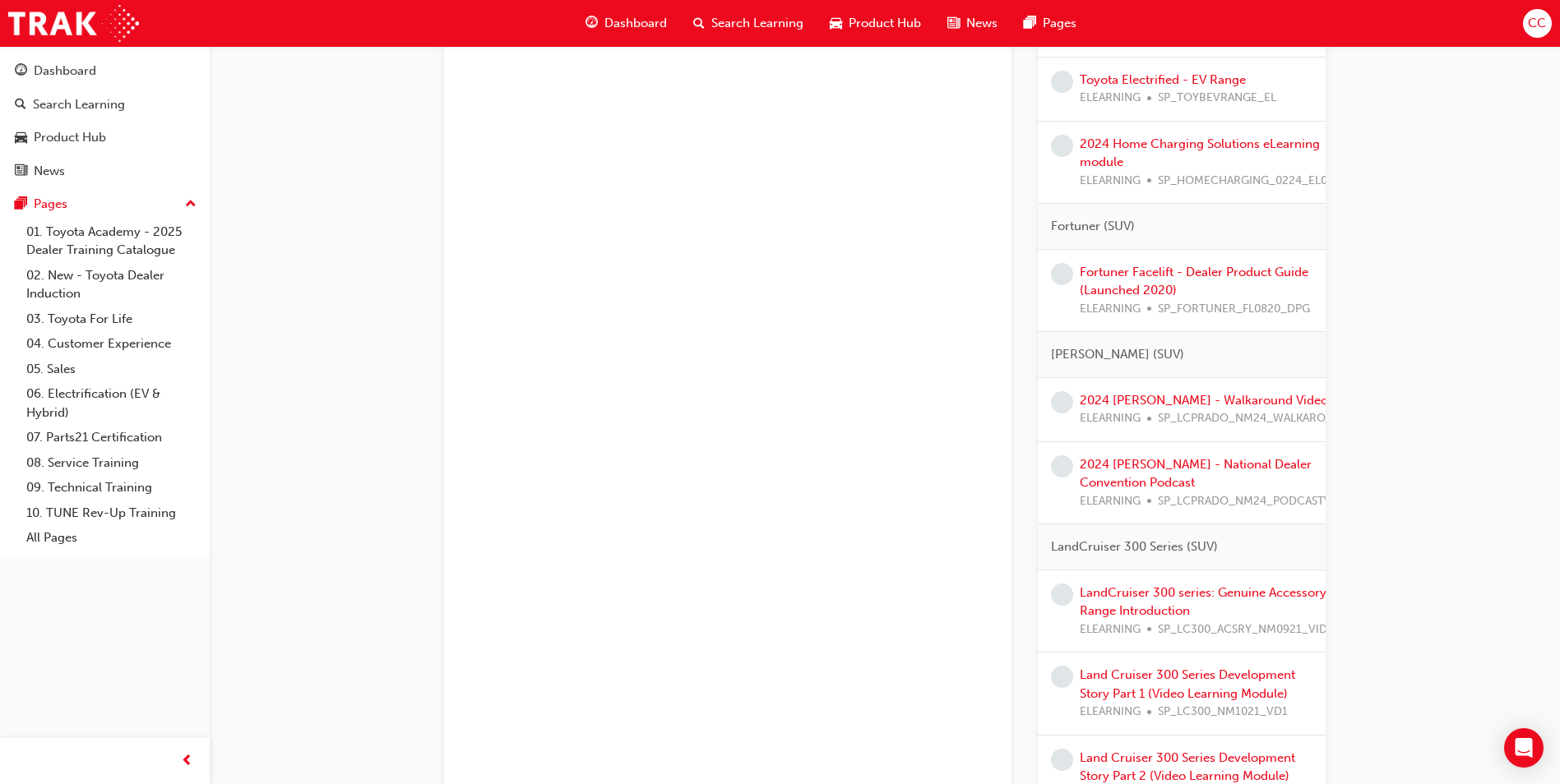
scroll to position [1562, 0]
click at [1168, 292] on link "Fortuner Facelift - Dealer Product Guide (Launched 2020)" at bounding box center [1194, 280] width 229 height 34
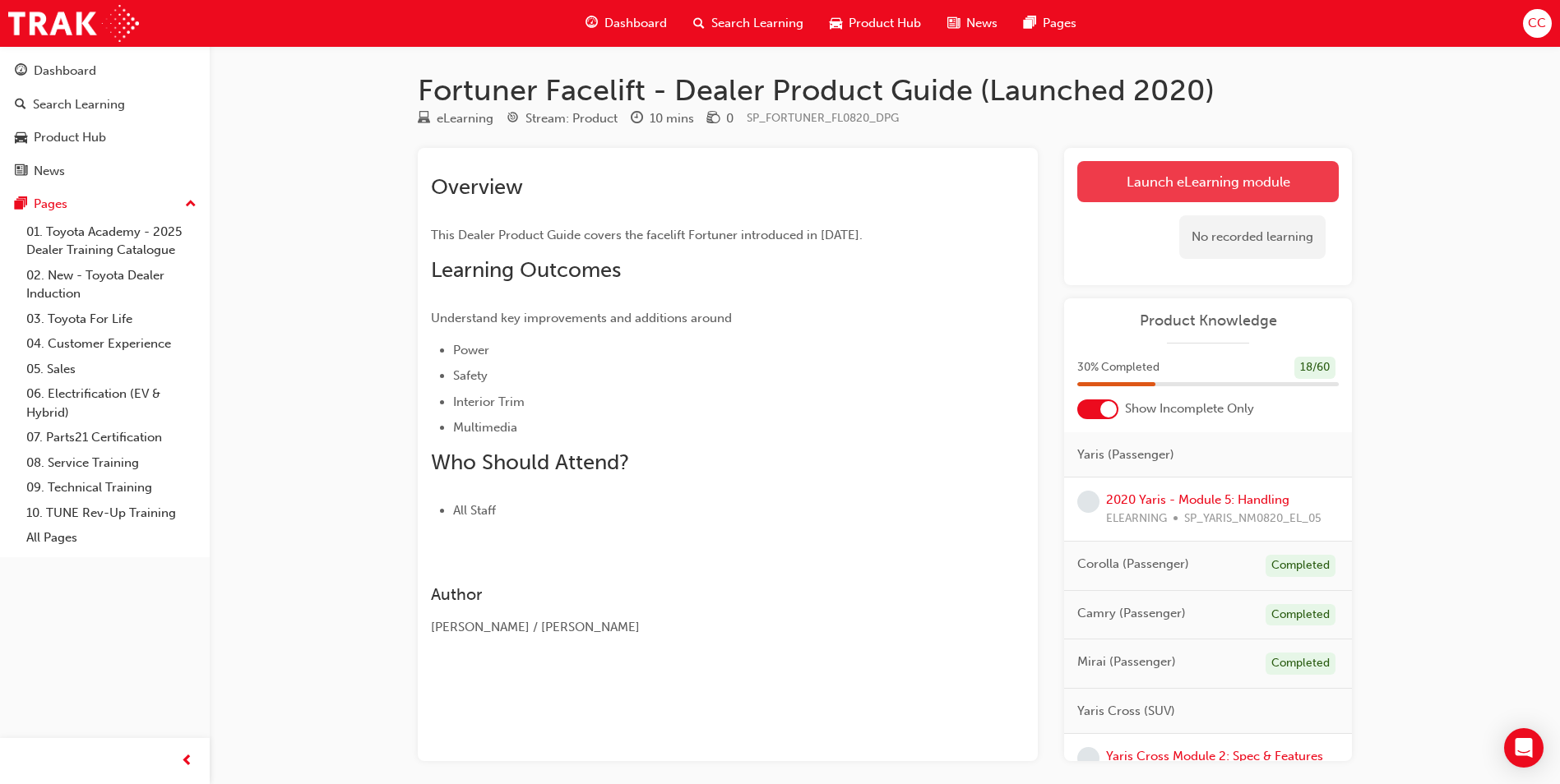
click at [1185, 171] on link "Launch eLearning module" at bounding box center [1208, 181] width 261 height 41
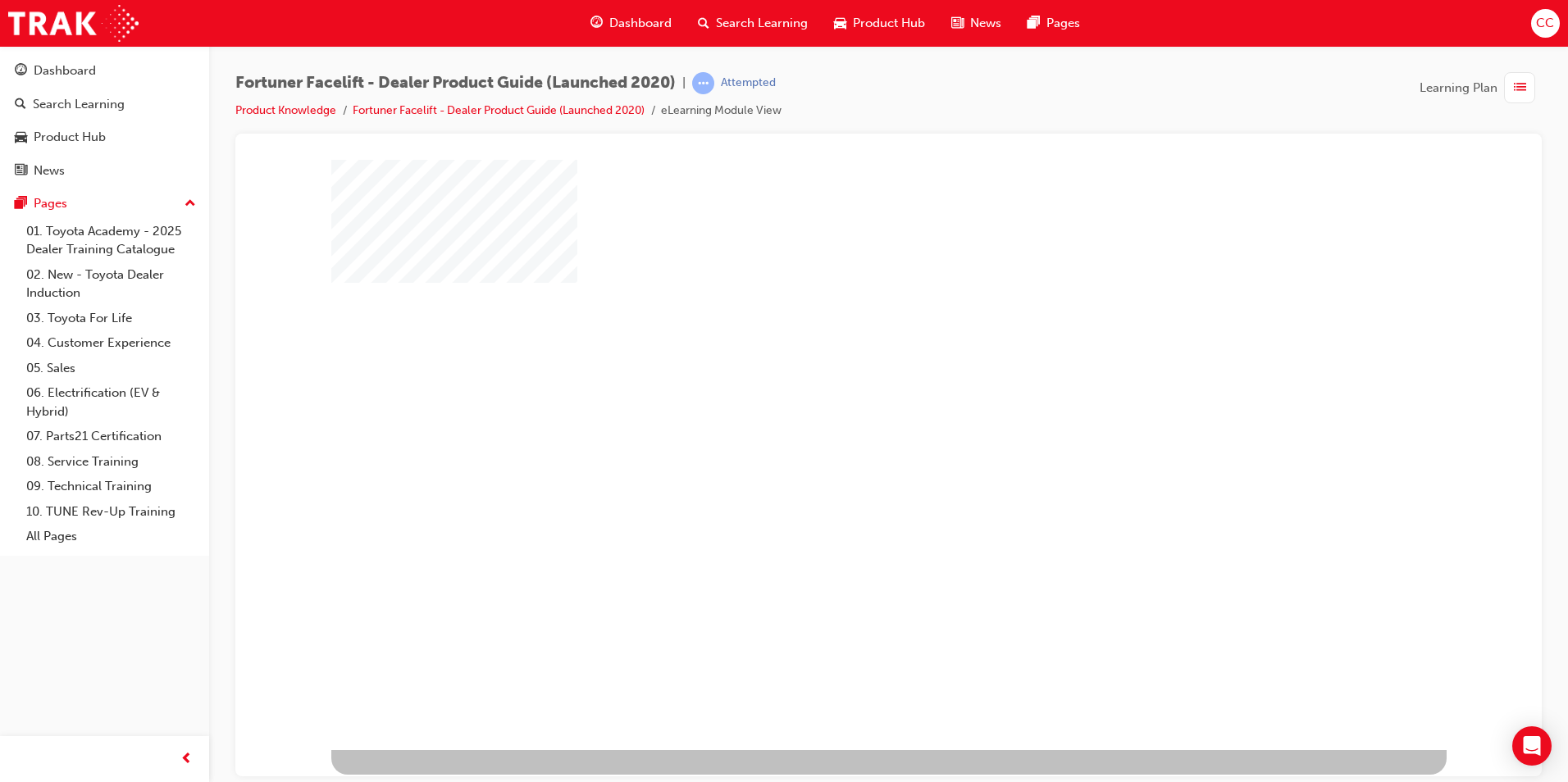
click at [841, 407] on div "play" at bounding box center [841, 407] width 0 height 0
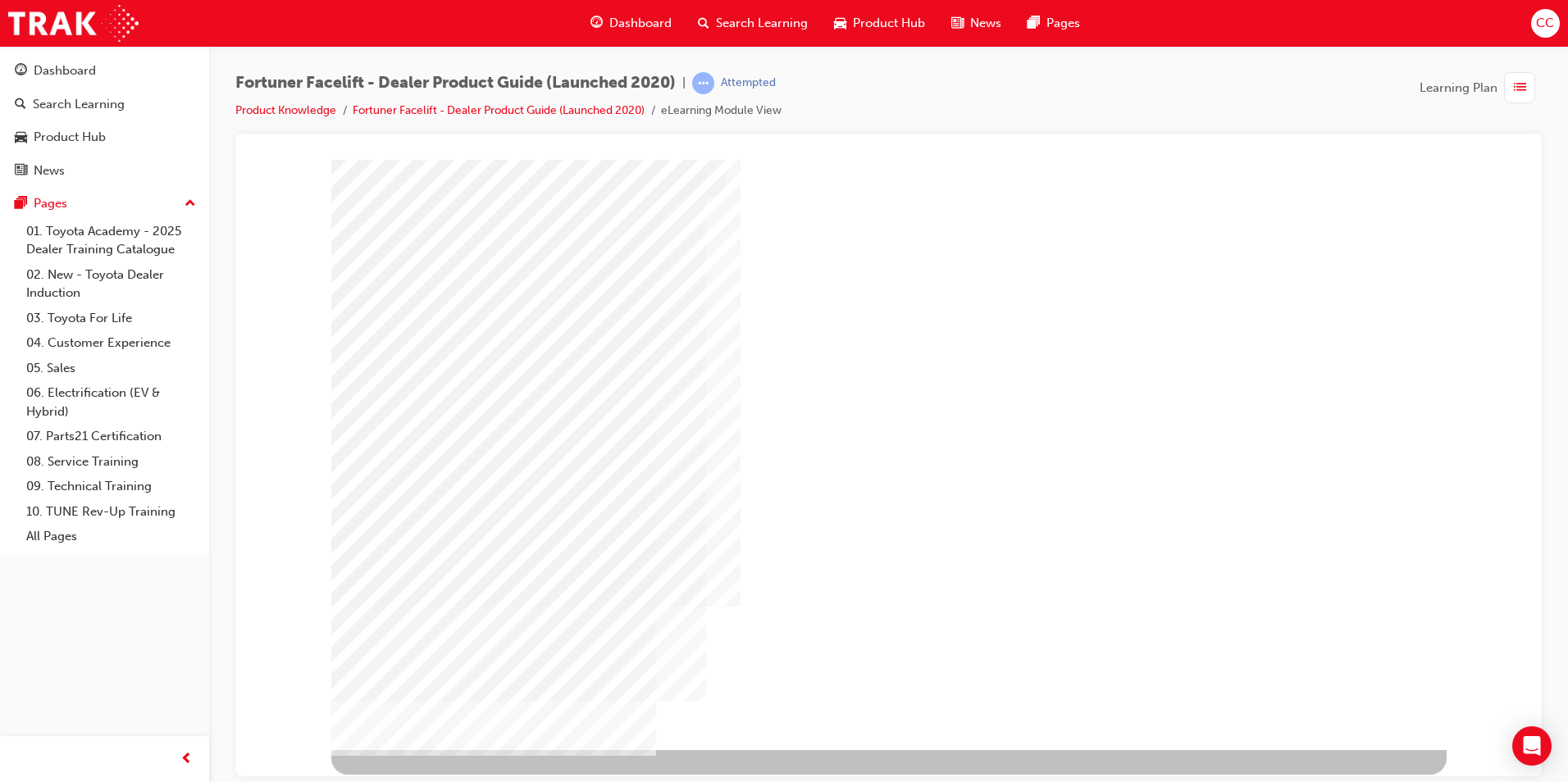
click at [435, 779] on div "NEXT Trigger this button to go to the next slide" at bounding box center [383, 794] width 103 height 30
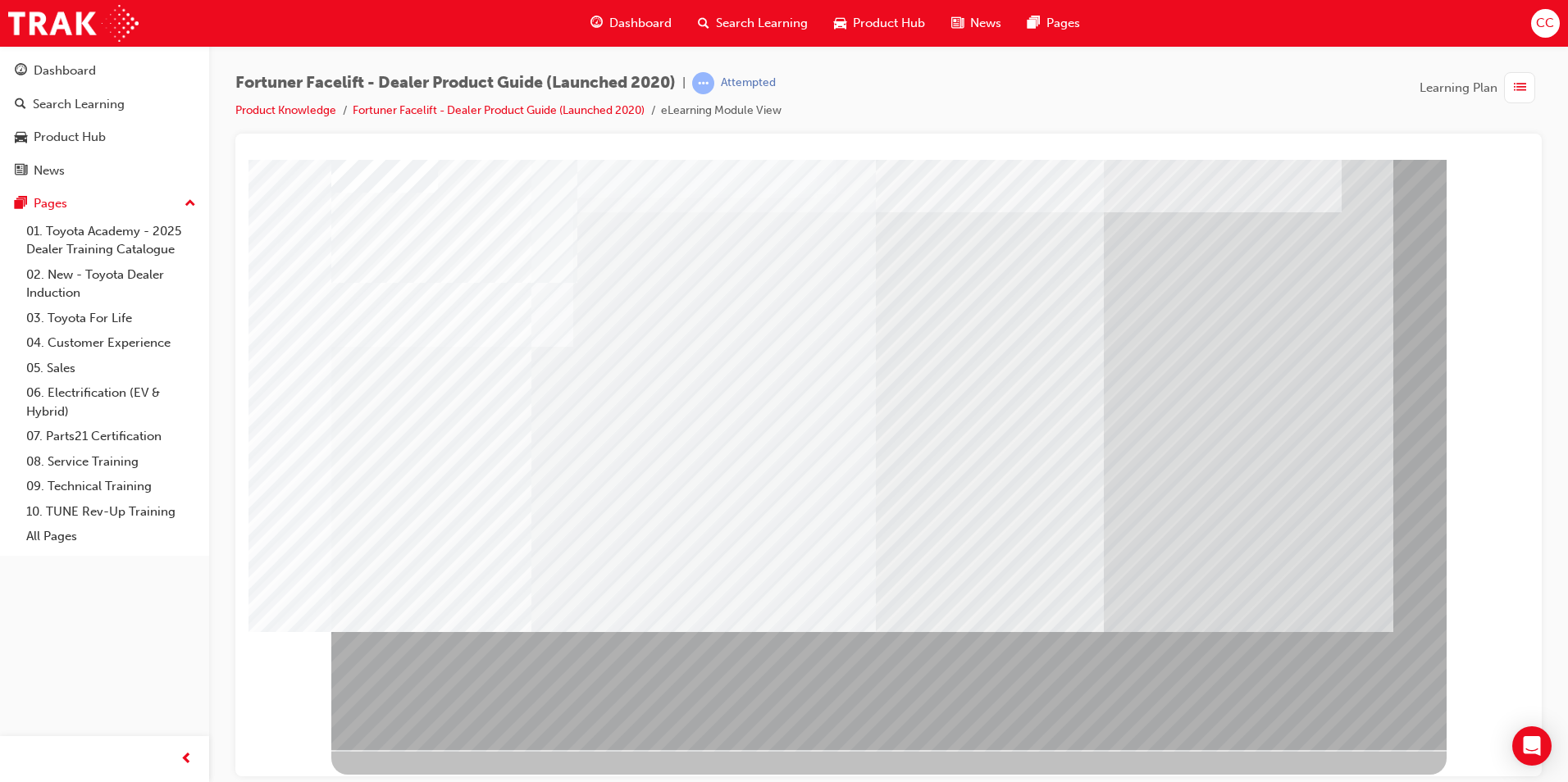
drag, startPoint x: 570, startPoint y: 391, endPoint x: 592, endPoint y: 463, distance: 75.3
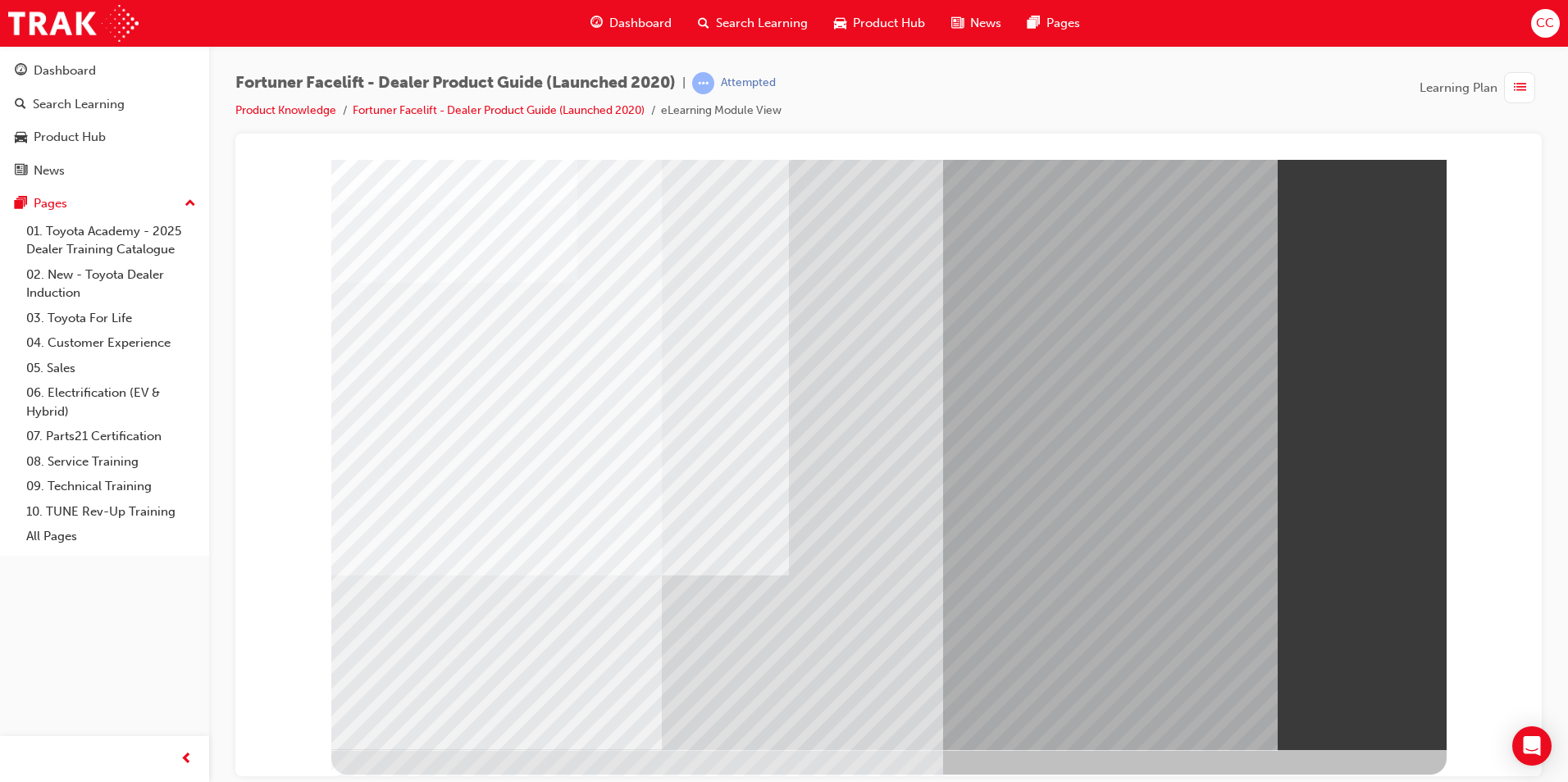
click at [649, 21] on span "Dashboard" at bounding box center [641, 23] width 63 height 19
